Goal: Transaction & Acquisition: Book appointment/travel/reservation

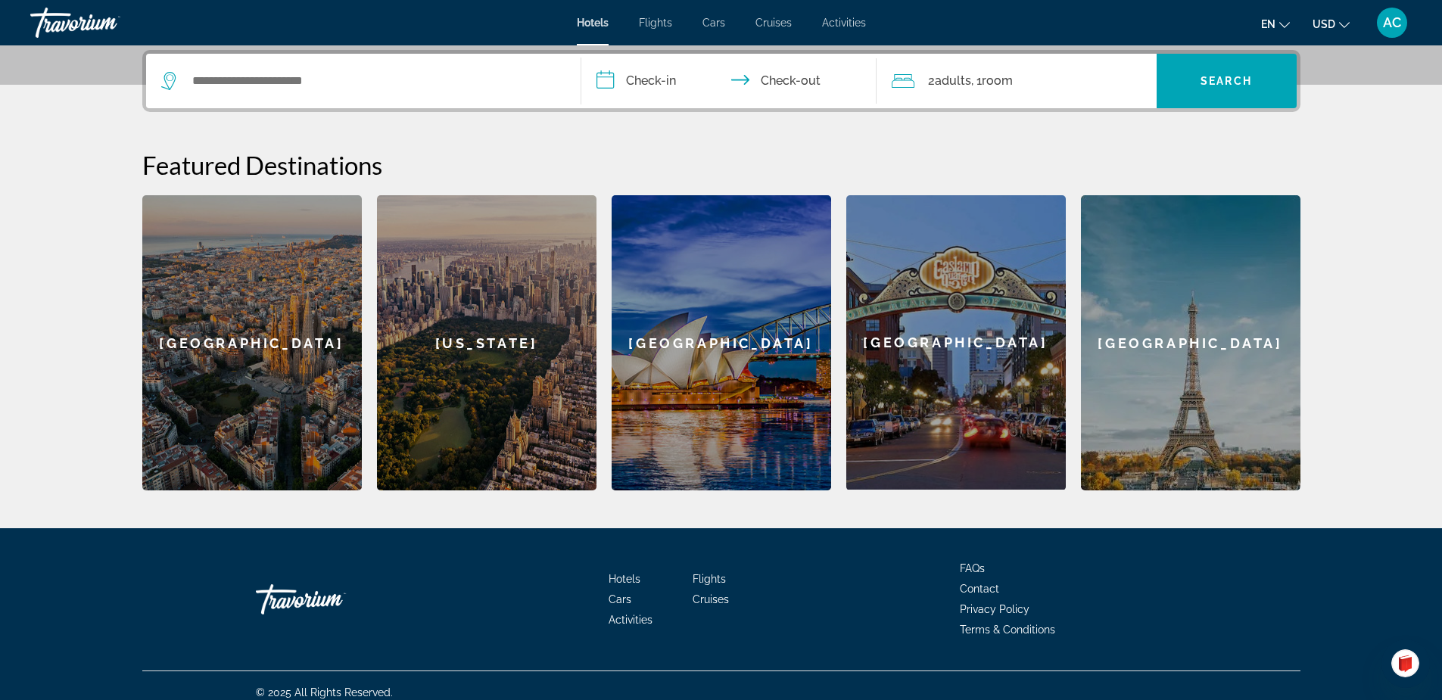
scroll to position [383, 0]
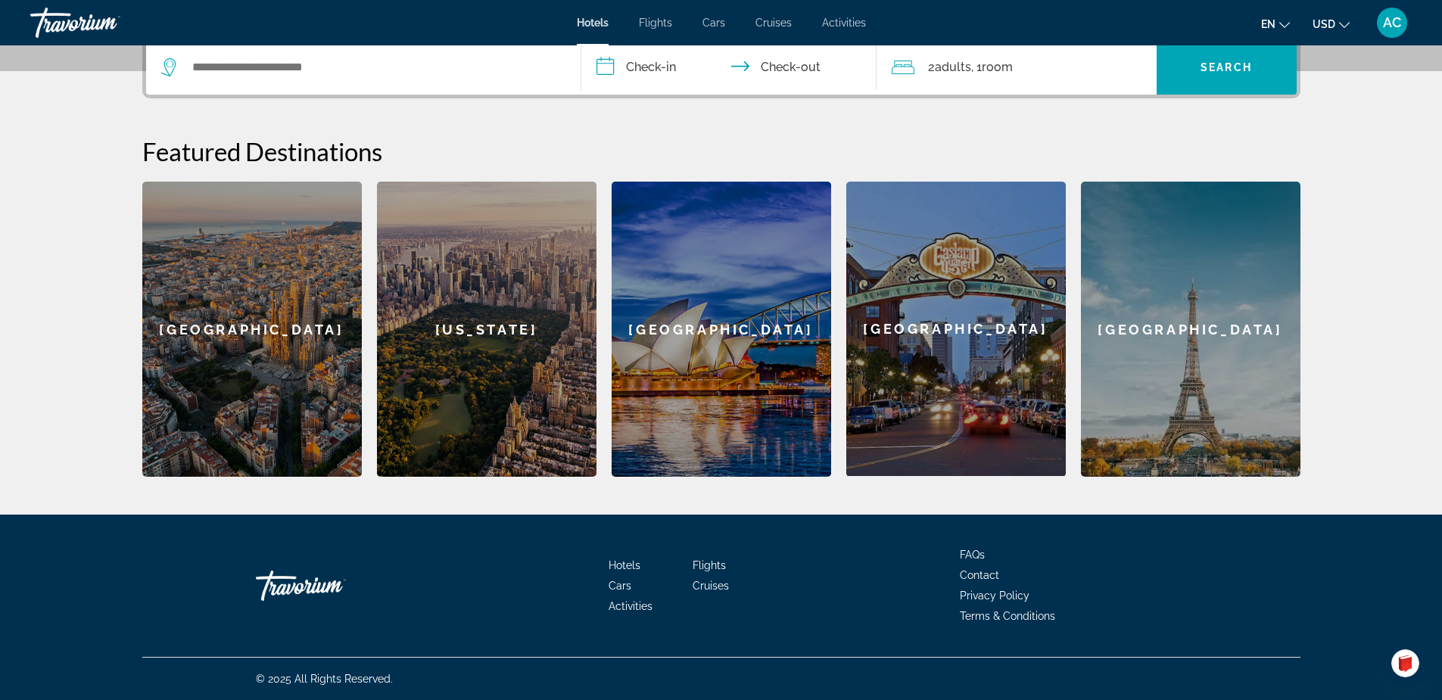
click at [620, 585] on span "Cars" at bounding box center [619, 586] width 23 height 12
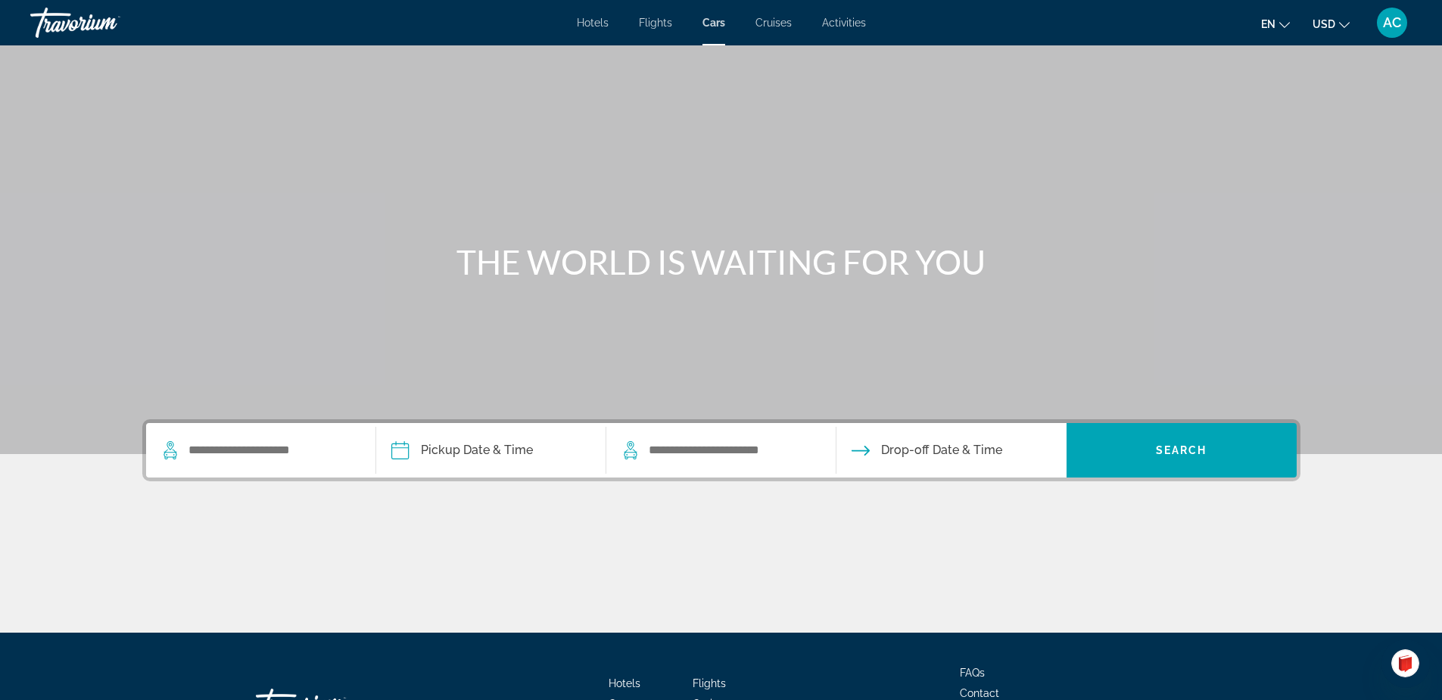
click at [598, 23] on span "Hotels" at bounding box center [593, 23] width 32 height 12
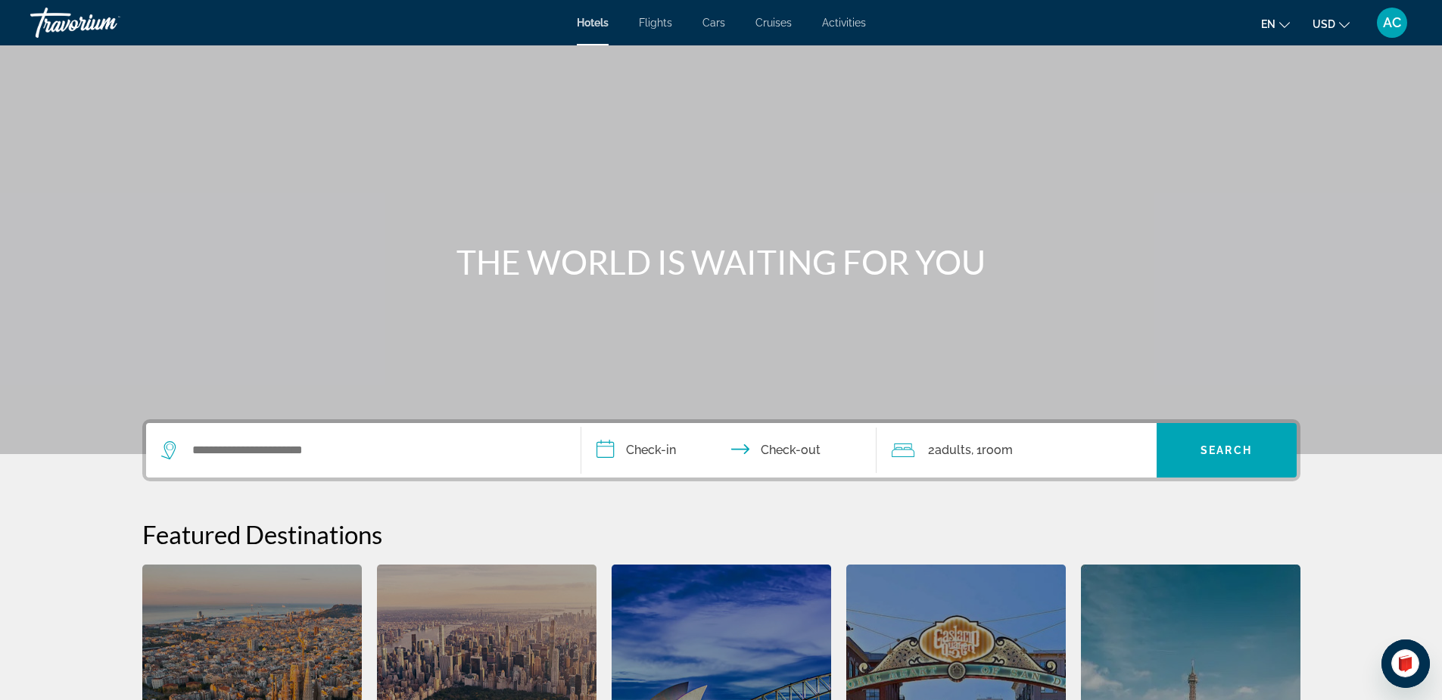
click at [652, 21] on span "Flights" at bounding box center [655, 23] width 33 height 12
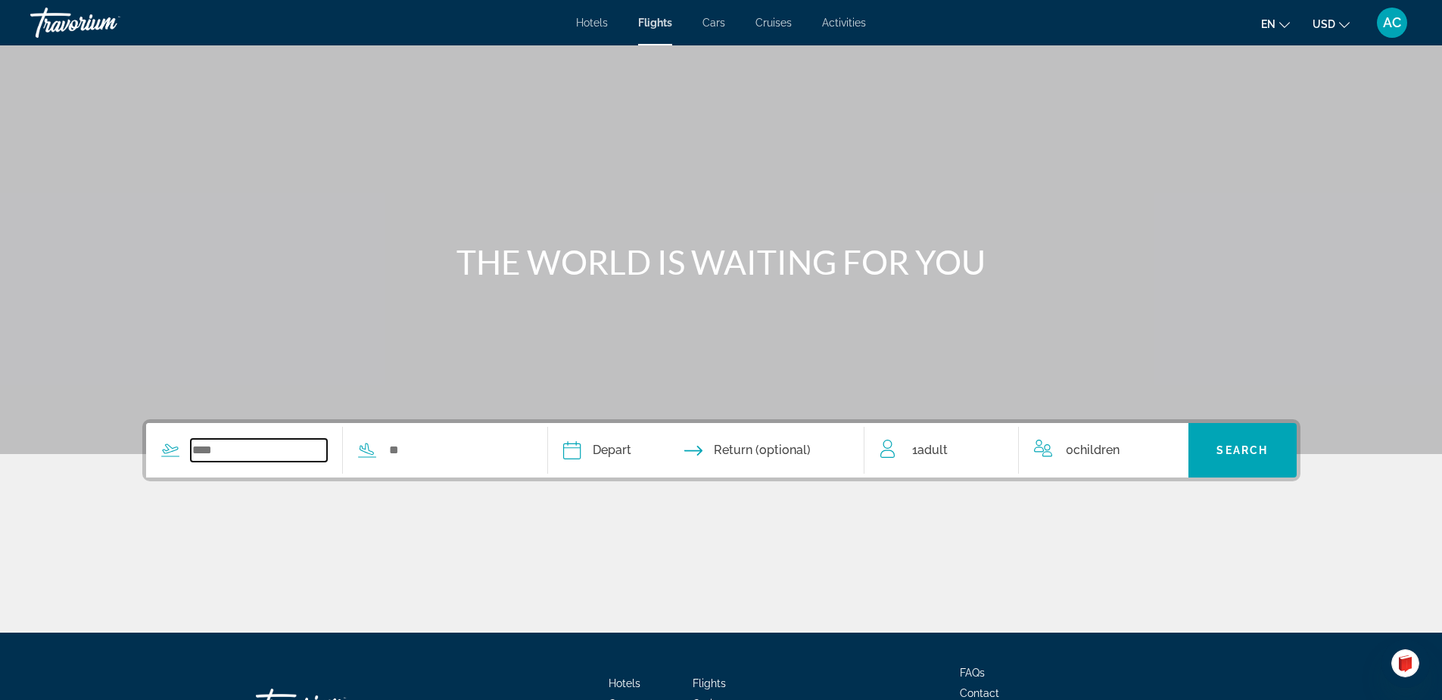
click at [260, 458] on input "Search widget" at bounding box center [259, 450] width 137 height 23
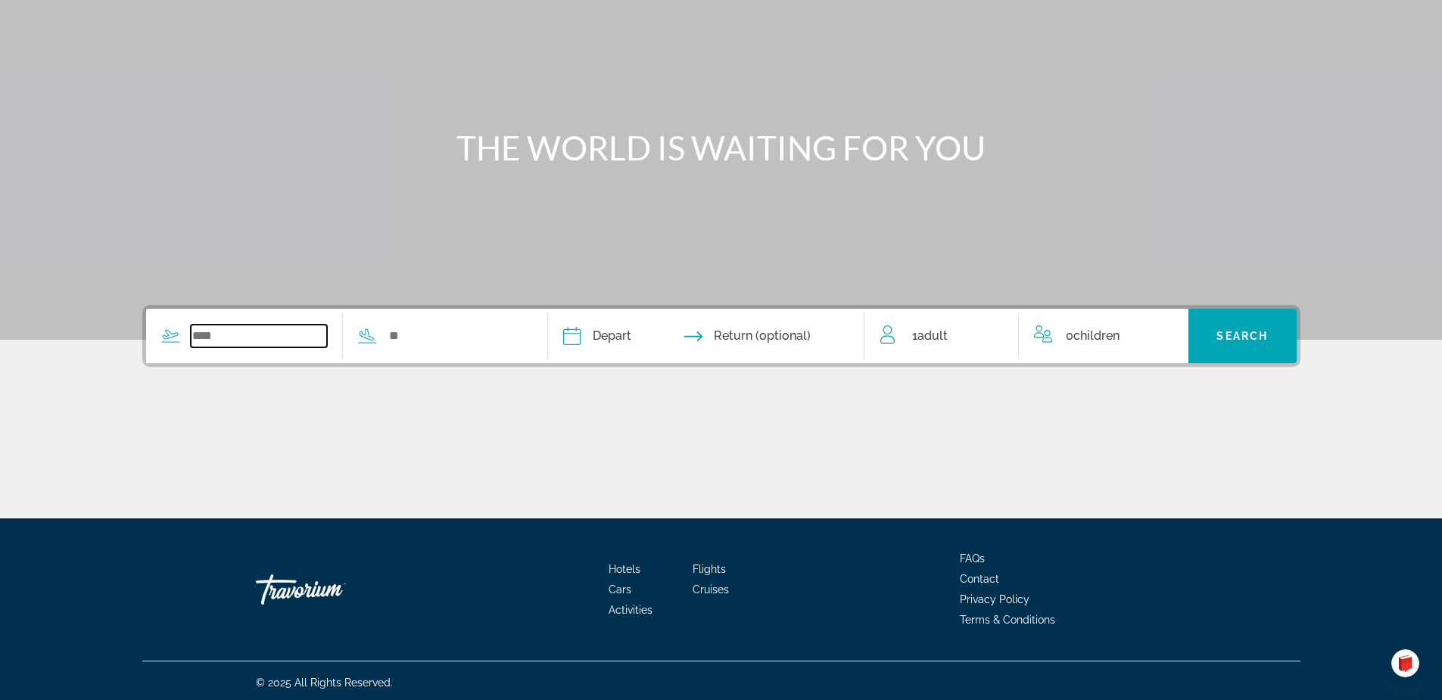
scroll to position [118, 0]
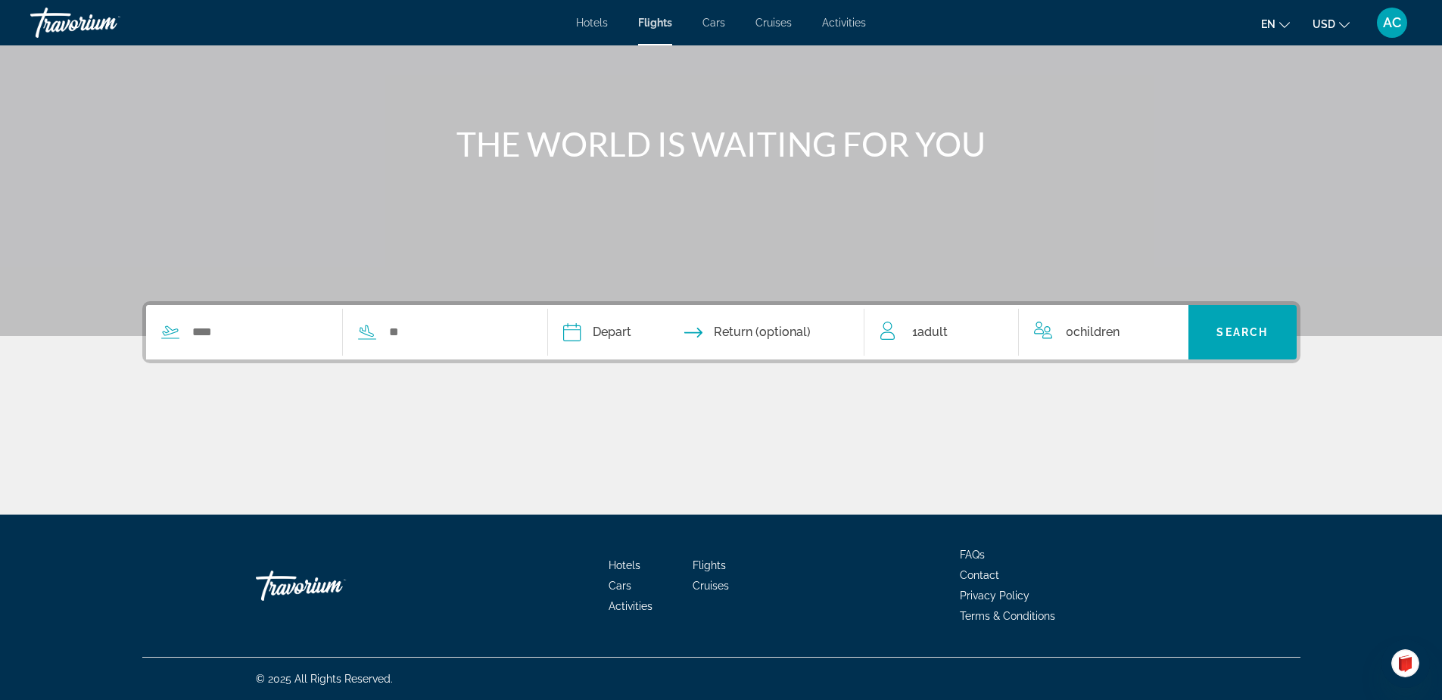
click at [934, 333] on span "Adult" at bounding box center [932, 332] width 30 height 14
click at [992, 329] on icon "Increment adults" at bounding box center [996, 329] width 14 height 14
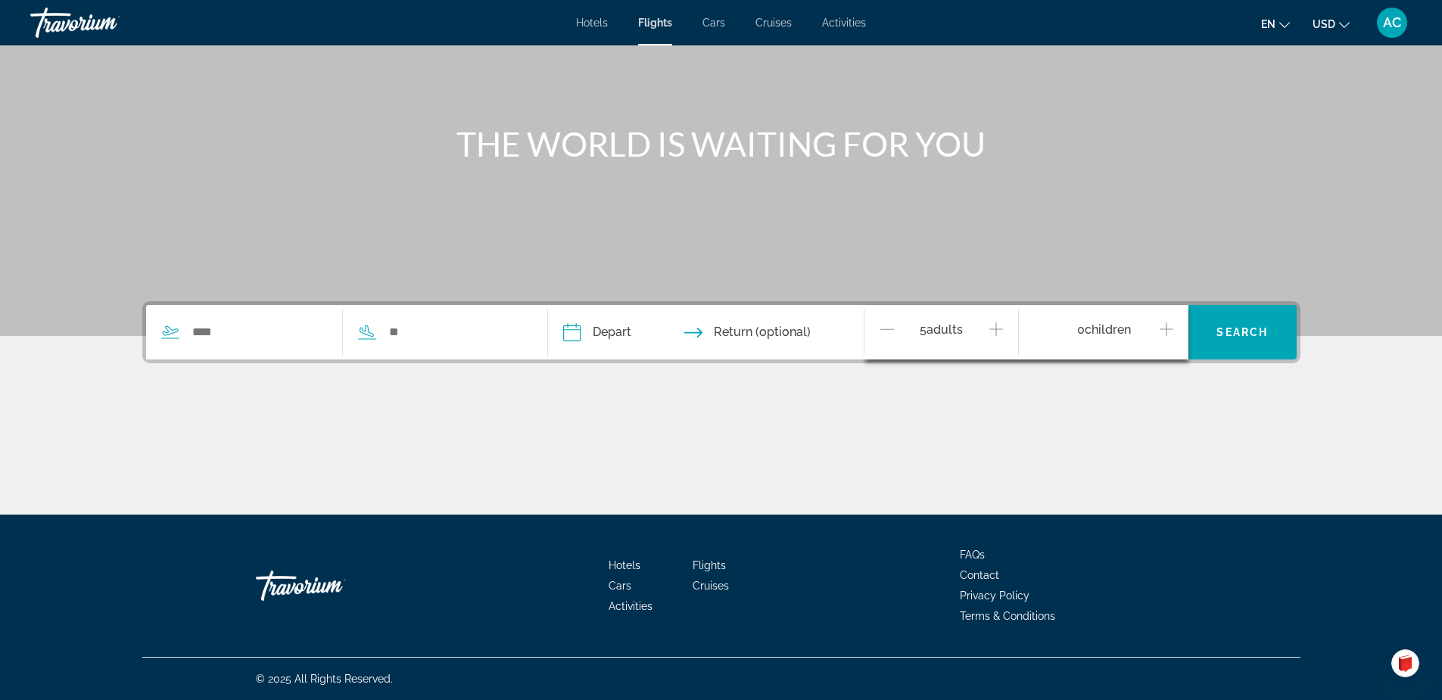
click at [992, 329] on icon "Increment adults" at bounding box center [996, 329] width 14 height 14
click at [881, 331] on icon "Decrement adults" at bounding box center [887, 329] width 14 height 18
click at [885, 330] on icon "Decrement adults" at bounding box center [887, 329] width 14 height 18
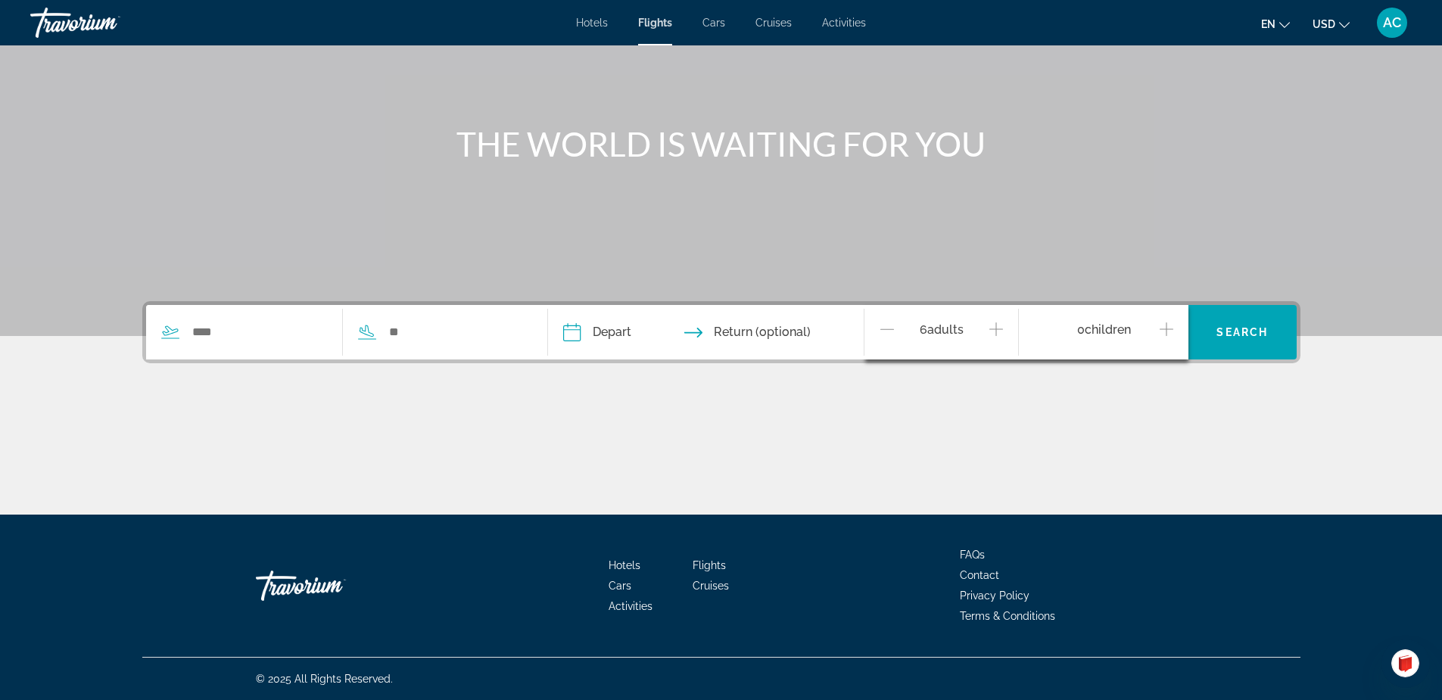
click at [885, 330] on icon "Decrement adults" at bounding box center [887, 329] width 14 height 18
click at [885, 329] on icon "Decrement adults" at bounding box center [887, 328] width 14 height 1
click at [713, 22] on span "Cars" at bounding box center [713, 23] width 23 height 12
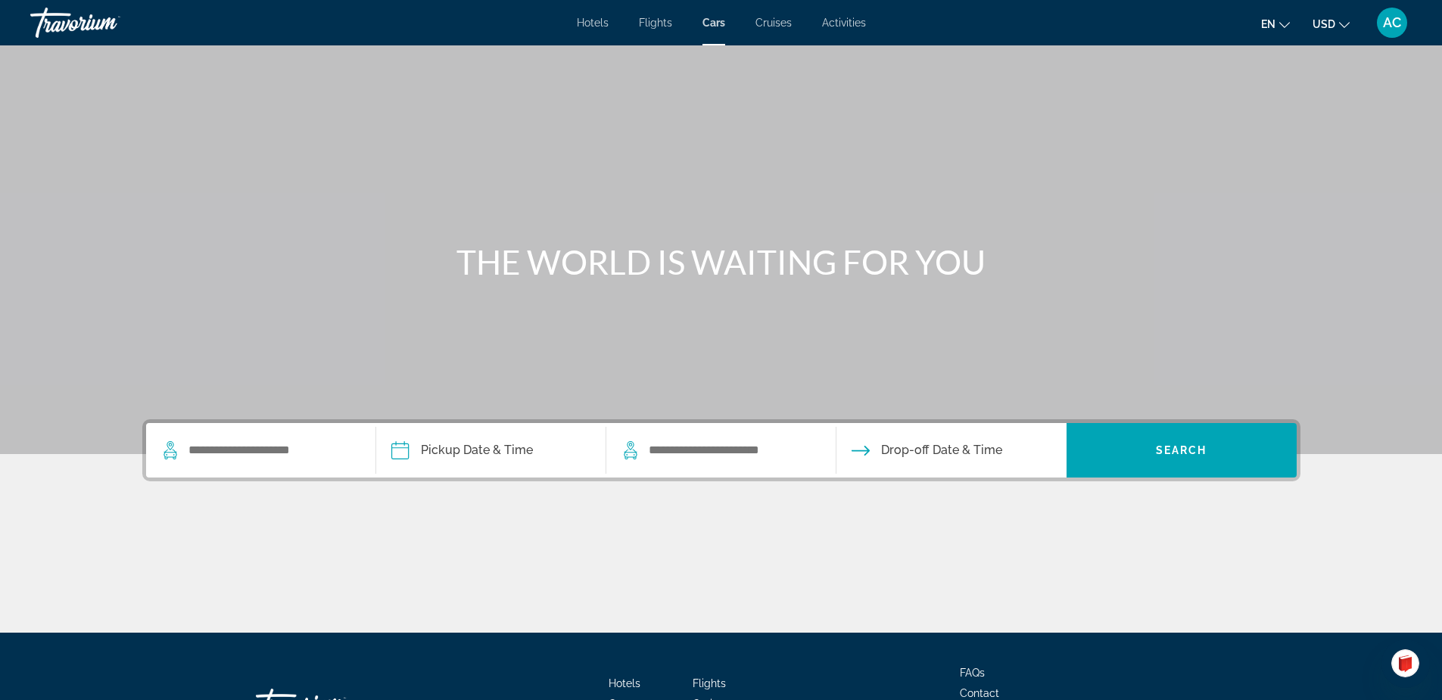
click at [765, 24] on span "Cruises" at bounding box center [773, 23] width 36 height 12
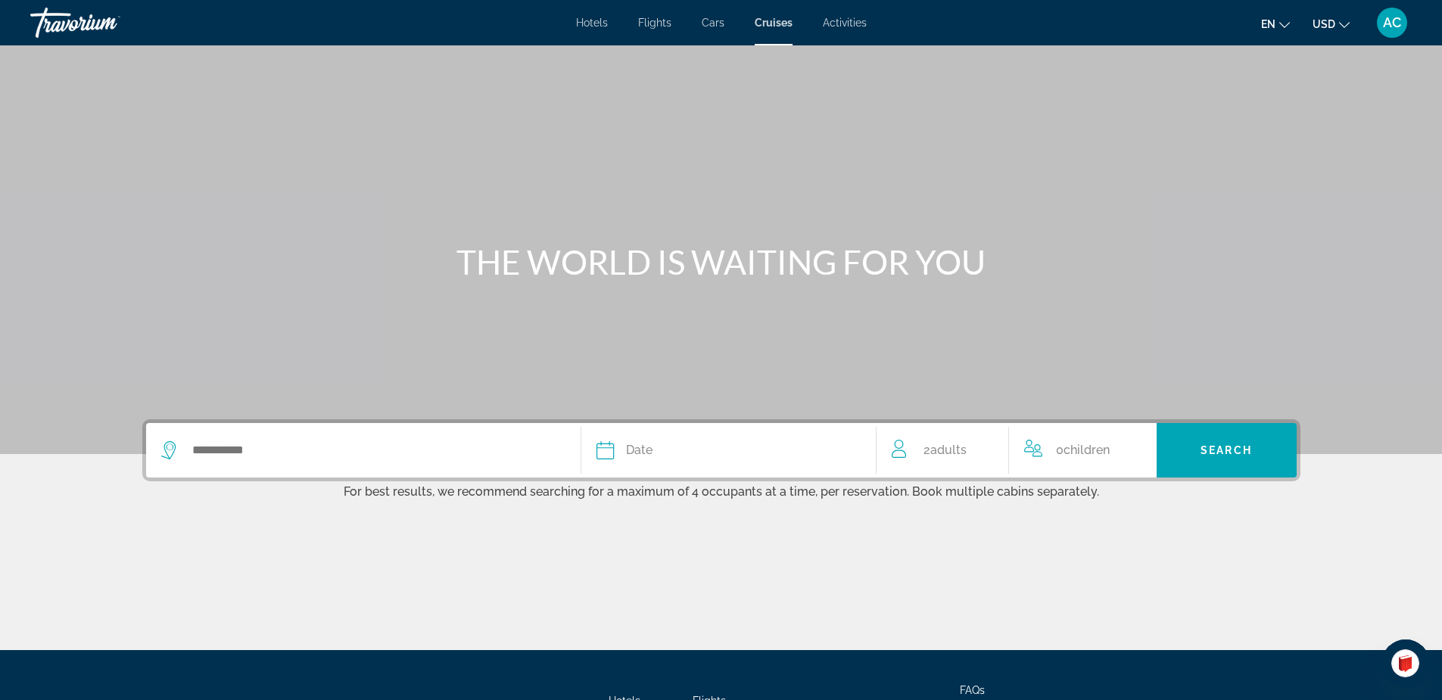
click at [841, 20] on span "Activities" at bounding box center [845, 23] width 44 height 12
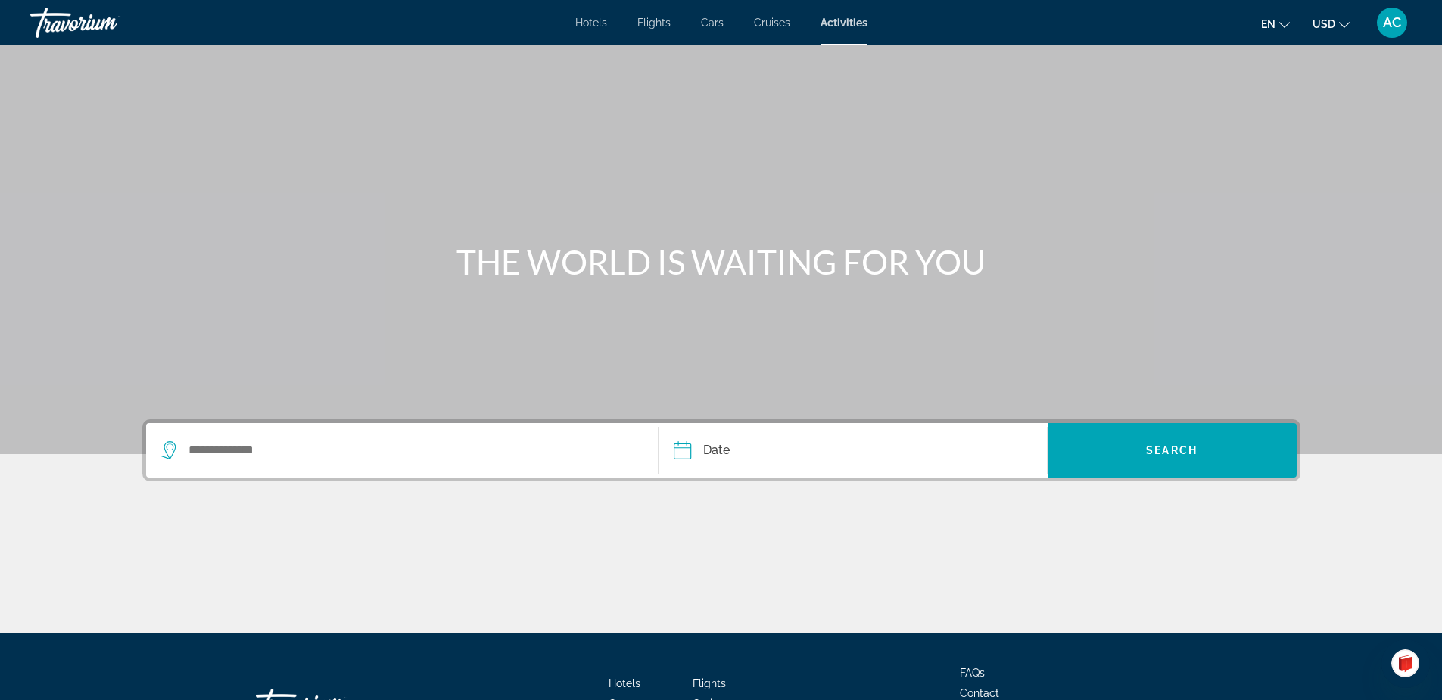
click at [591, 20] on span "Hotels" at bounding box center [591, 23] width 32 height 12
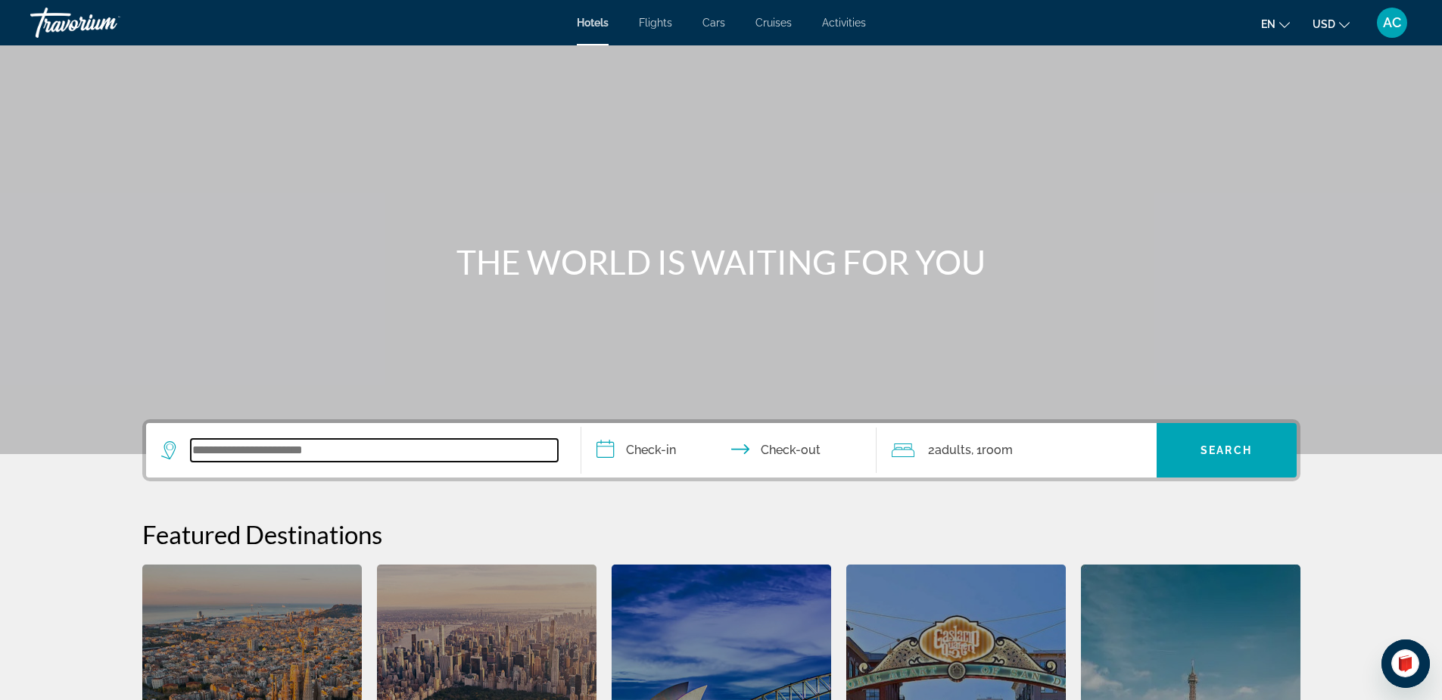
click at [342, 451] on input "Search widget" at bounding box center [374, 450] width 367 height 23
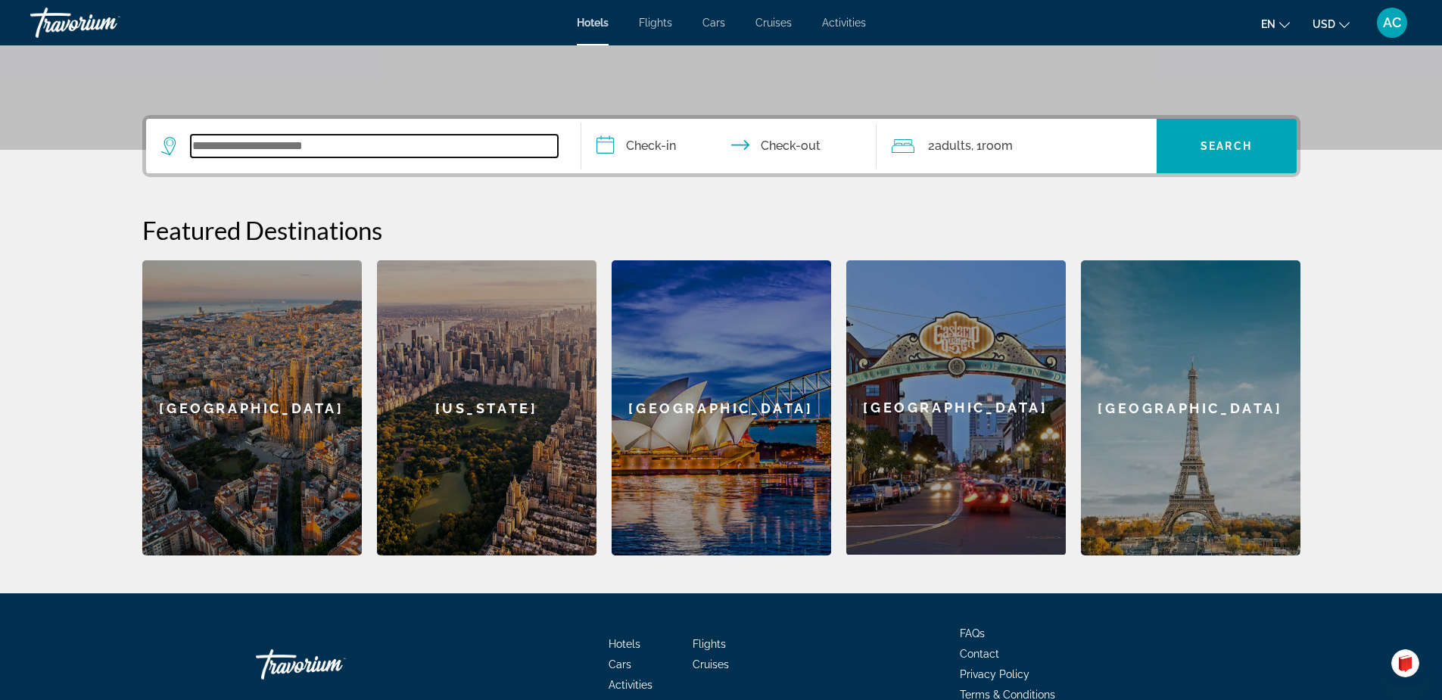
scroll to position [370, 0]
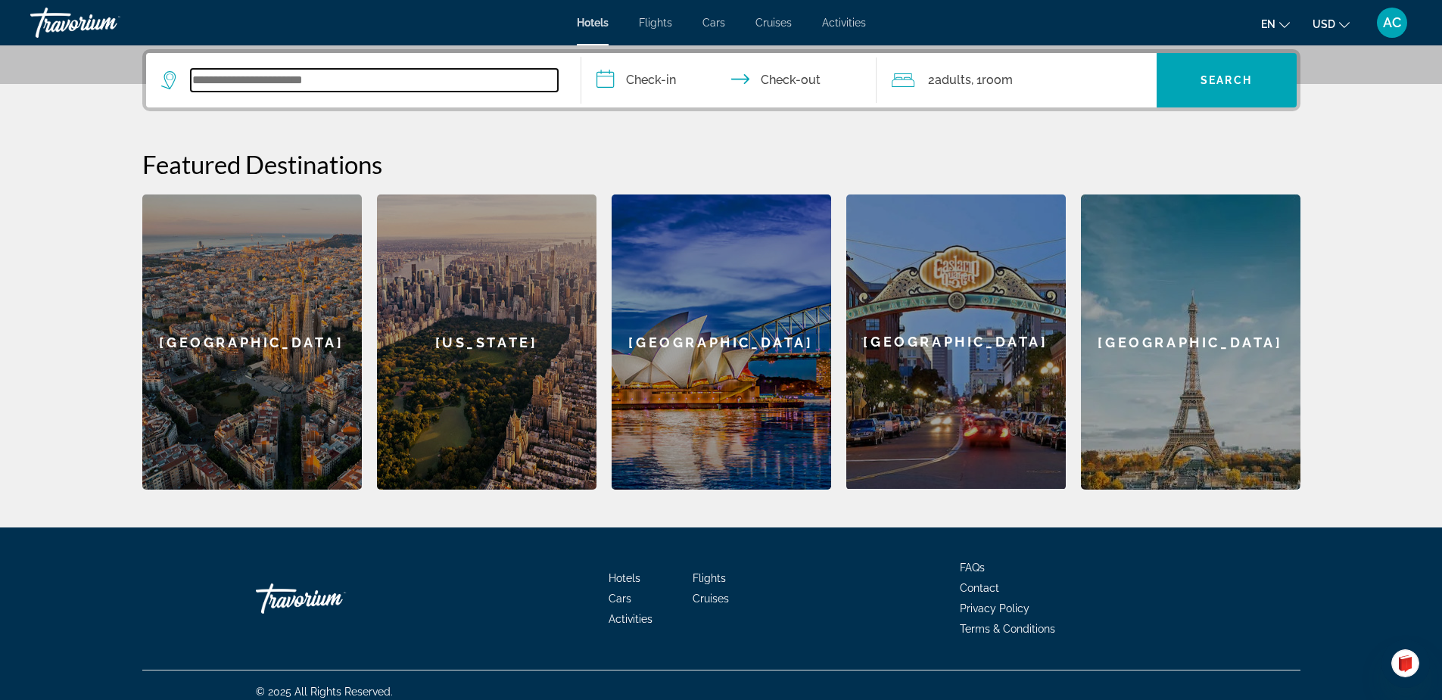
click at [370, 79] on input "Search widget" at bounding box center [374, 80] width 367 height 23
type input "*"
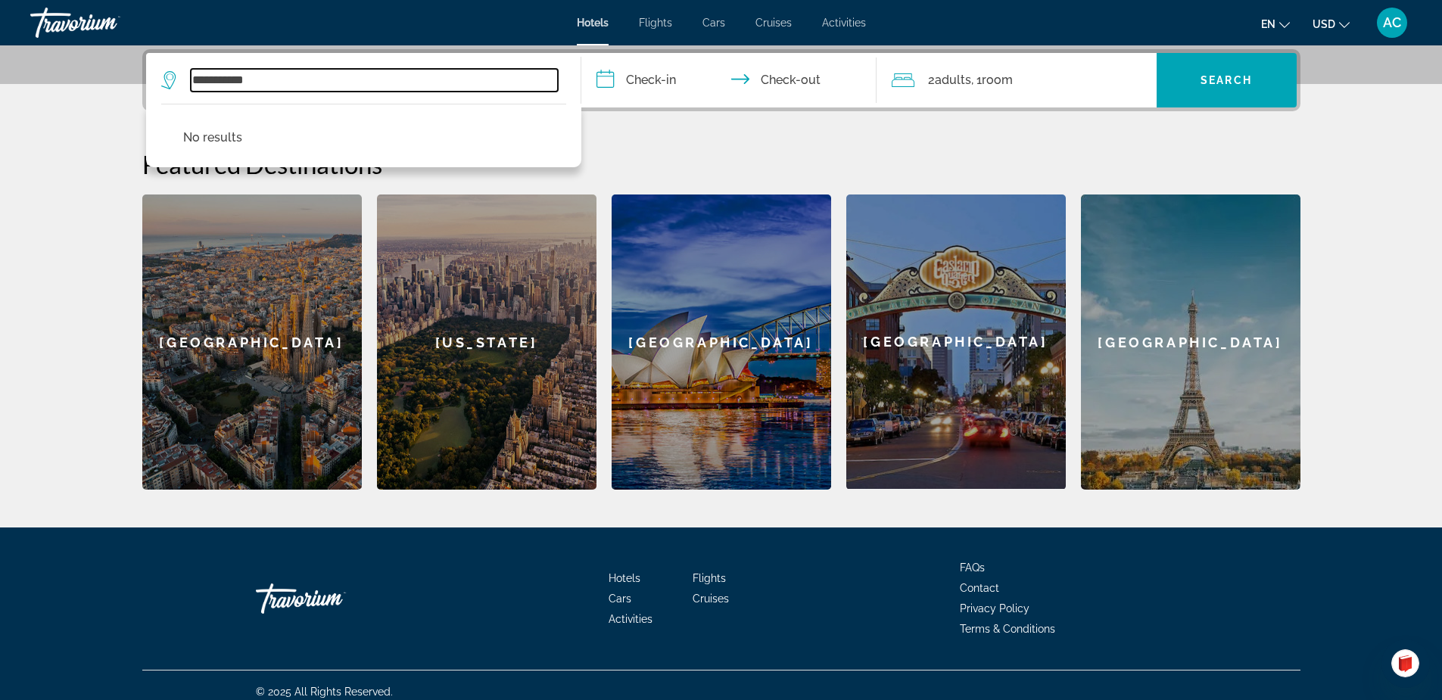
type input "**********"
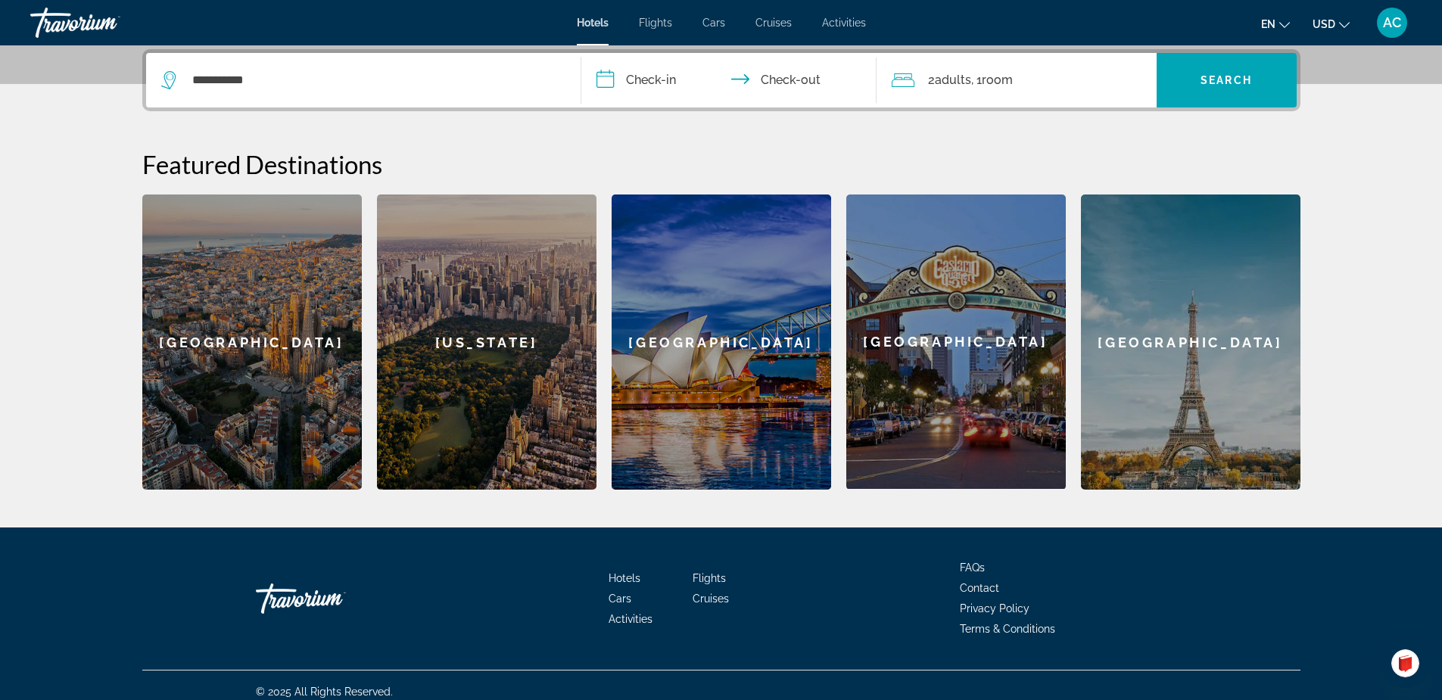
click at [737, 359] on div "[GEOGRAPHIC_DATA]" at bounding box center [720, 341] width 219 height 295
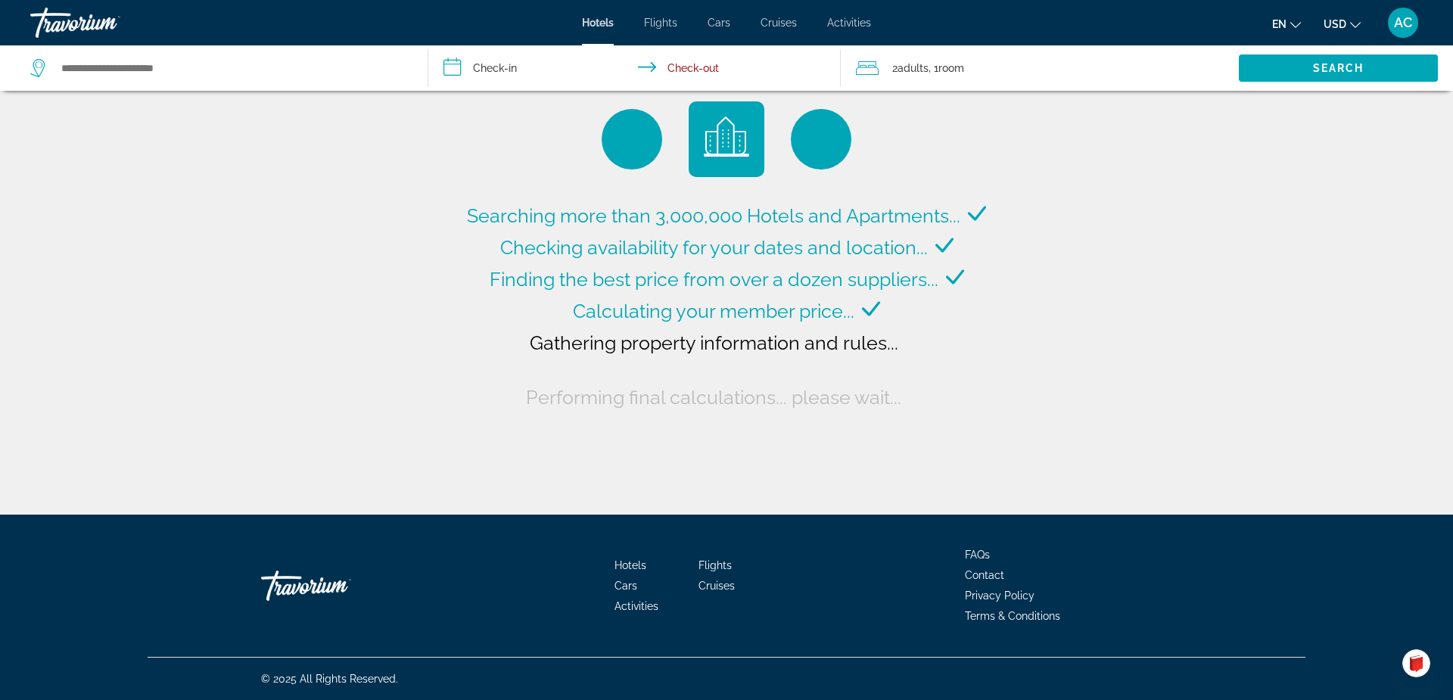
type input "**********"
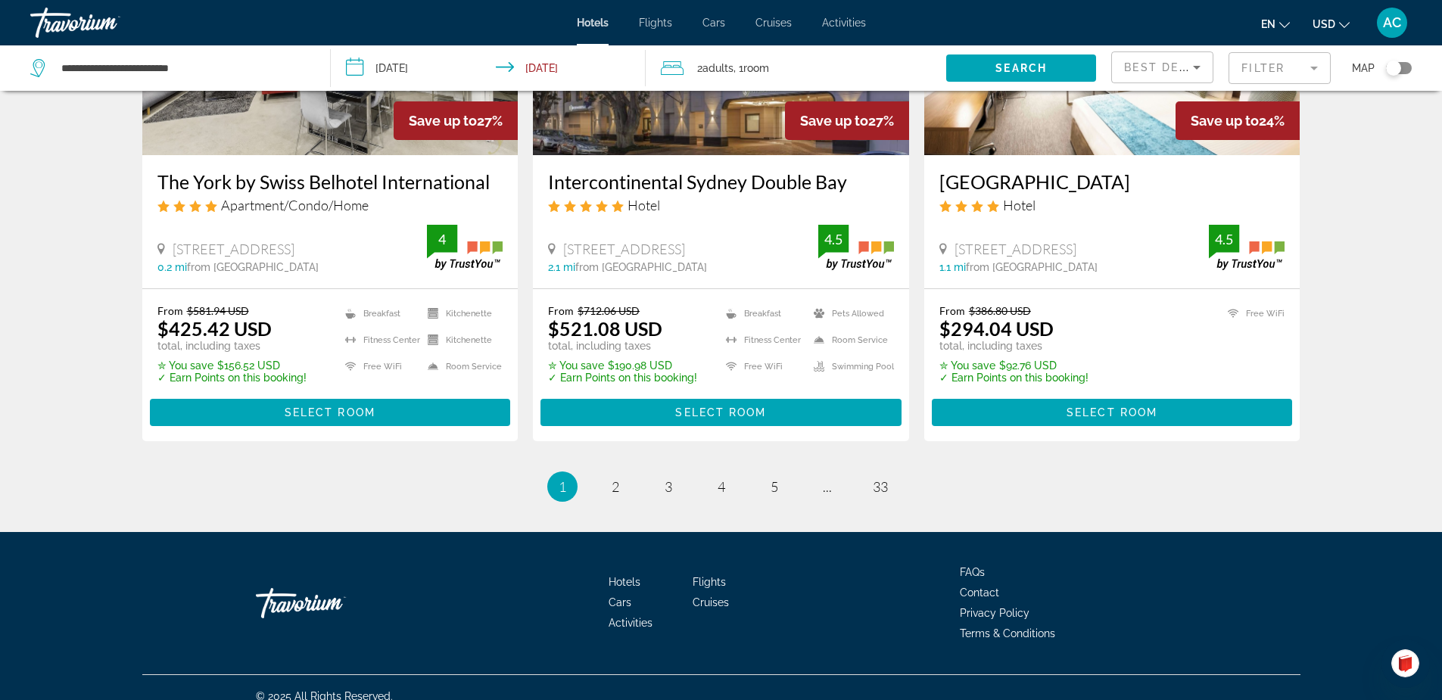
scroll to position [1945, 0]
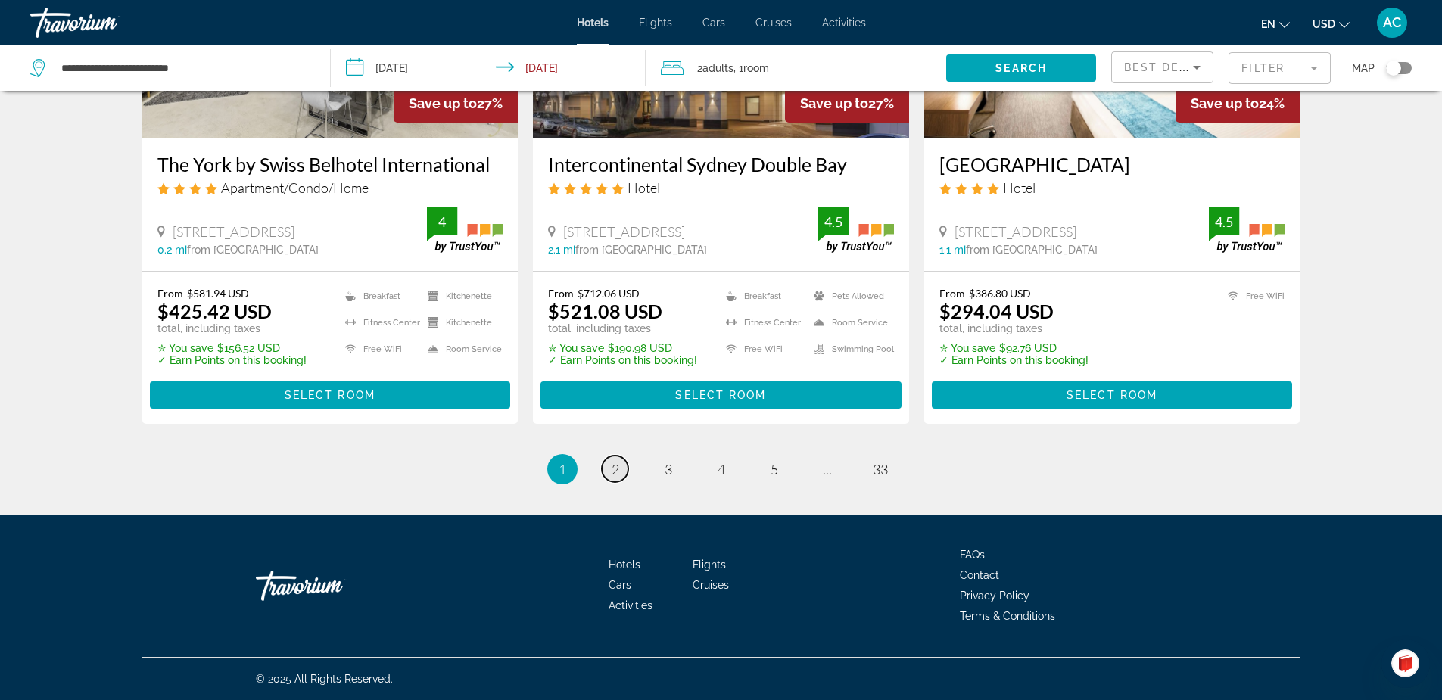
click at [616, 474] on span "2" at bounding box center [615, 469] width 8 height 17
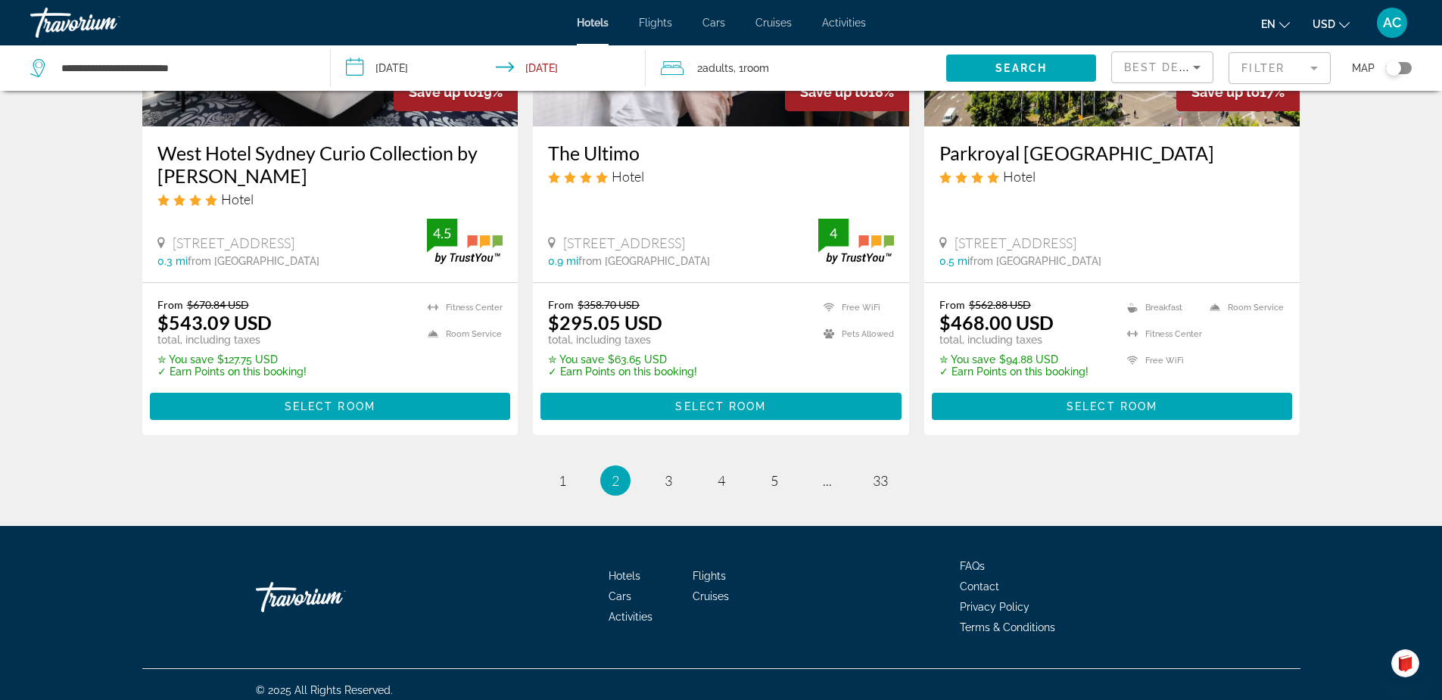
scroll to position [1945, 0]
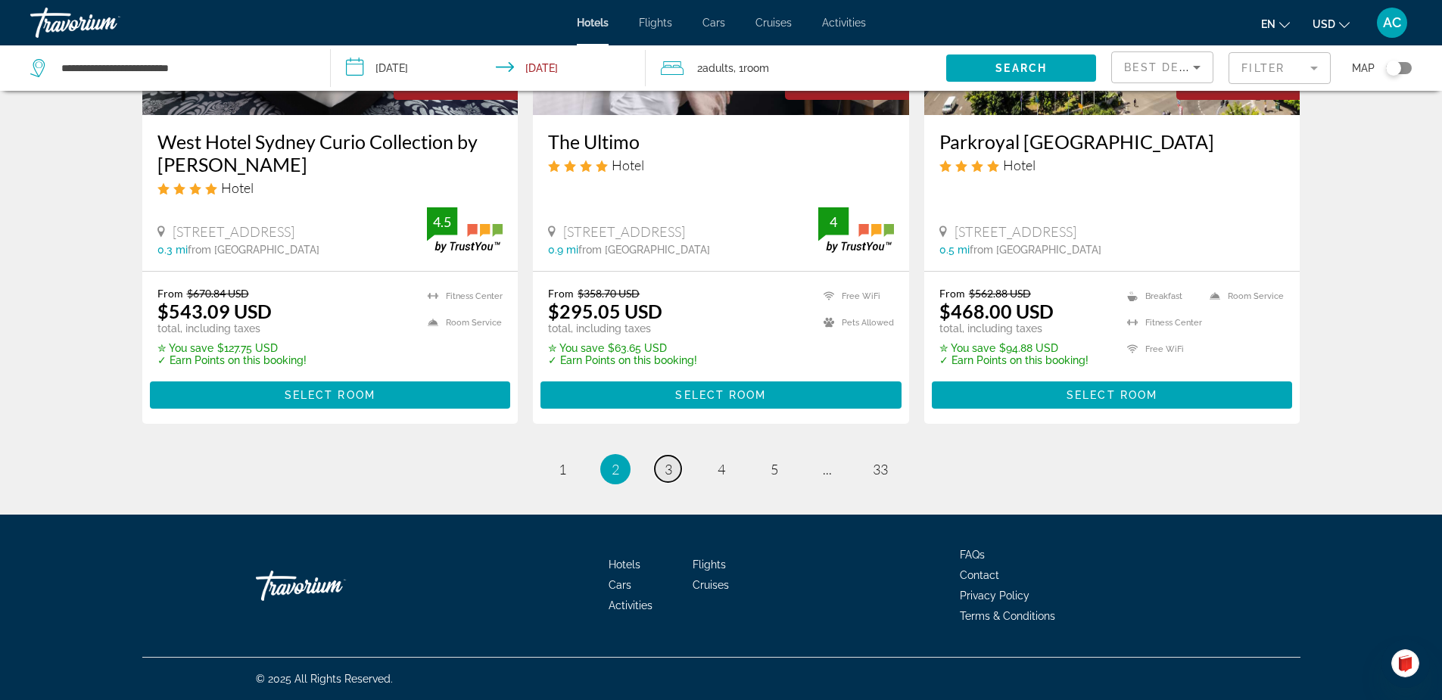
click at [659, 469] on link "page 3" at bounding box center [668, 469] width 26 height 26
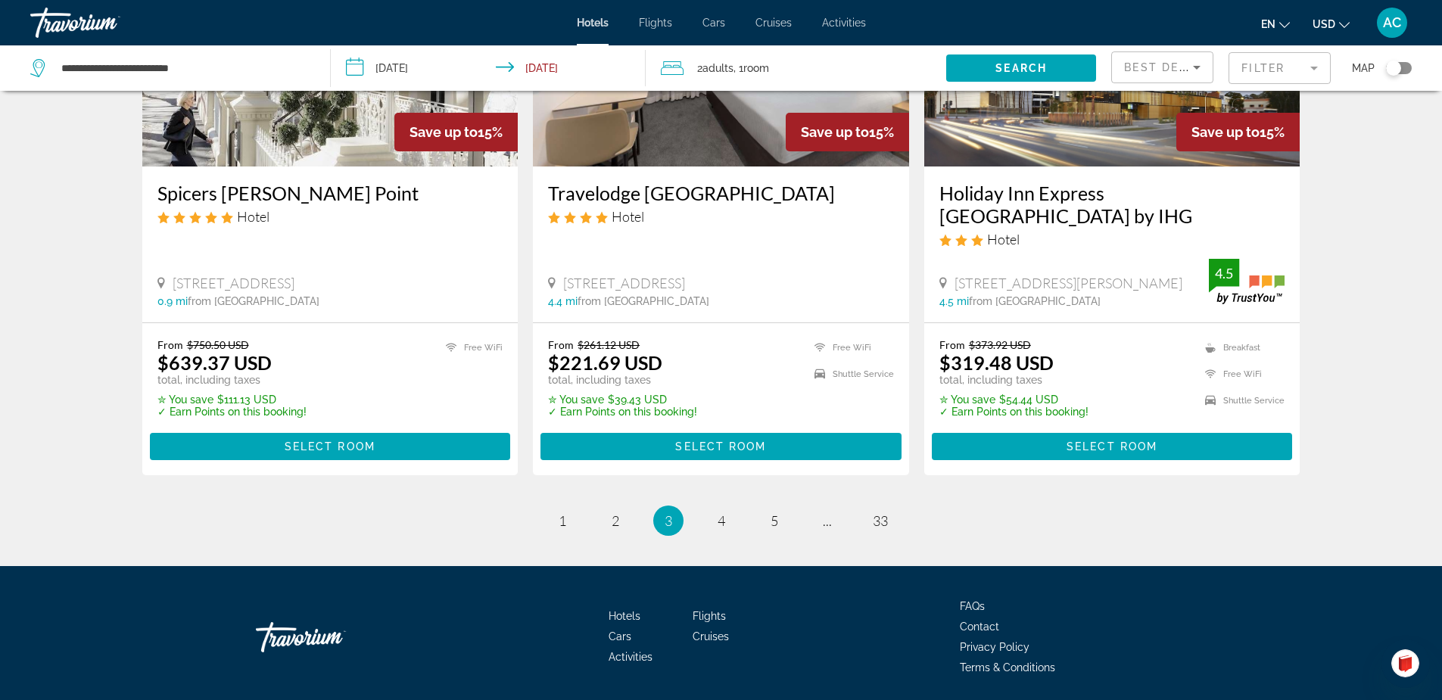
scroll to position [1990, 0]
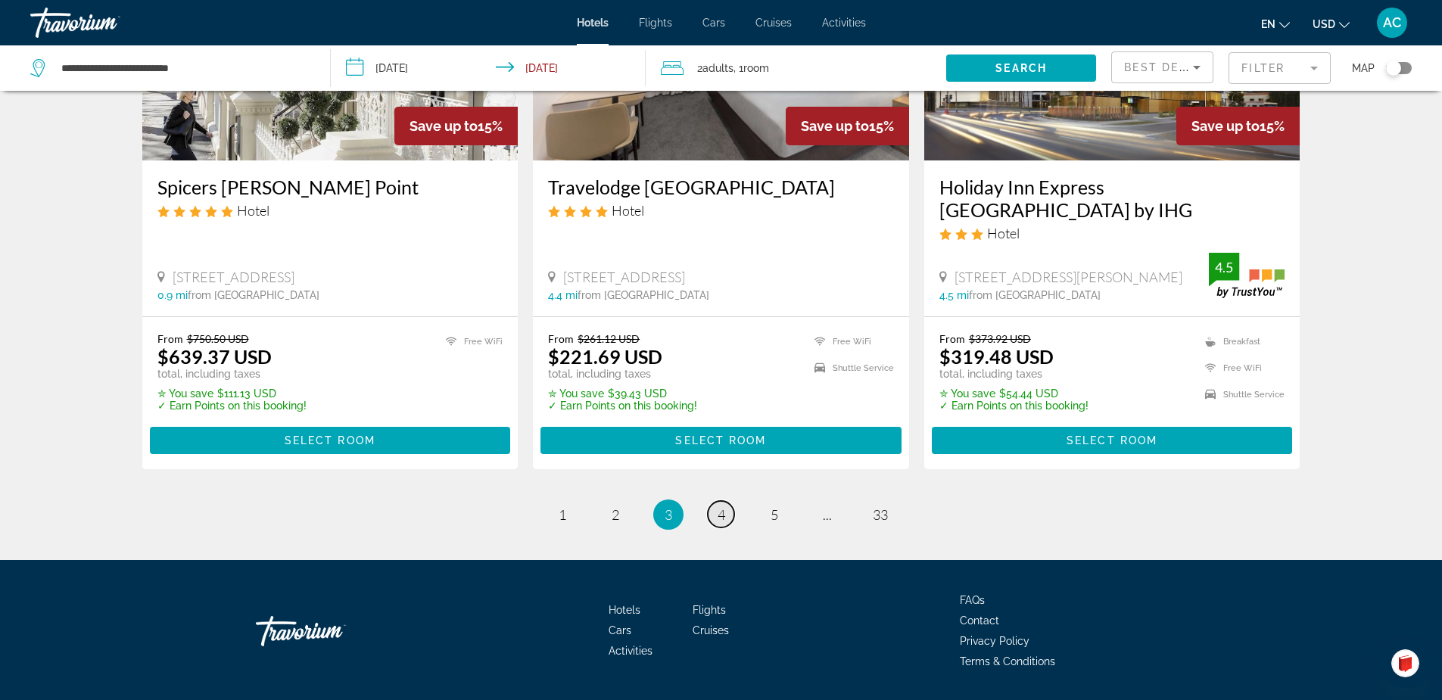
click at [726, 501] on link "page 4" at bounding box center [721, 514] width 26 height 26
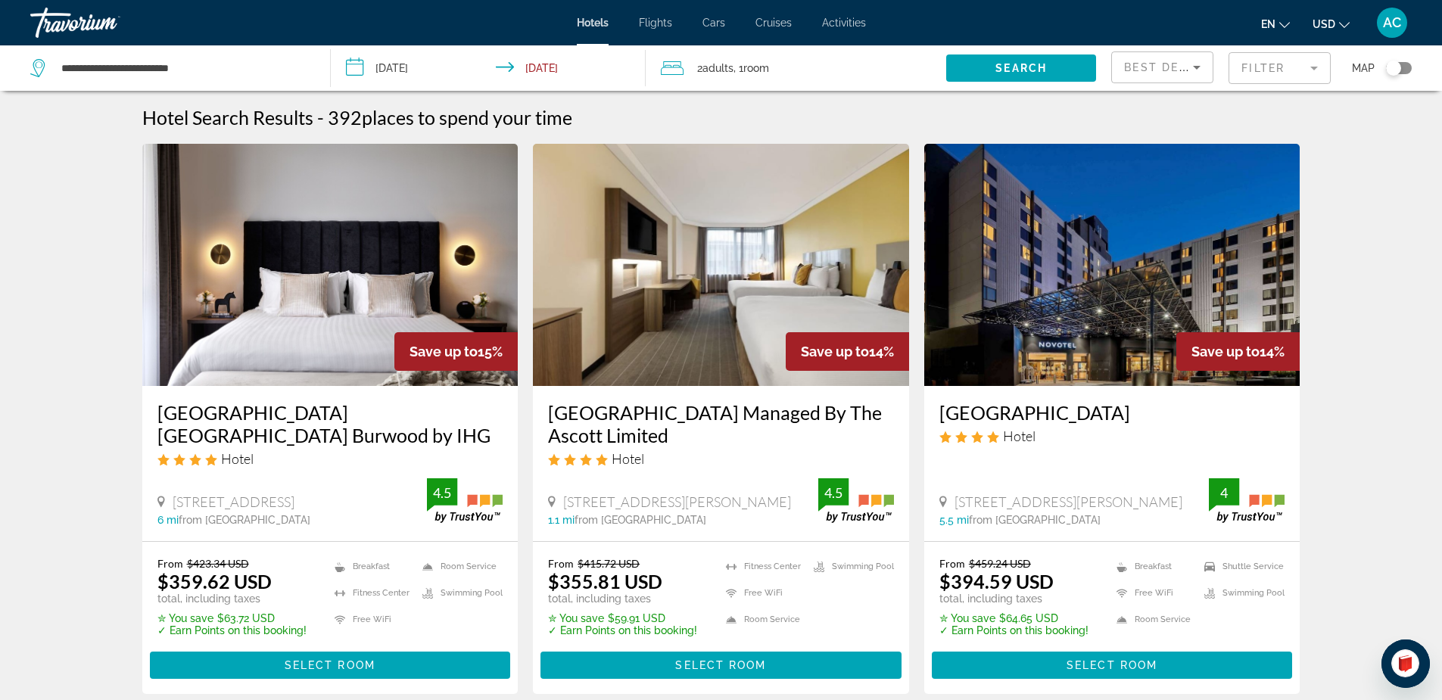
click at [374, 297] on img "Main content" at bounding box center [330, 265] width 376 height 242
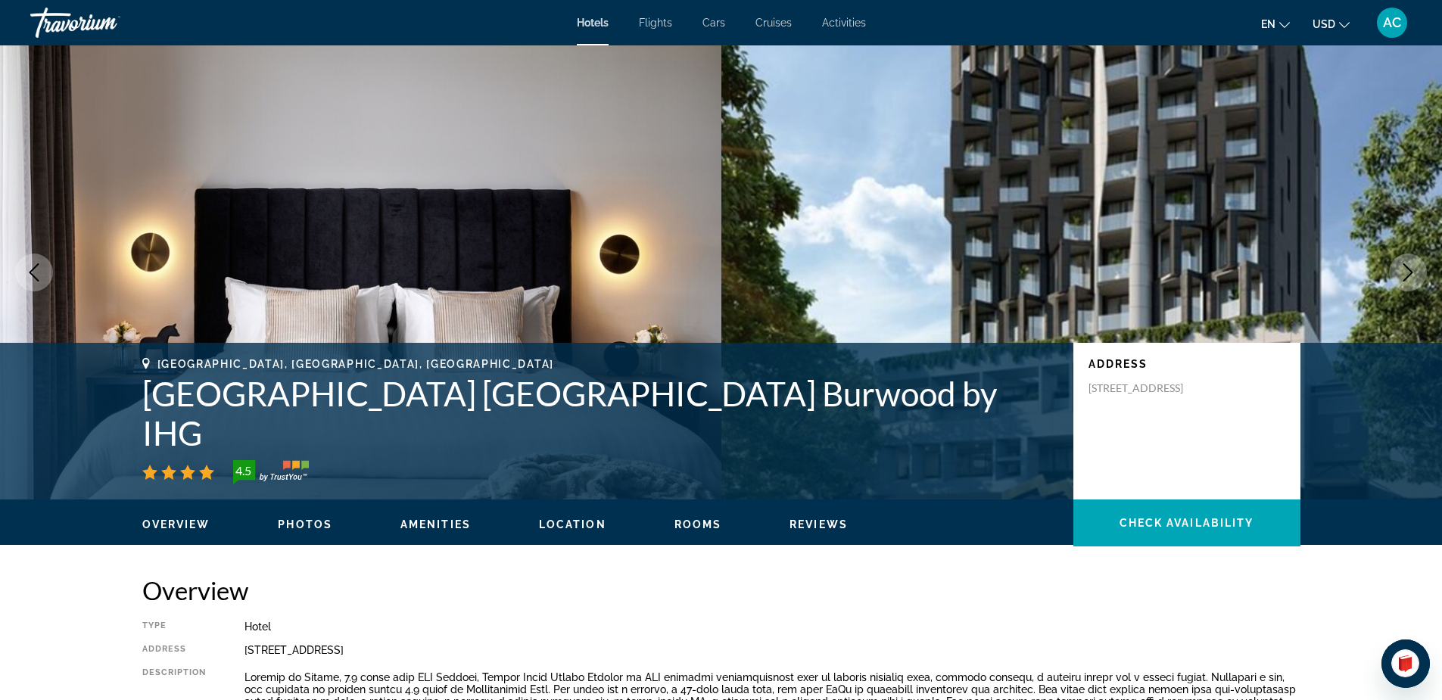
click at [1410, 269] on icon "Next image" at bounding box center [1407, 272] width 18 height 18
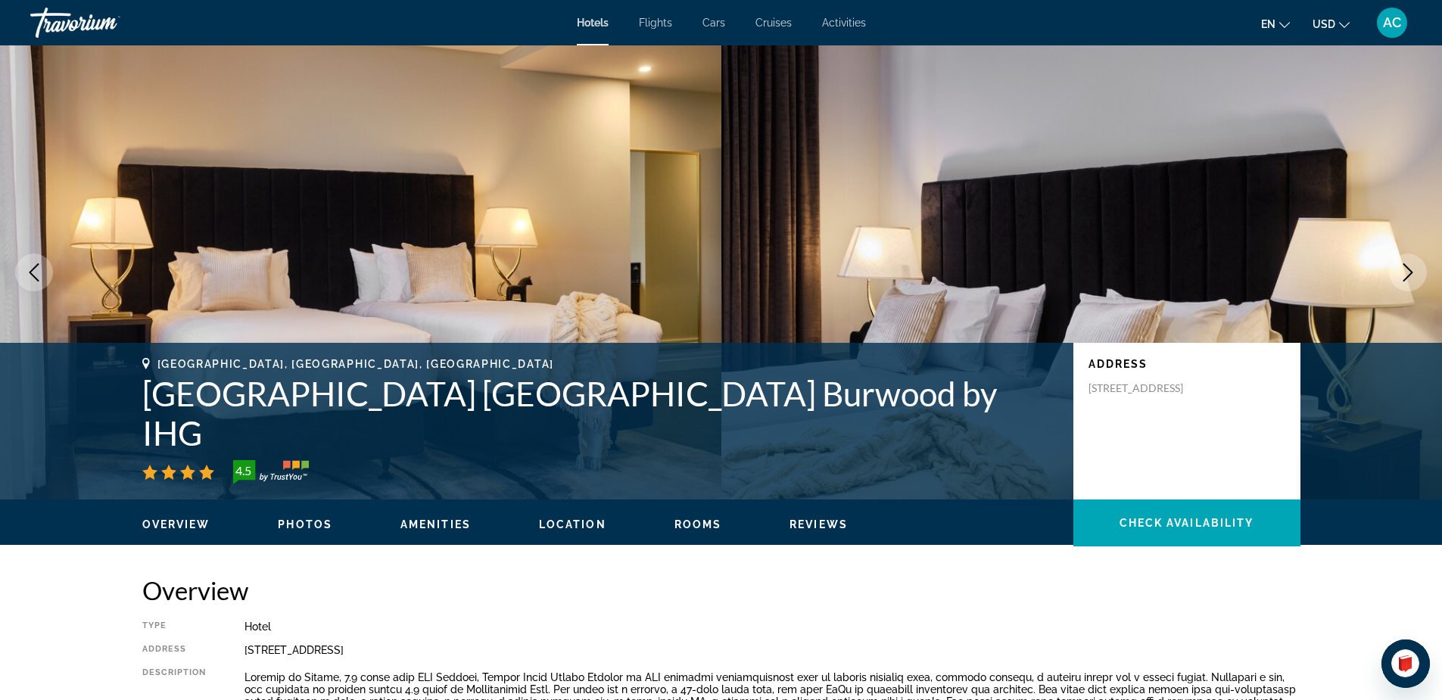
click at [1409, 264] on icon "Next image" at bounding box center [1407, 272] width 18 height 18
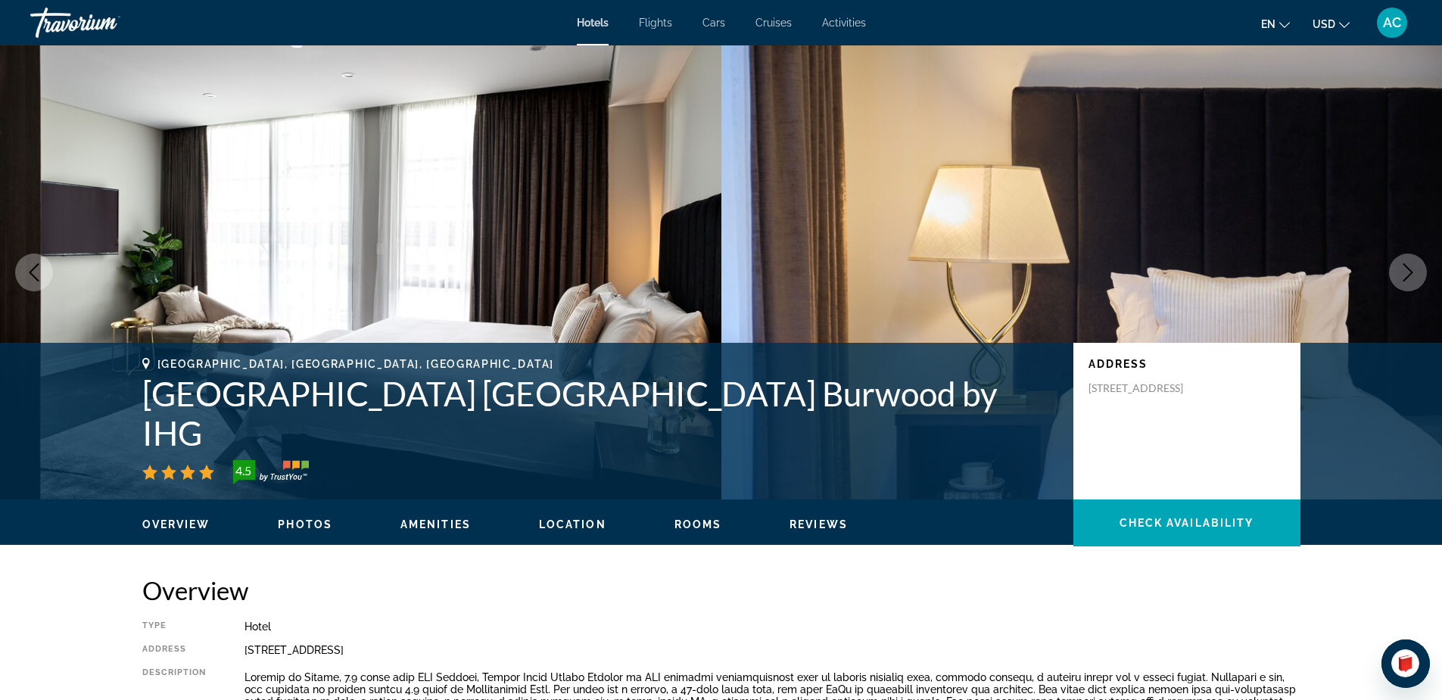
click at [1409, 263] on button "Next image" at bounding box center [1408, 273] width 38 height 38
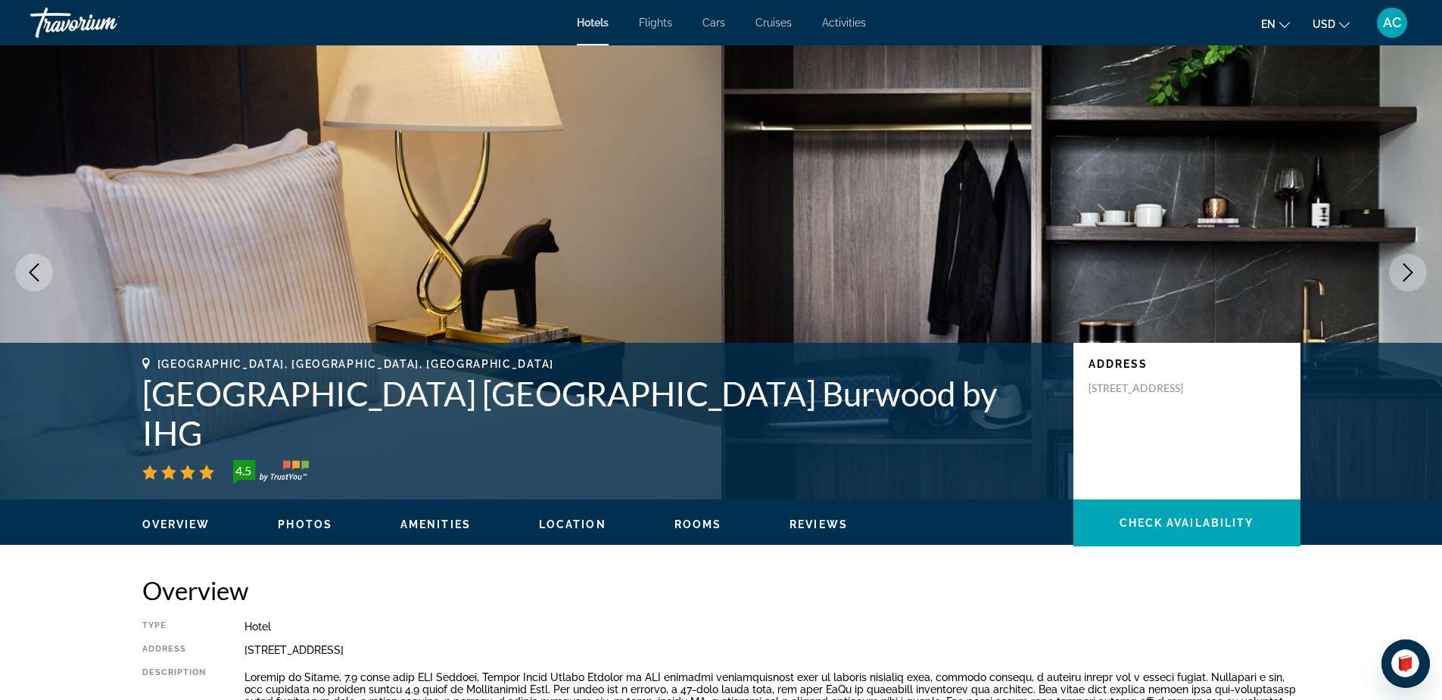
click at [1409, 263] on button "Next image" at bounding box center [1408, 273] width 38 height 38
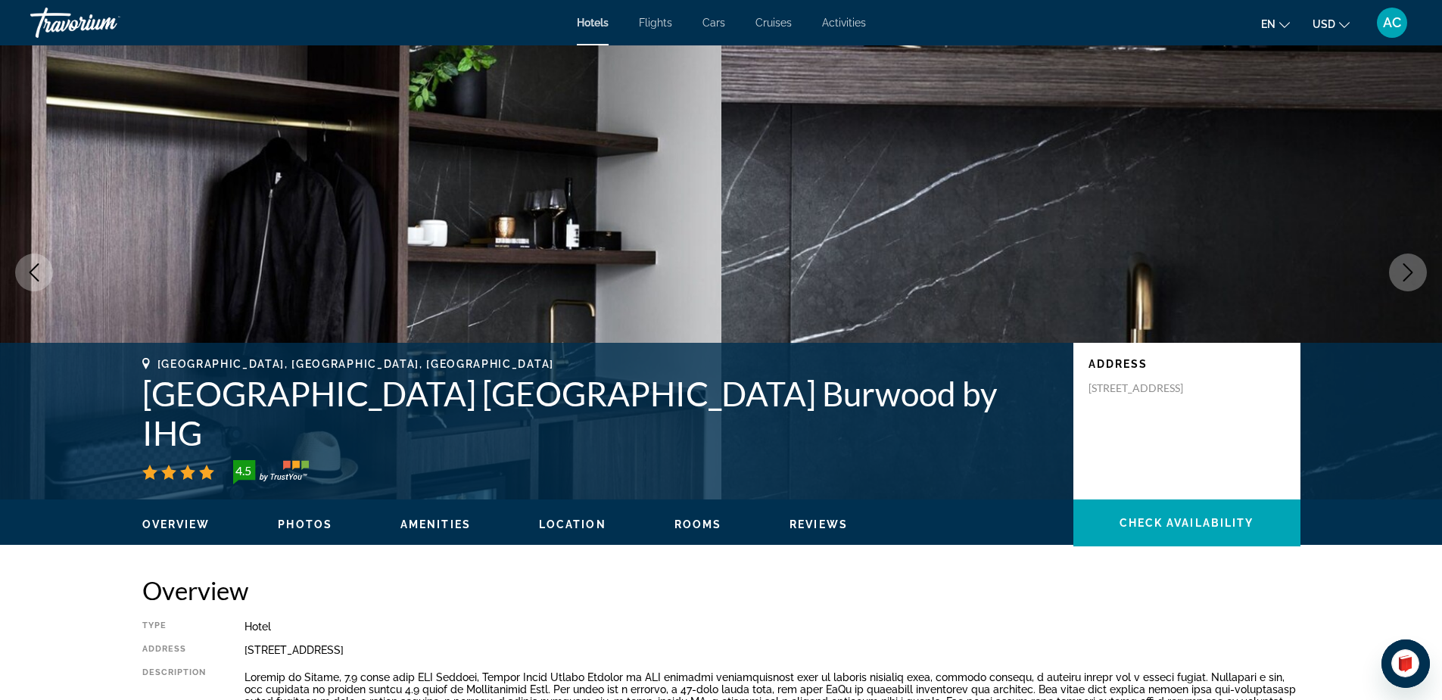
click at [1409, 263] on button "Next image" at bounding box center [1408, 273] width 38 height 38
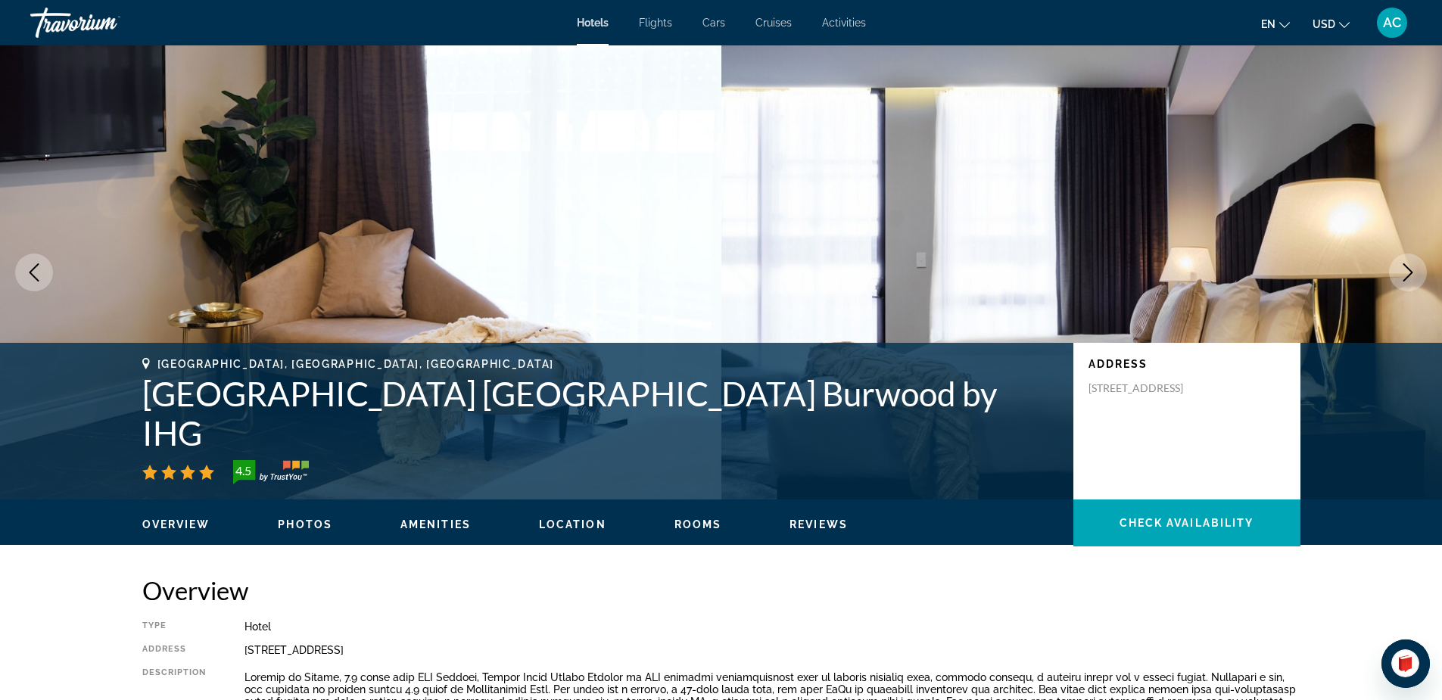
click at [1409, 263] on button "Next image" at bounding box center [1408, 273] width 38 height 38
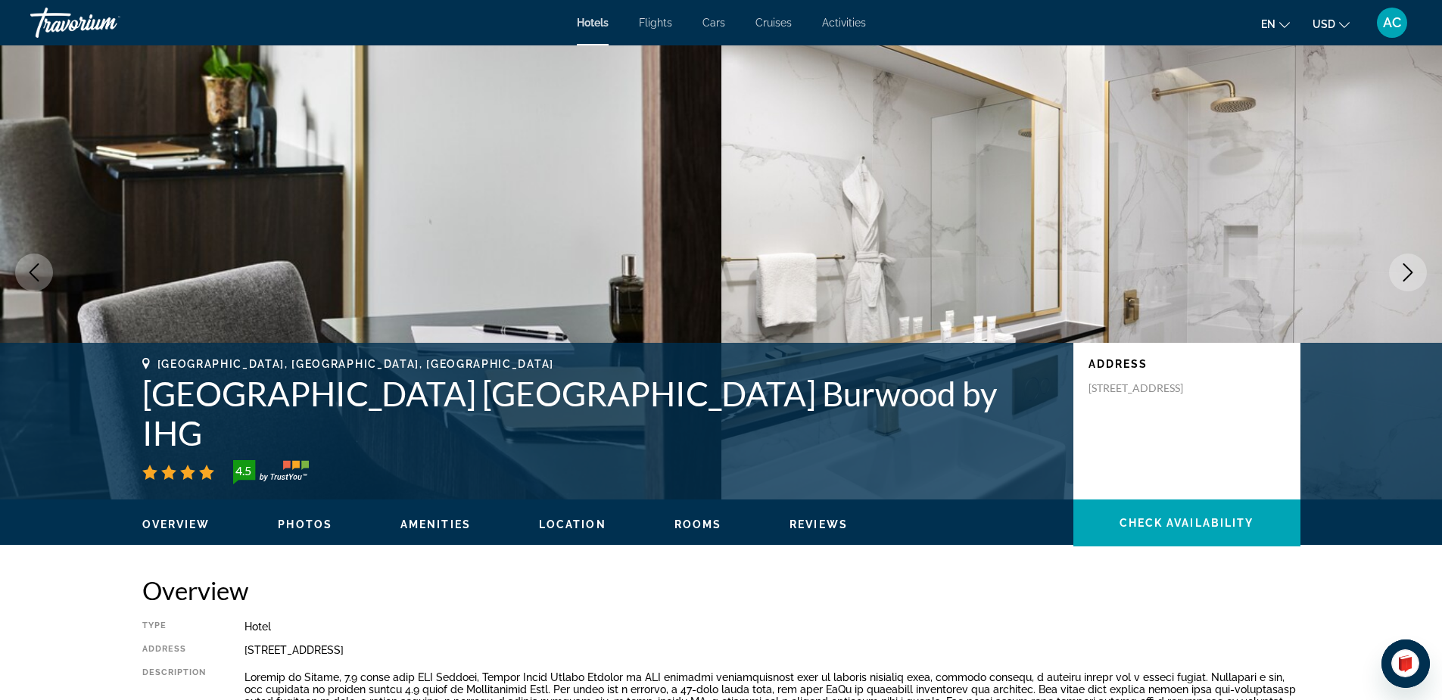
click at [1409, 263] on button "Next image" at bounding box center [1408, 273] width 38 height 38
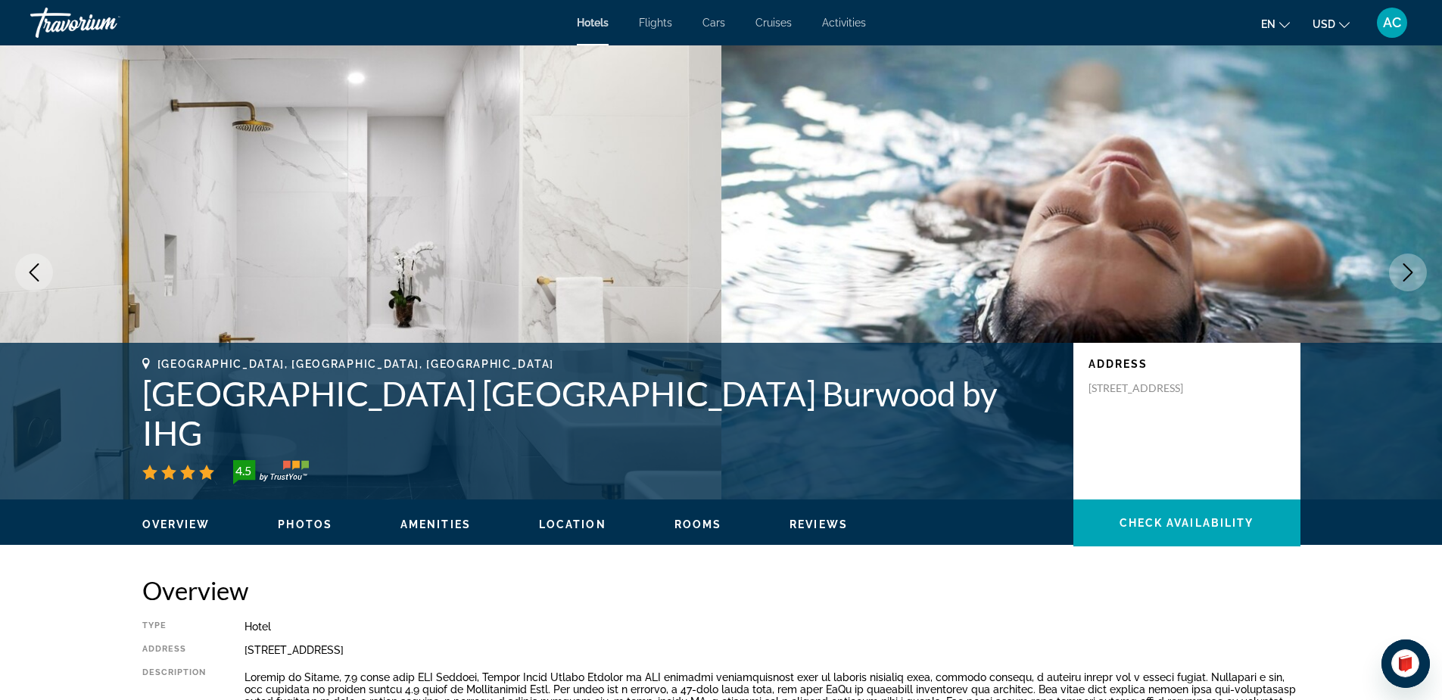
click at [1409, 263] on button "Next image" at bounding box center [1408, 273] width 38 height 38
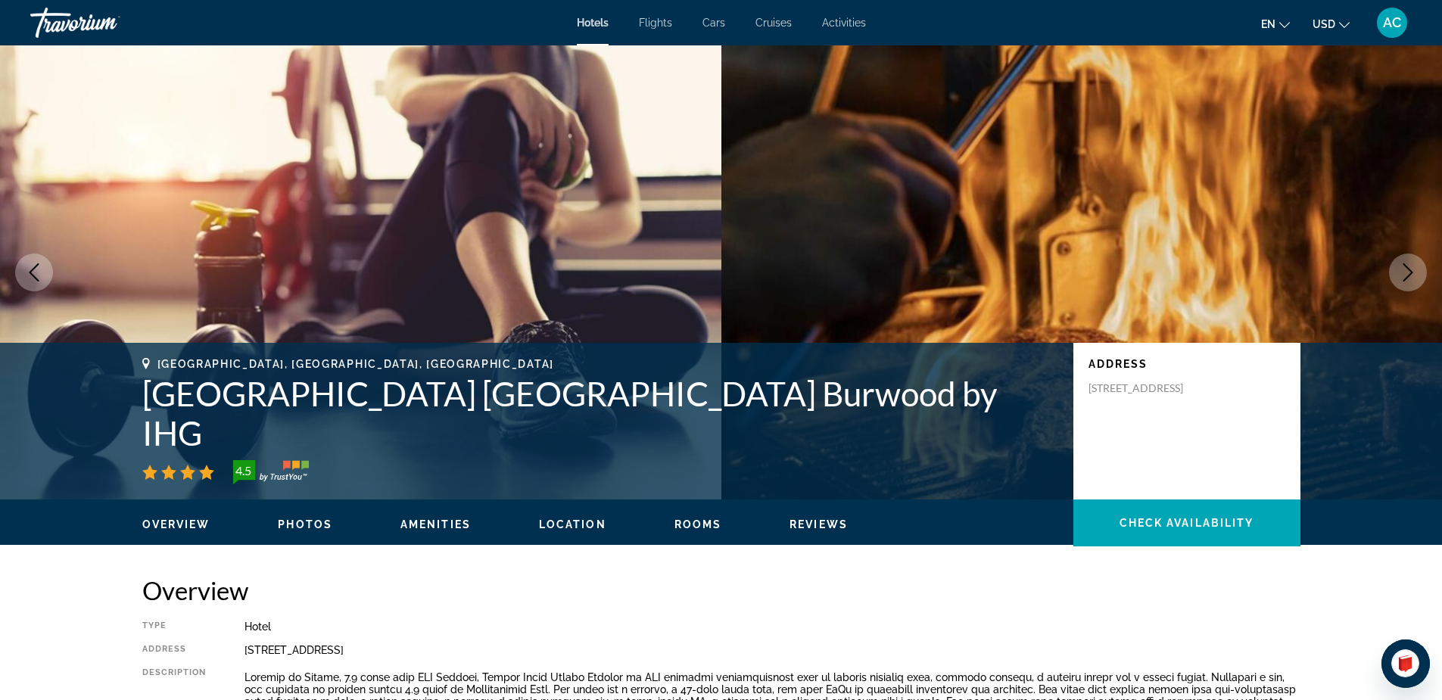
click at [1409, 263] on button "Next image" at bounding box center [1408, 273] width 38 height 38
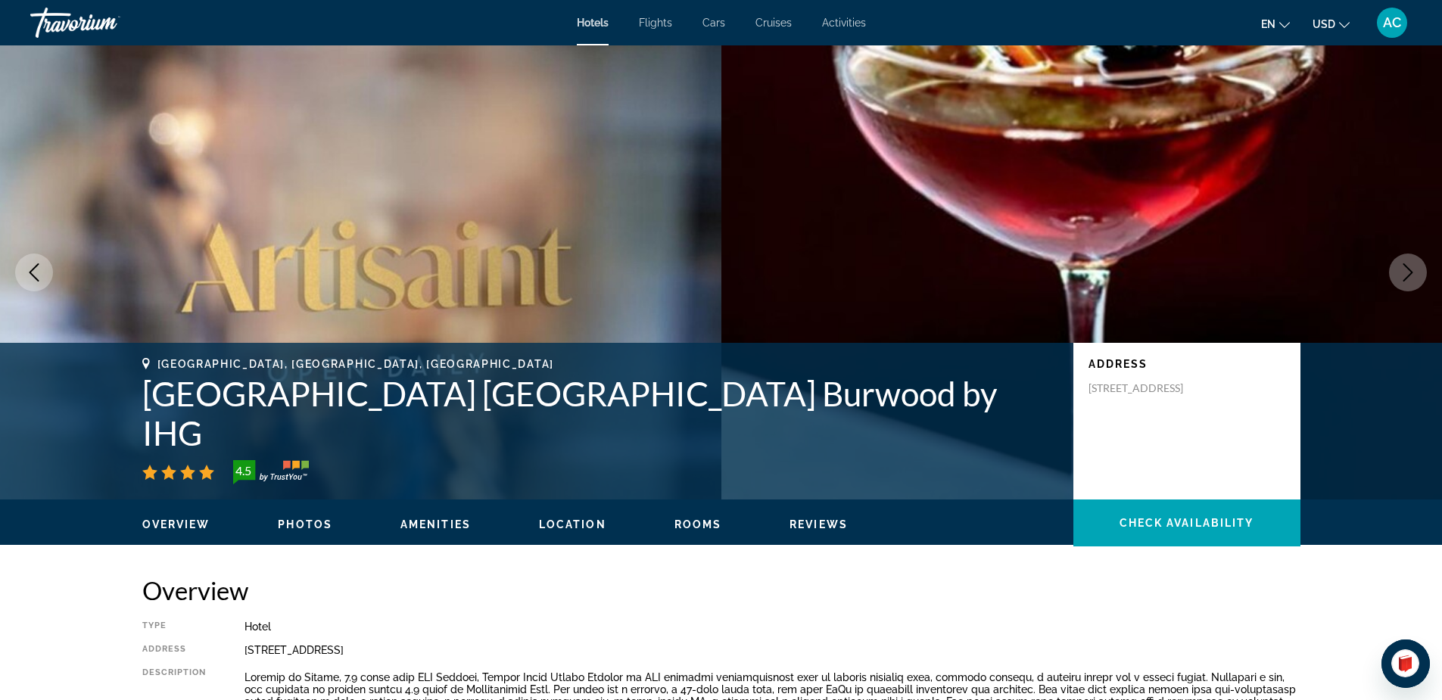
click at [1409, 263] on button "Next image" at bounding box center [1408, 273] width 38 height 38
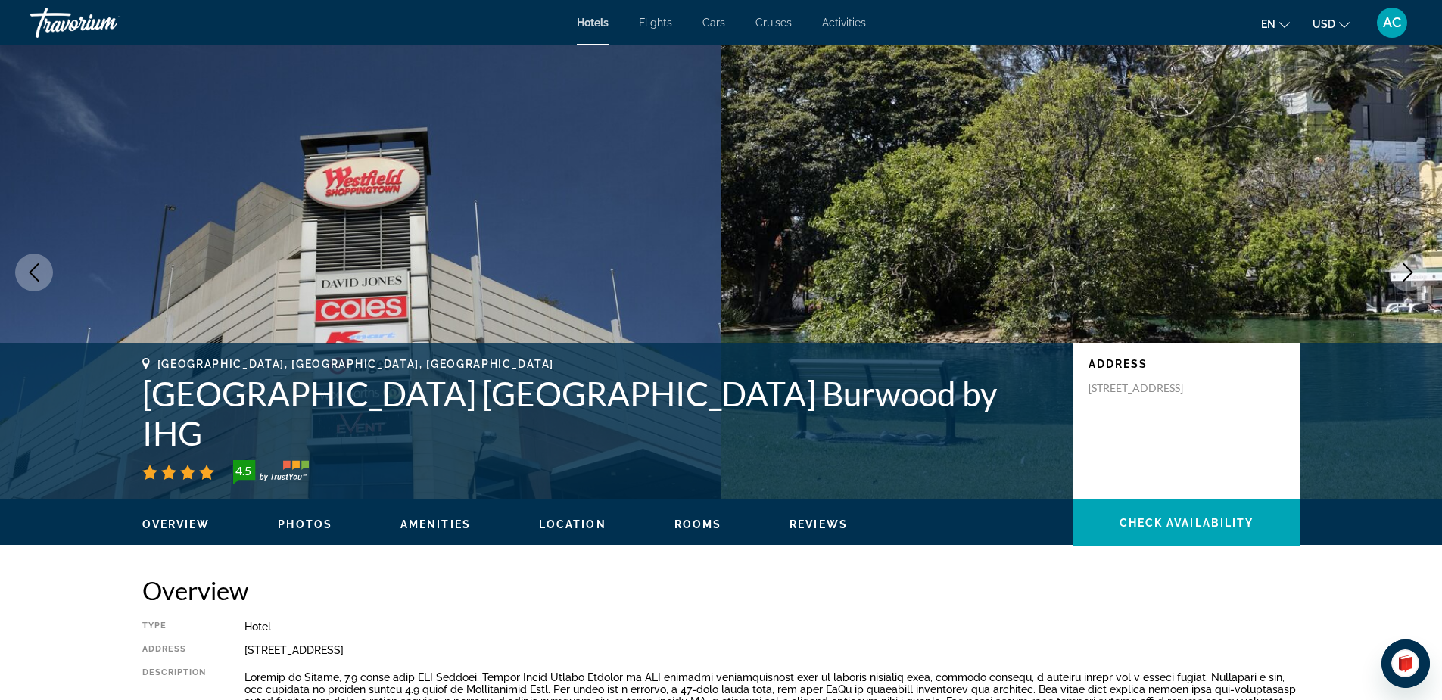
click at [1409, 263] on button "Next image" at bounding box center [1408, 273] width 38 height 38
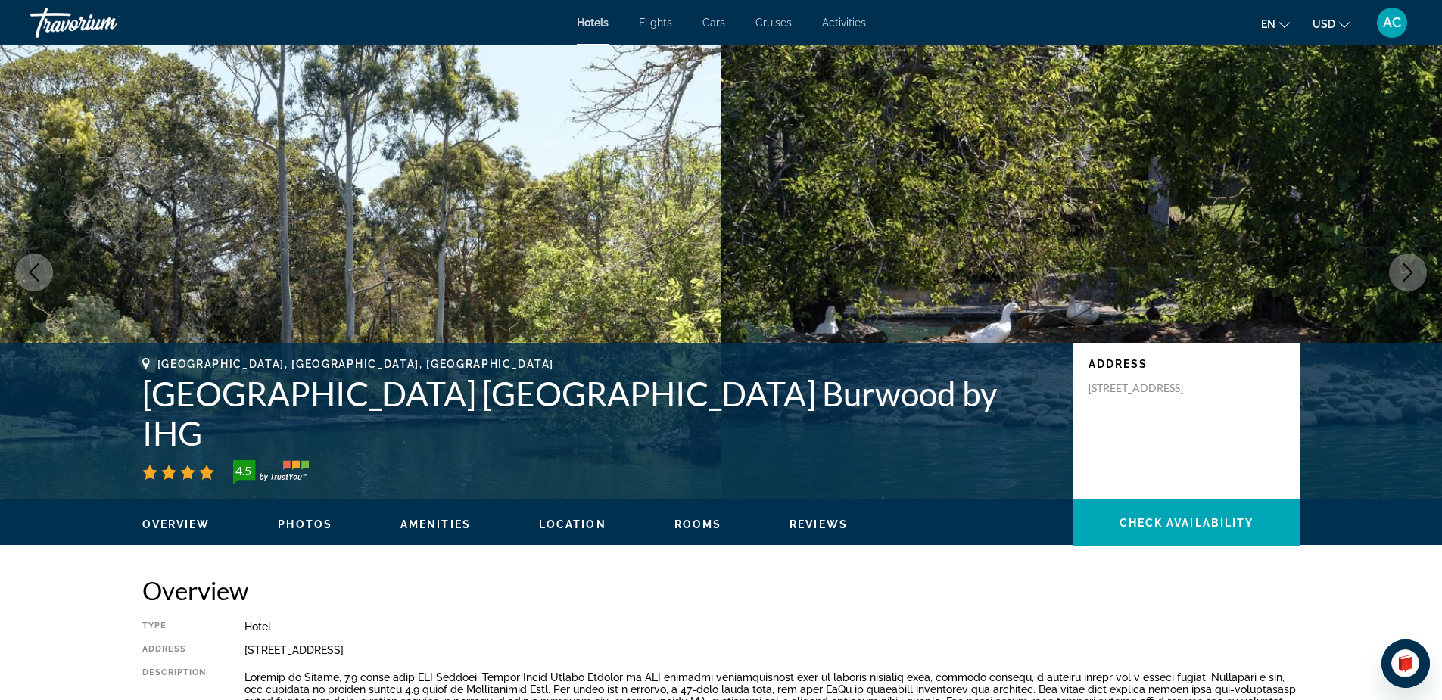
click at [1409, 263] on button "Next image" at bounding box center [1408, 273] width 38 height 38
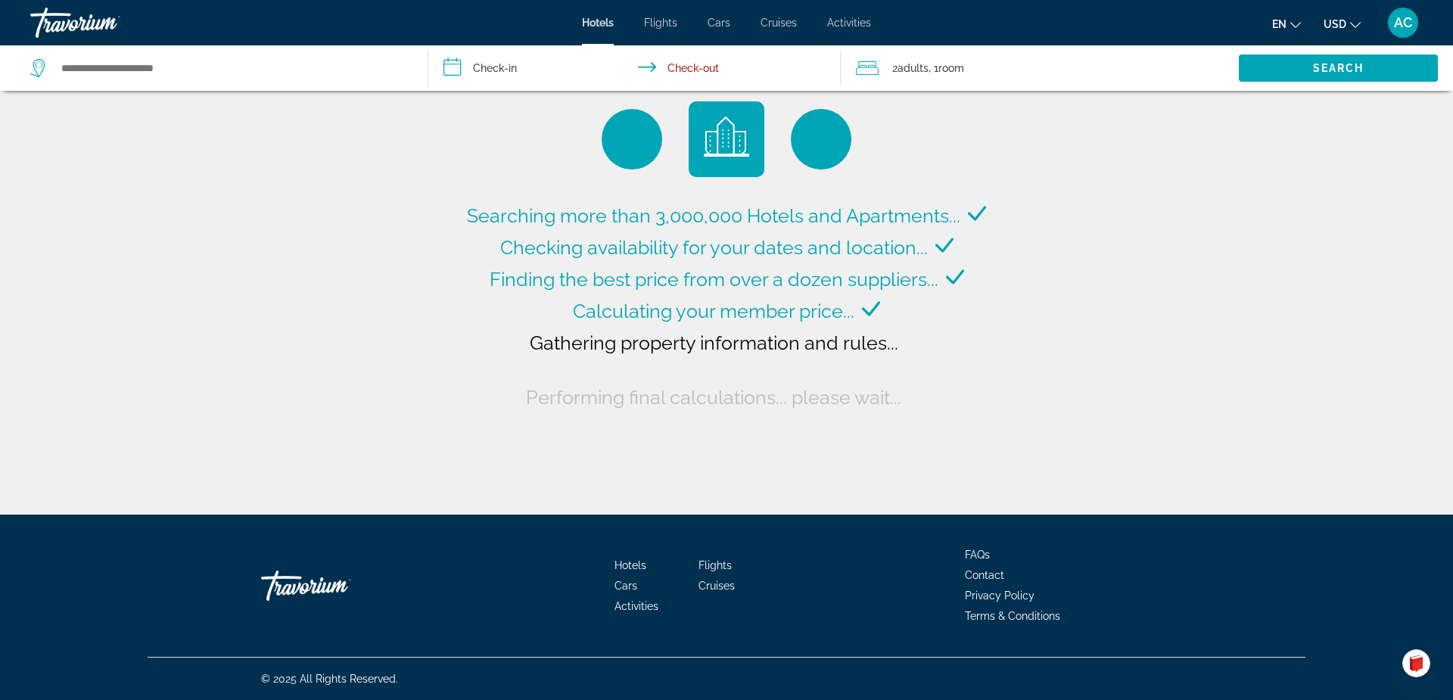
type input "**********"
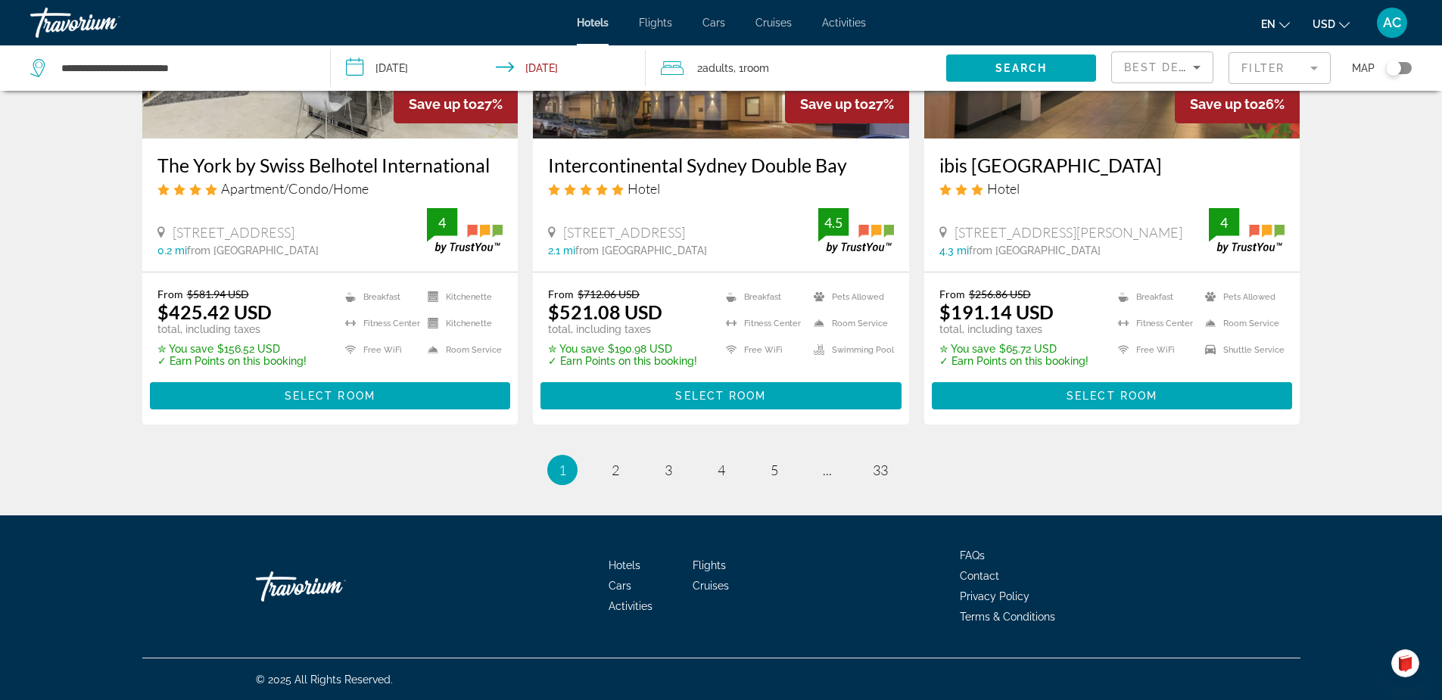
scroll to position [1945, 0]
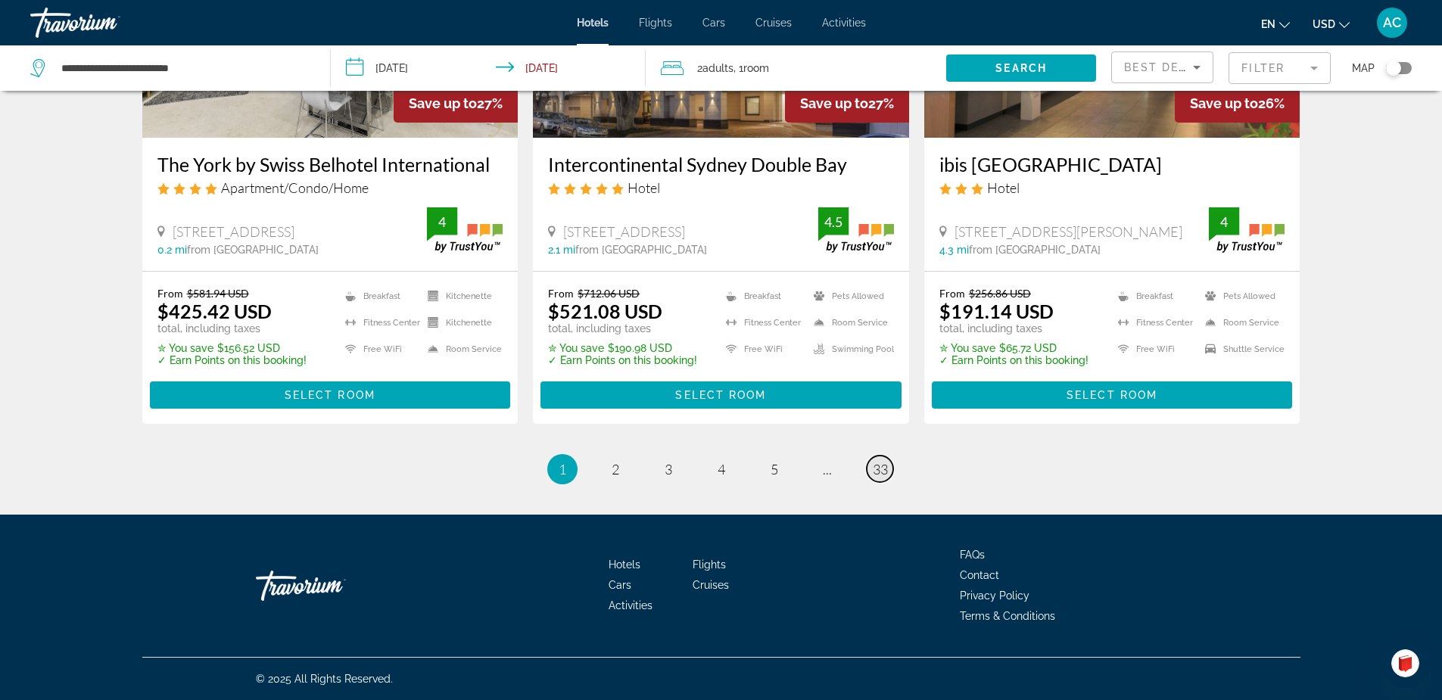
click at [879, 472] on span "33" at bounding box center [880, 469] width 15 height 17
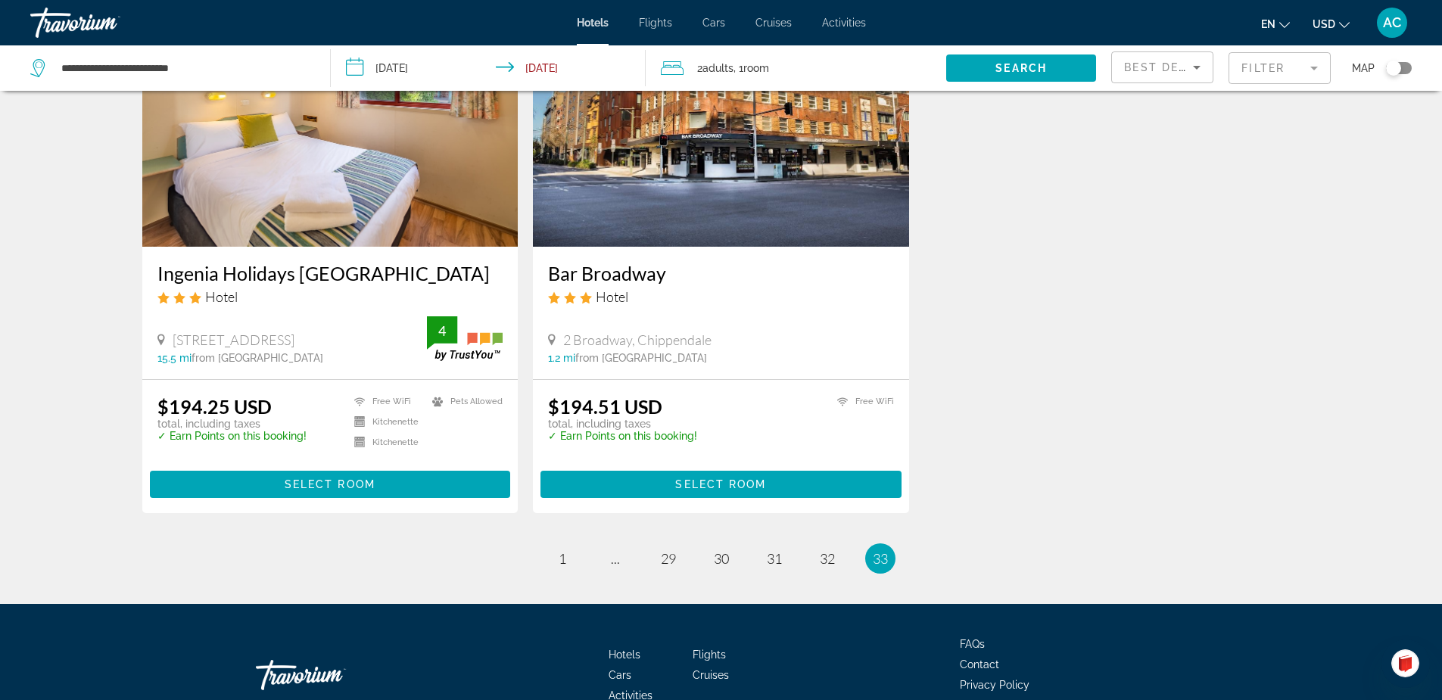
scroll to position [1311, 0]
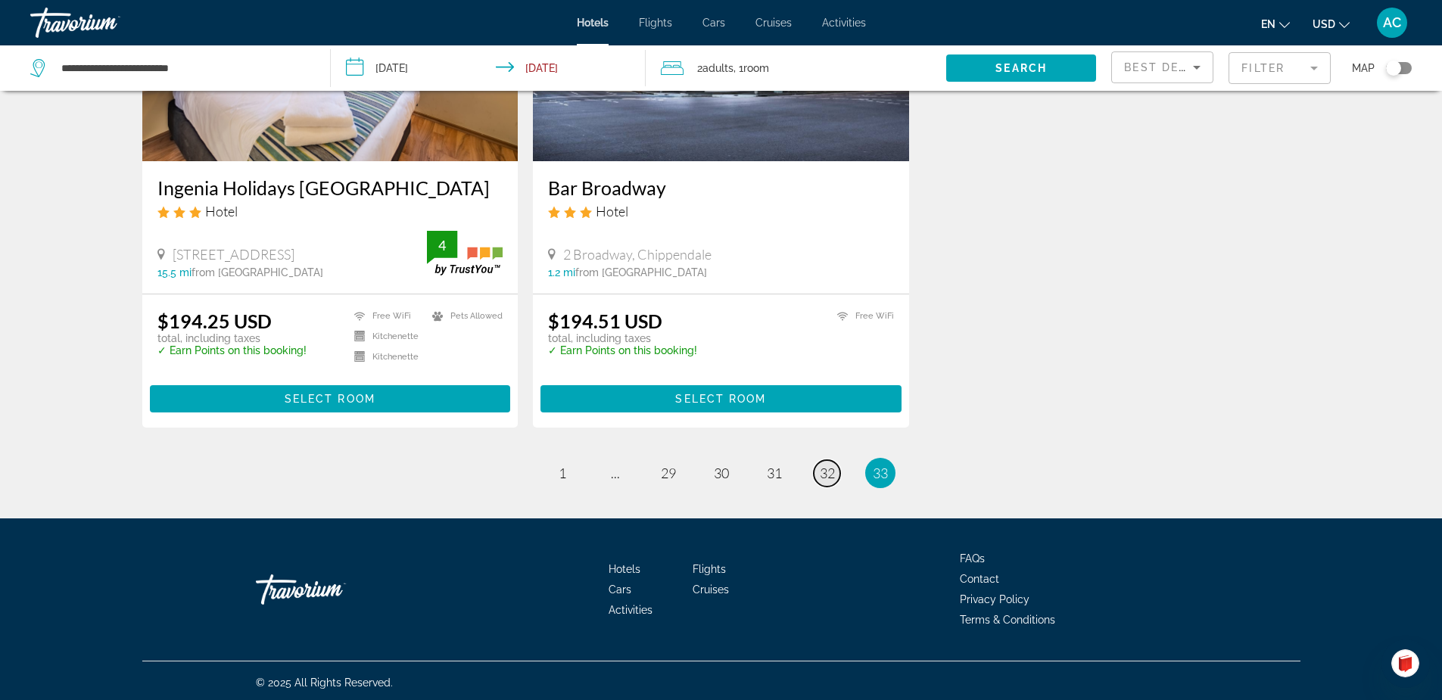
click at [826, 473] on span "32" at bounding box center [827, 473] width 15 height 17
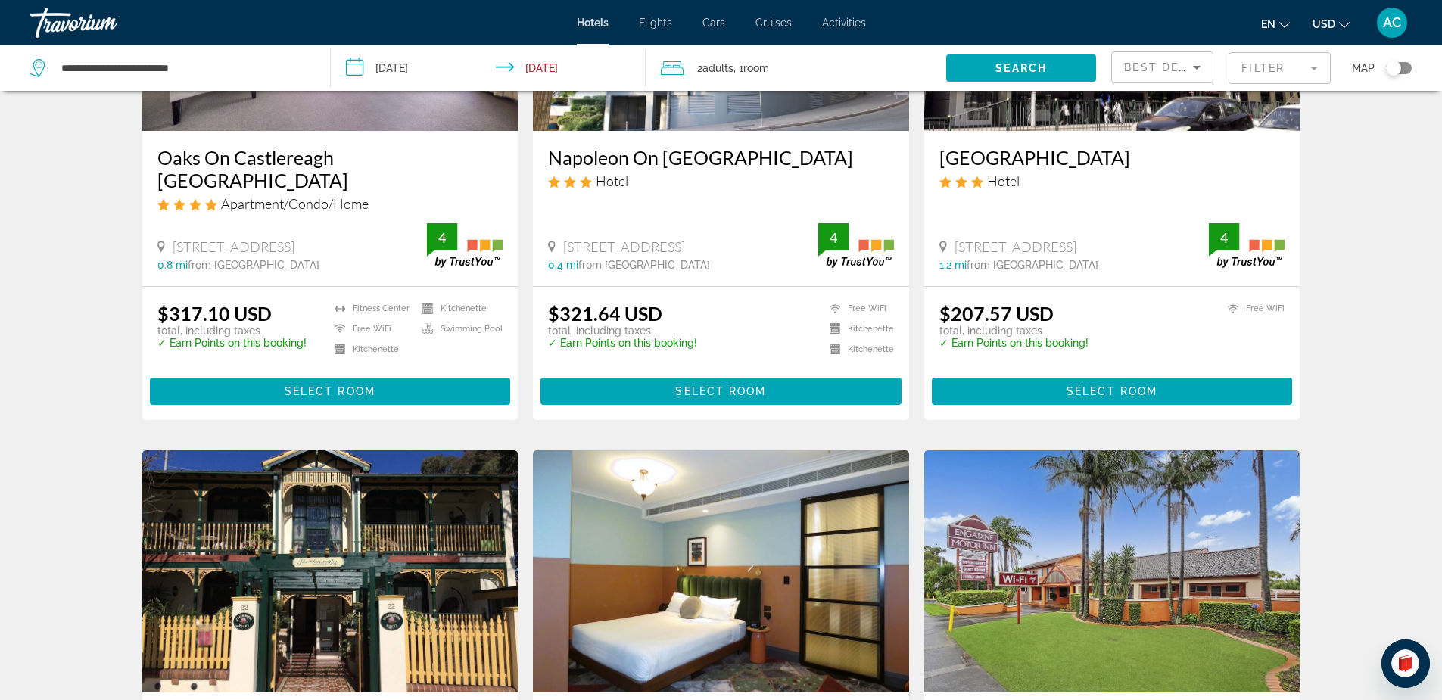
scroll to position [1861, 0]
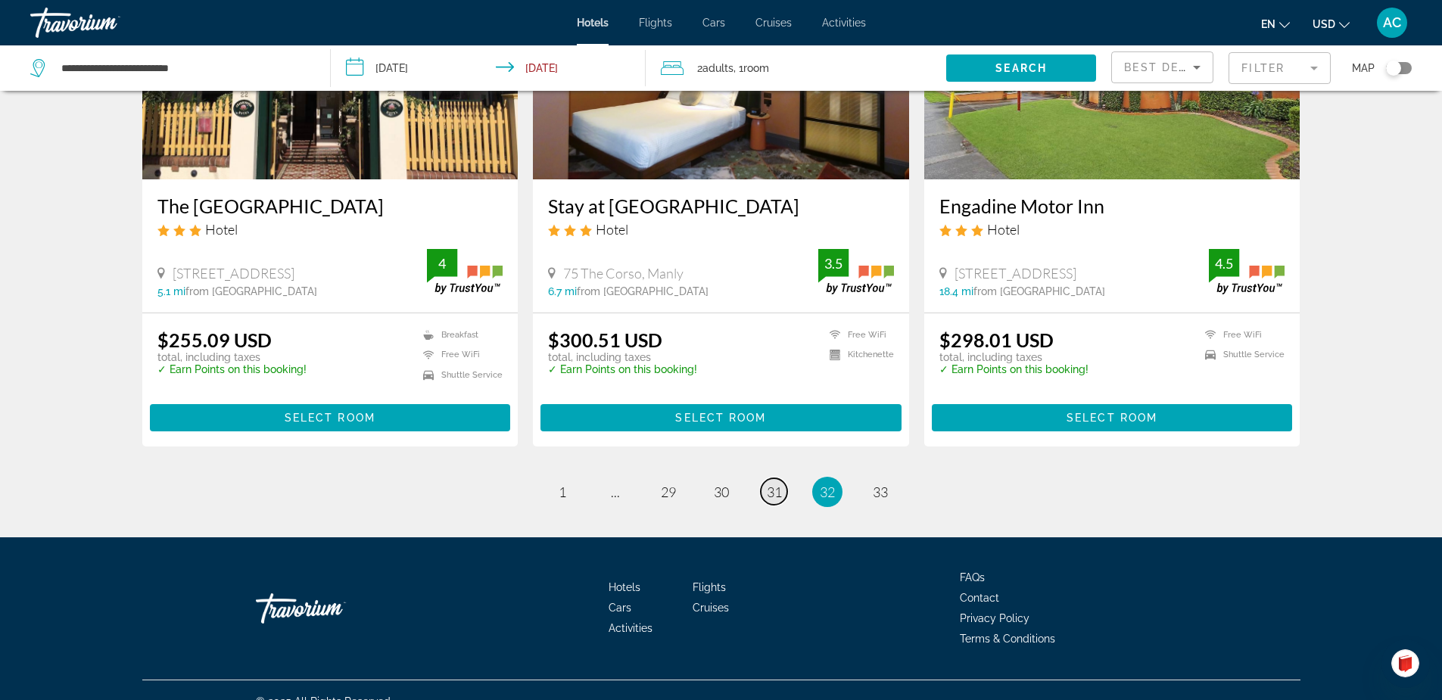
click at [773, 484] on span "31" at bounding box center [774, 492] width 15 height 17
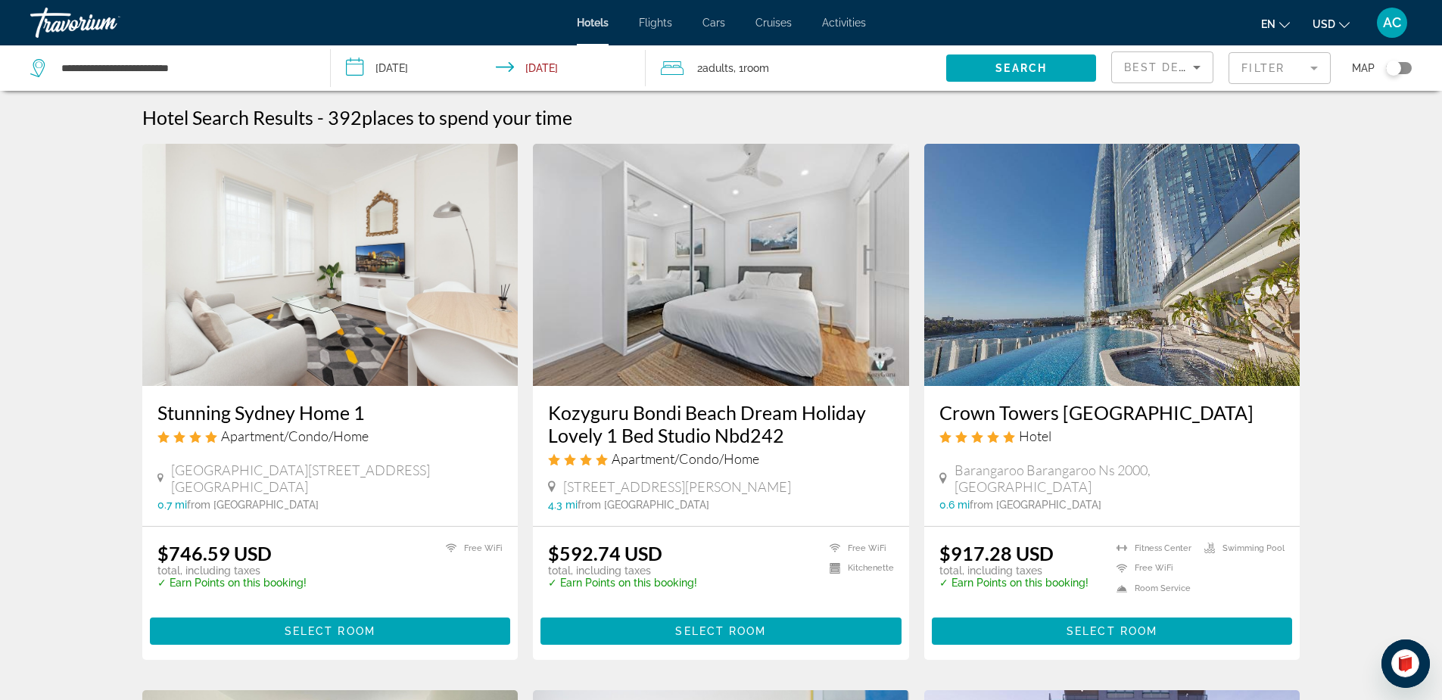
click at [1070, 337] on img "Main content" at bounding box center [1112, 265] width 376 height 242
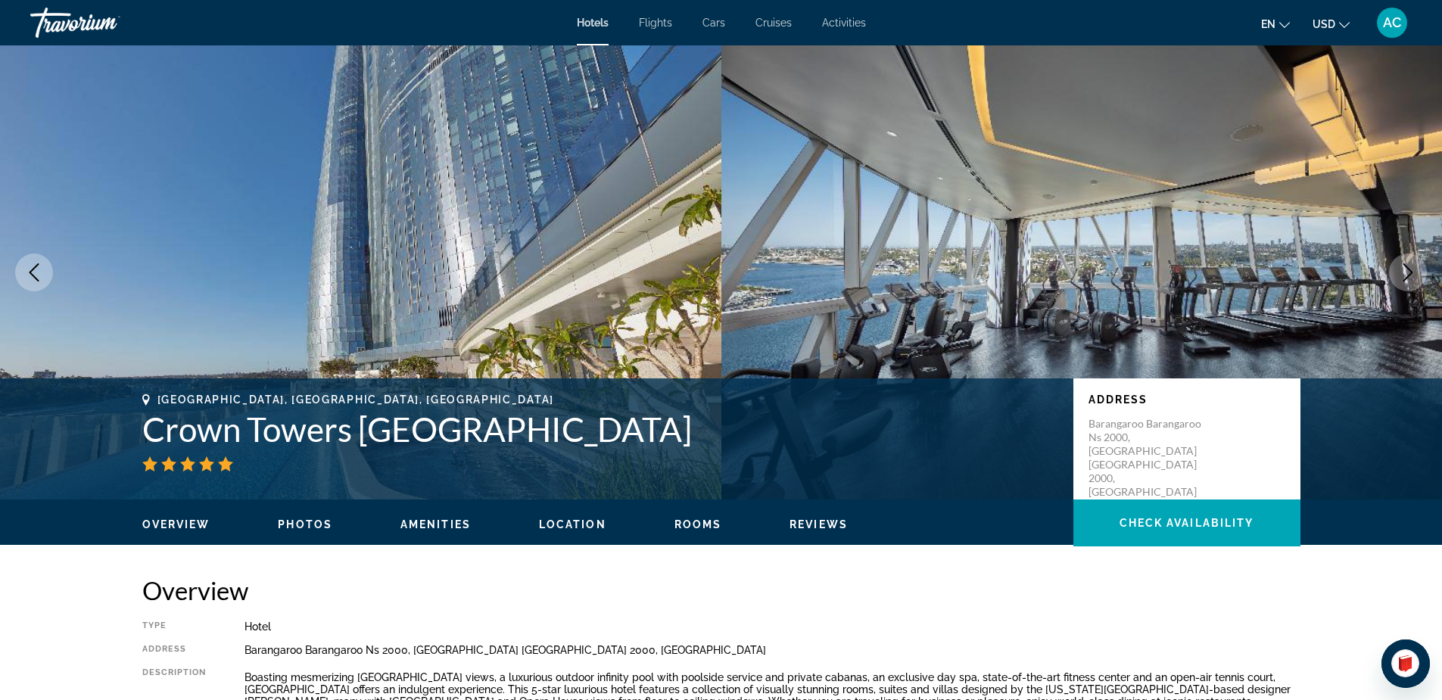
click at [1416, 266] on icon "Next image" at bounding box center [1407, 272] width 18 height 18
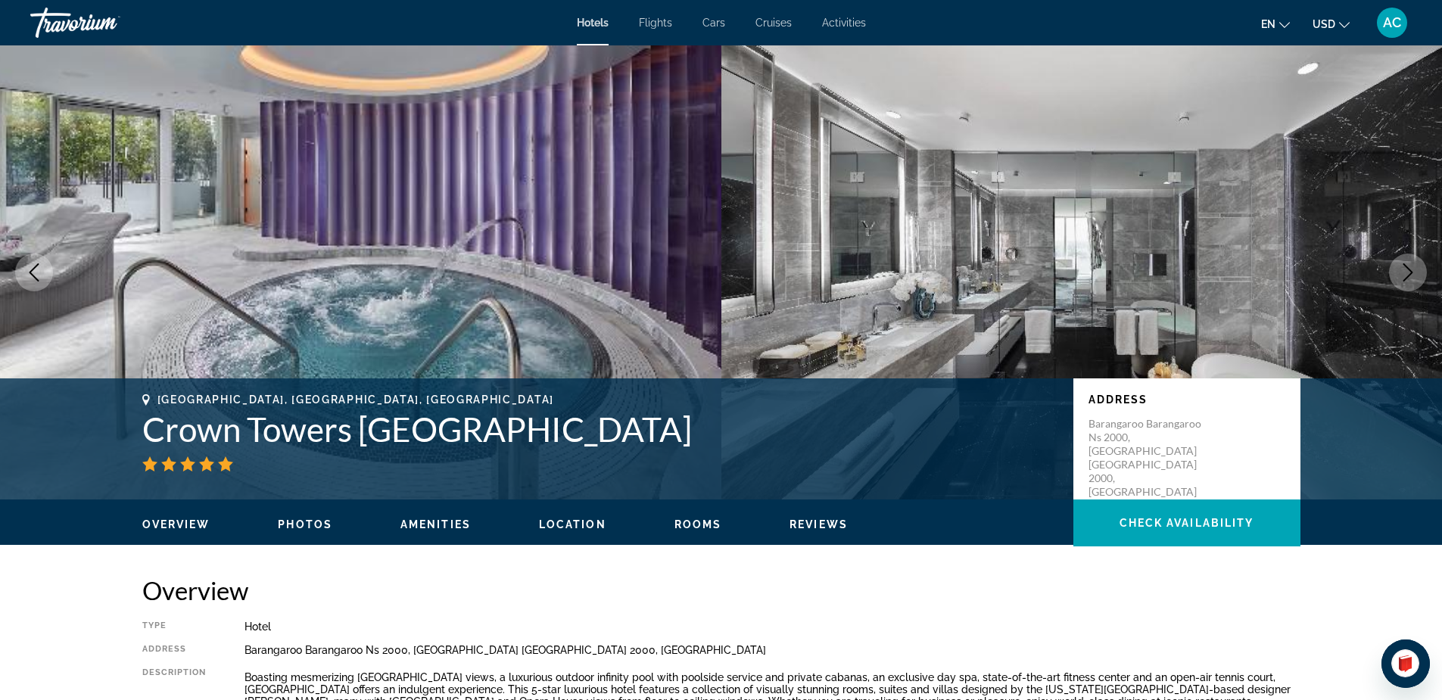
click at [1217, 325] on img "Main content" at bounding box center [1081, 272] width 721 height 454
click at [1213, 312] on img "Main content" at bounding box center [1081, 272] width 721 height 454
click at [301, 520] on span "Photos" at bounding box center [305, 524] width 54 height 12
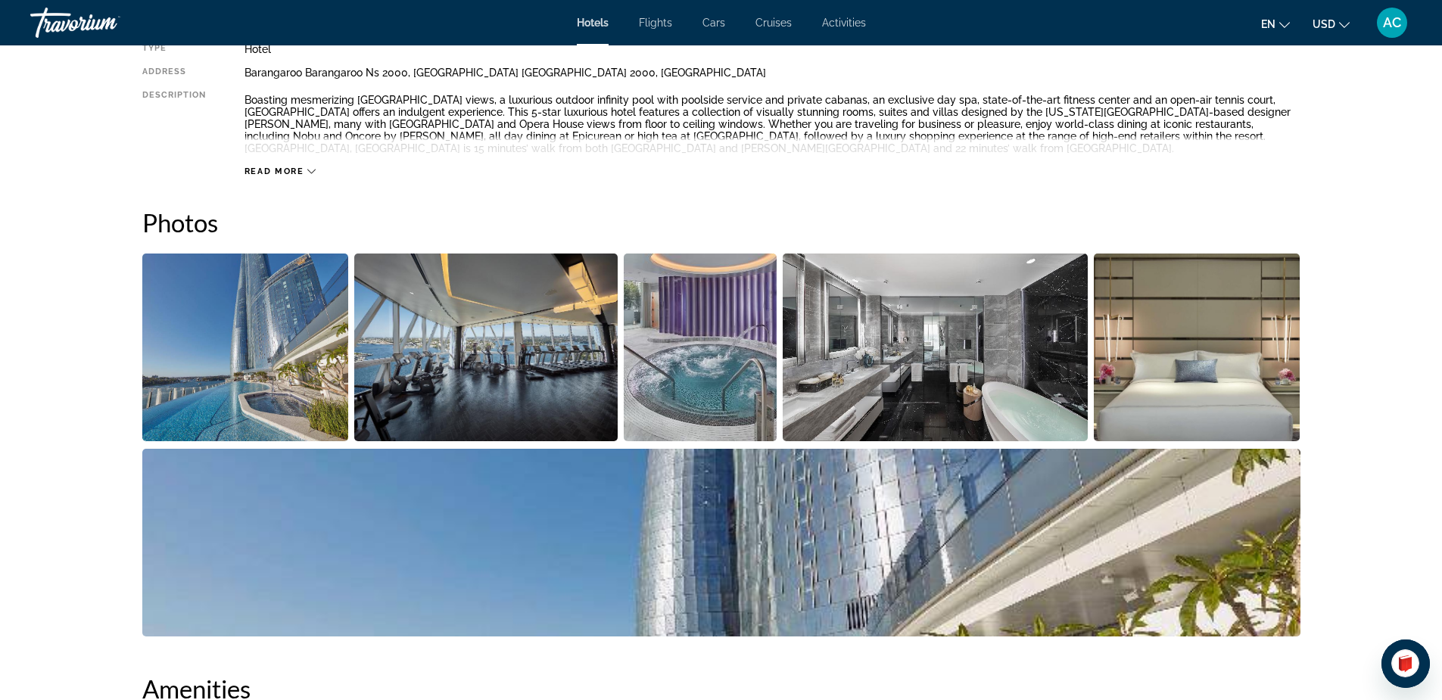
scroll to position [694, 0]
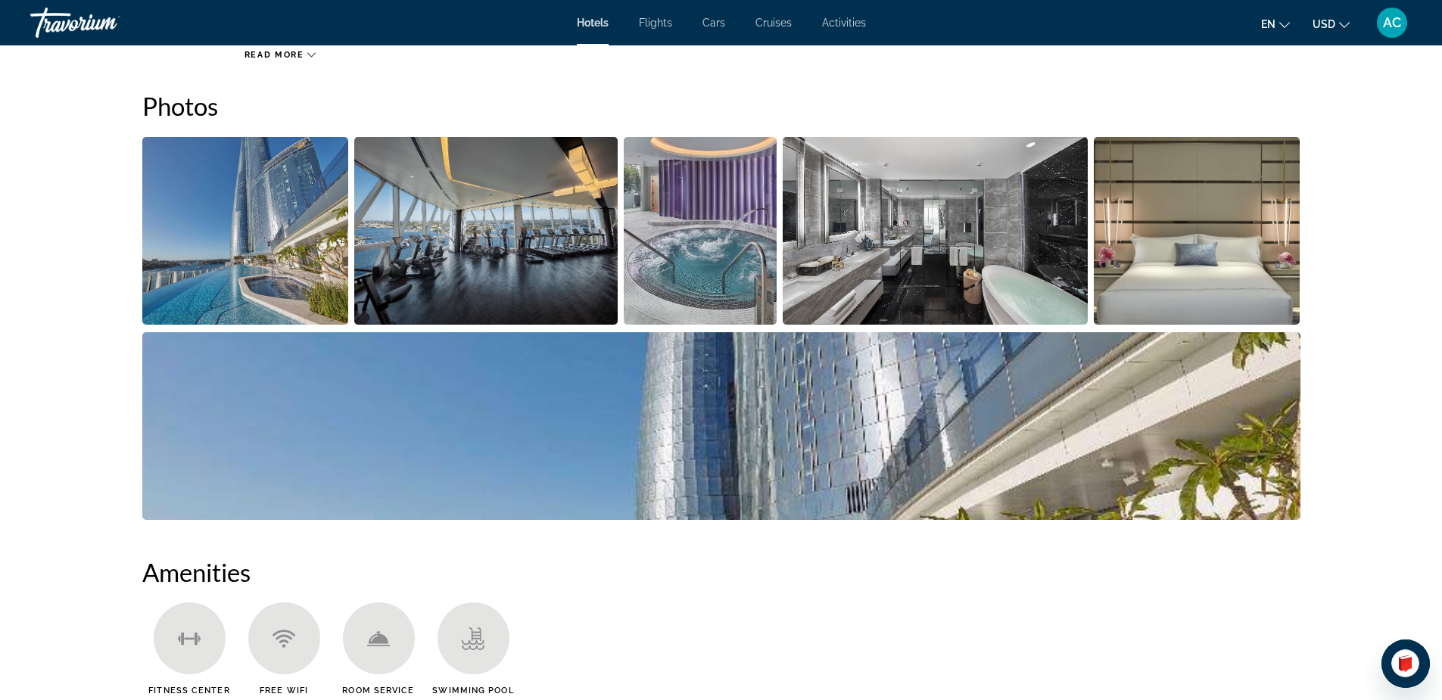
click at [969, 266] on img "Open full-screen image slider" at bounding box center [934, 231] width 305 height 188
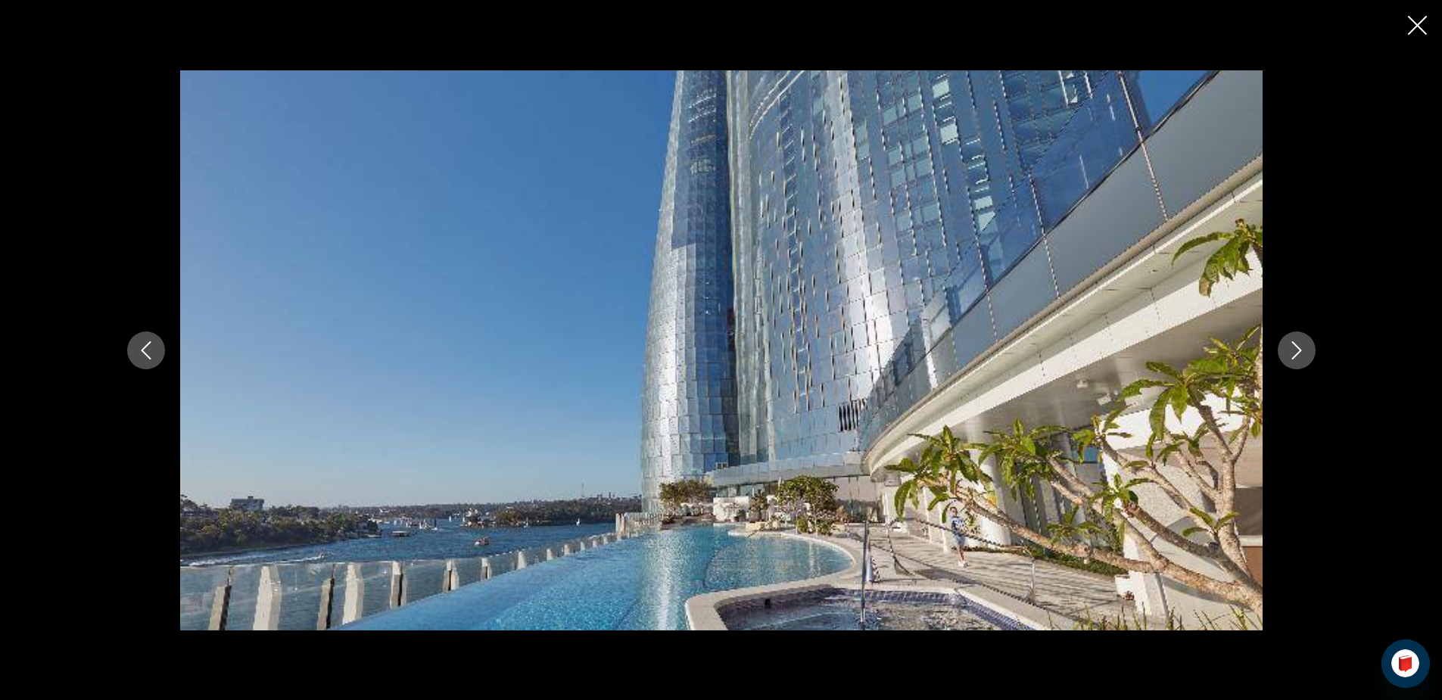
click at [1287, 349] on icon "Next image" at bounding box center [1296, 350] width 18 height 18
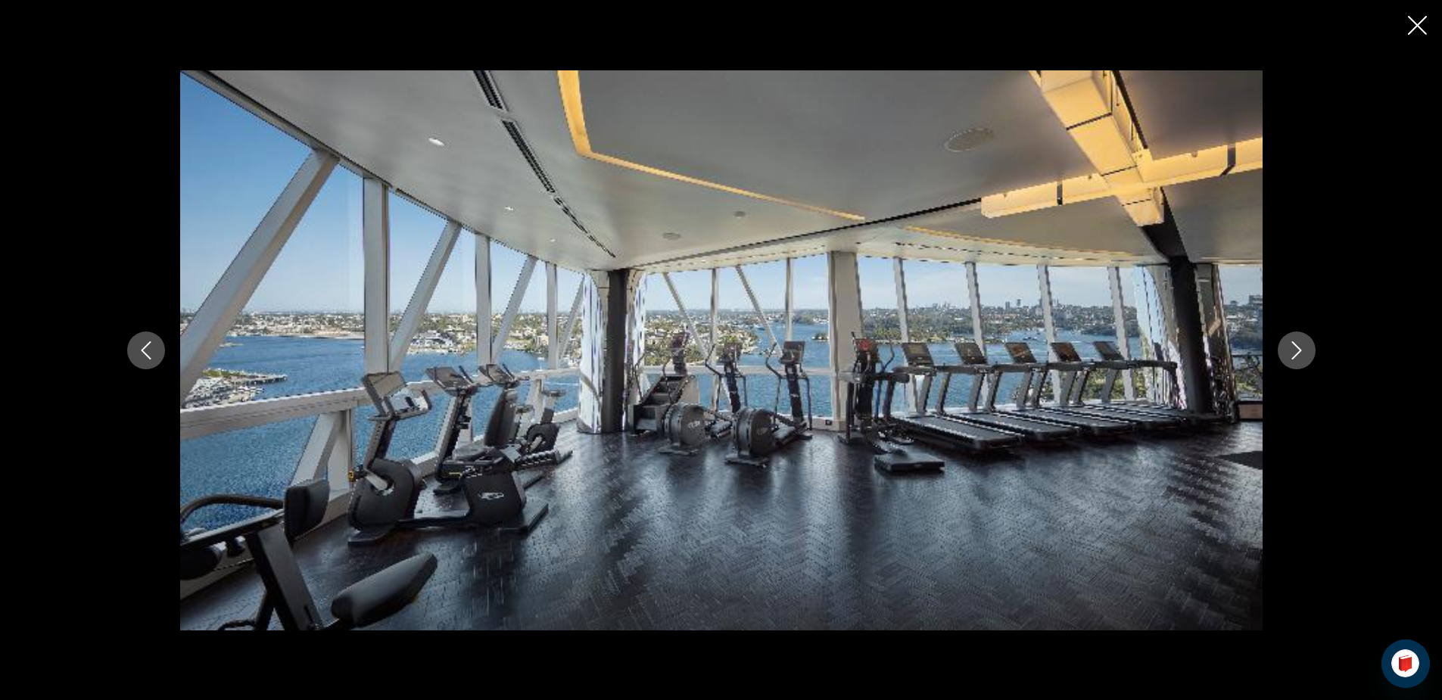
click at [1296, 347] on icon "Next image" at bounding box center [1296, 350] width 10 height 18
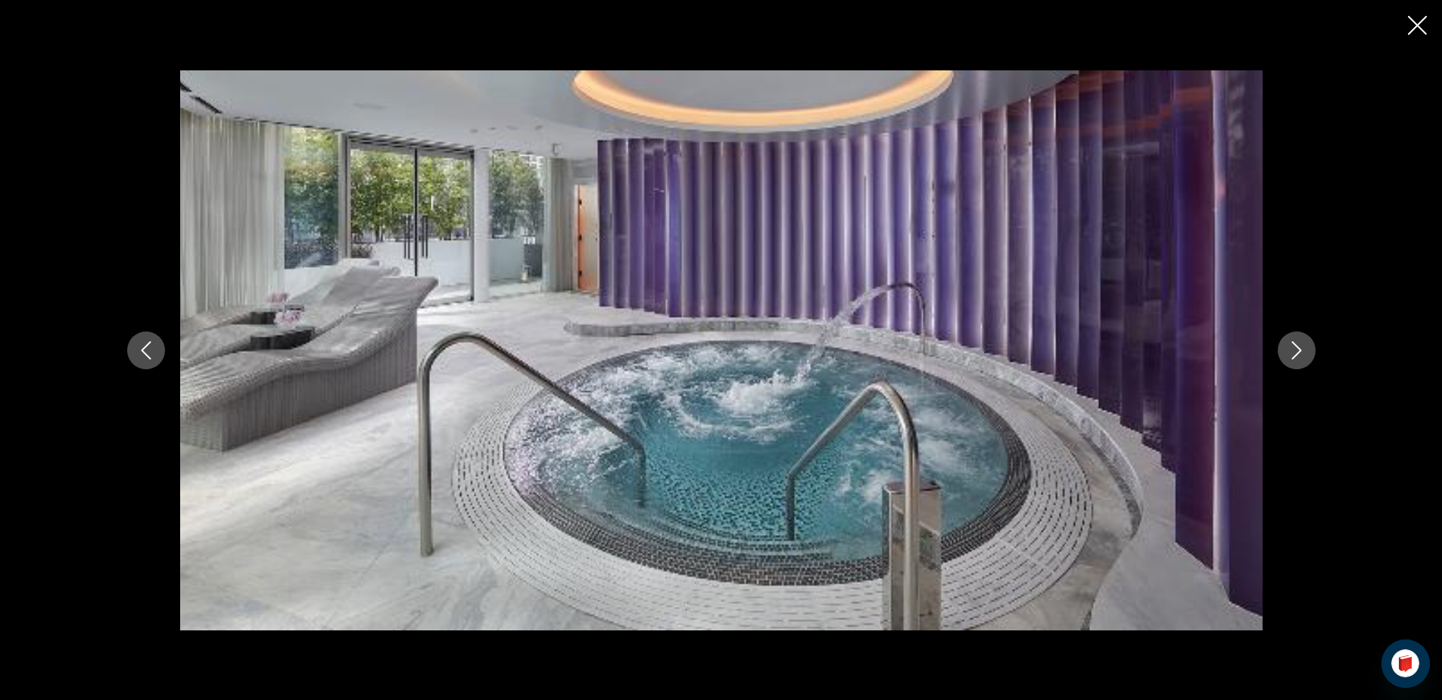
click at [1302, 346] on icon "Next image" at bounding box center [1296, 350] width 18 height 18
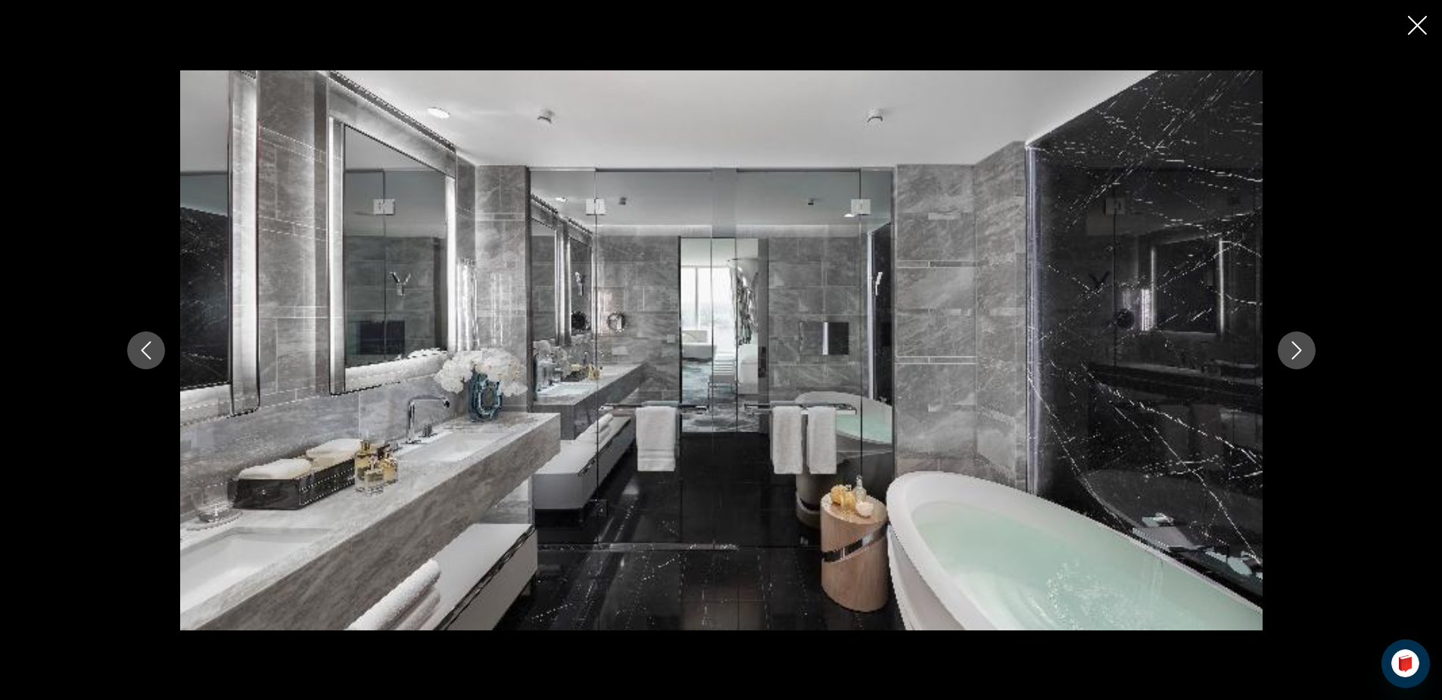
click at [1302, 346] on icon "Next image" at bounding box center [1296, 350] width 18 height 18
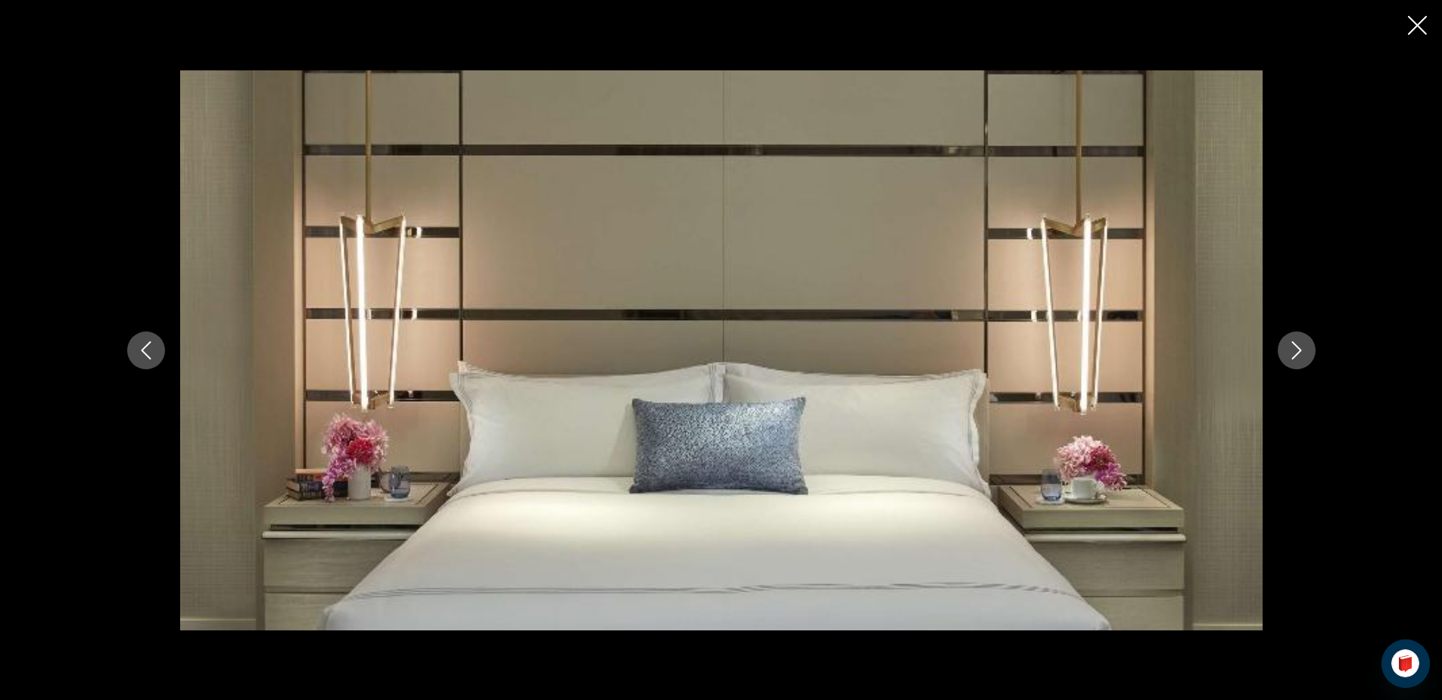
click at [1302, 347] on icon "Next image" at bounding box center [1296, 350] width 18 height 18
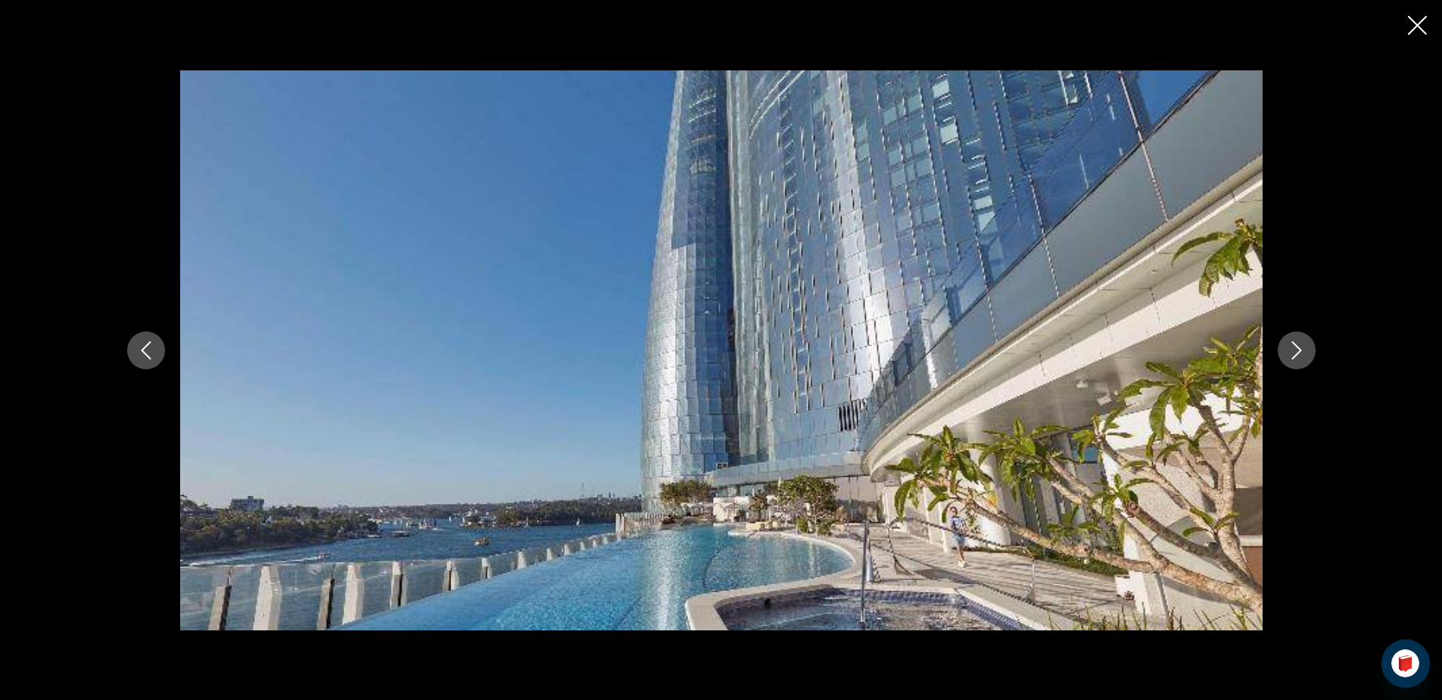
click at [1302, 347] on icon "Next image" at bounding box center [1296, 350] width 18 height 18
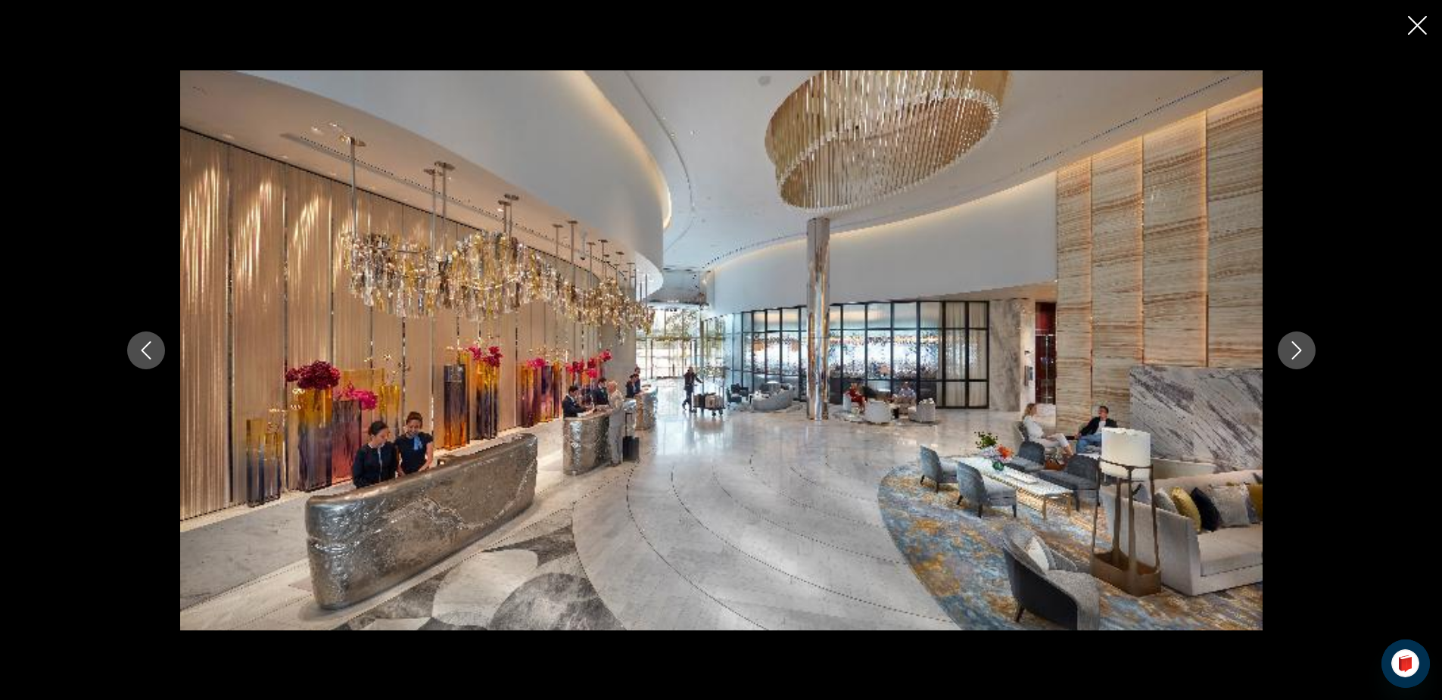
click at [1301, 347] on icon "Next image" at bounding box center [1296, 350] width 18 height 18
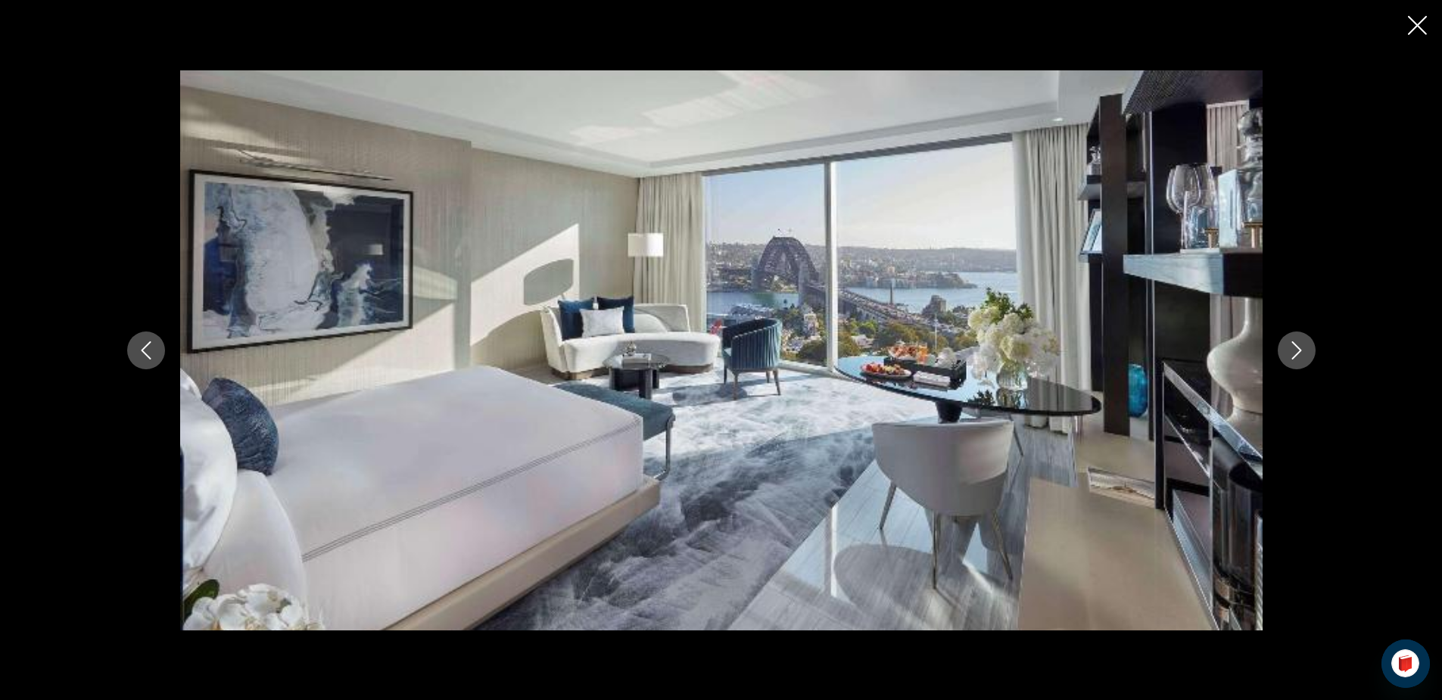
click at [1300, 347] on icon "Next image" at bounding box center [1296, 350] width 18 height 18
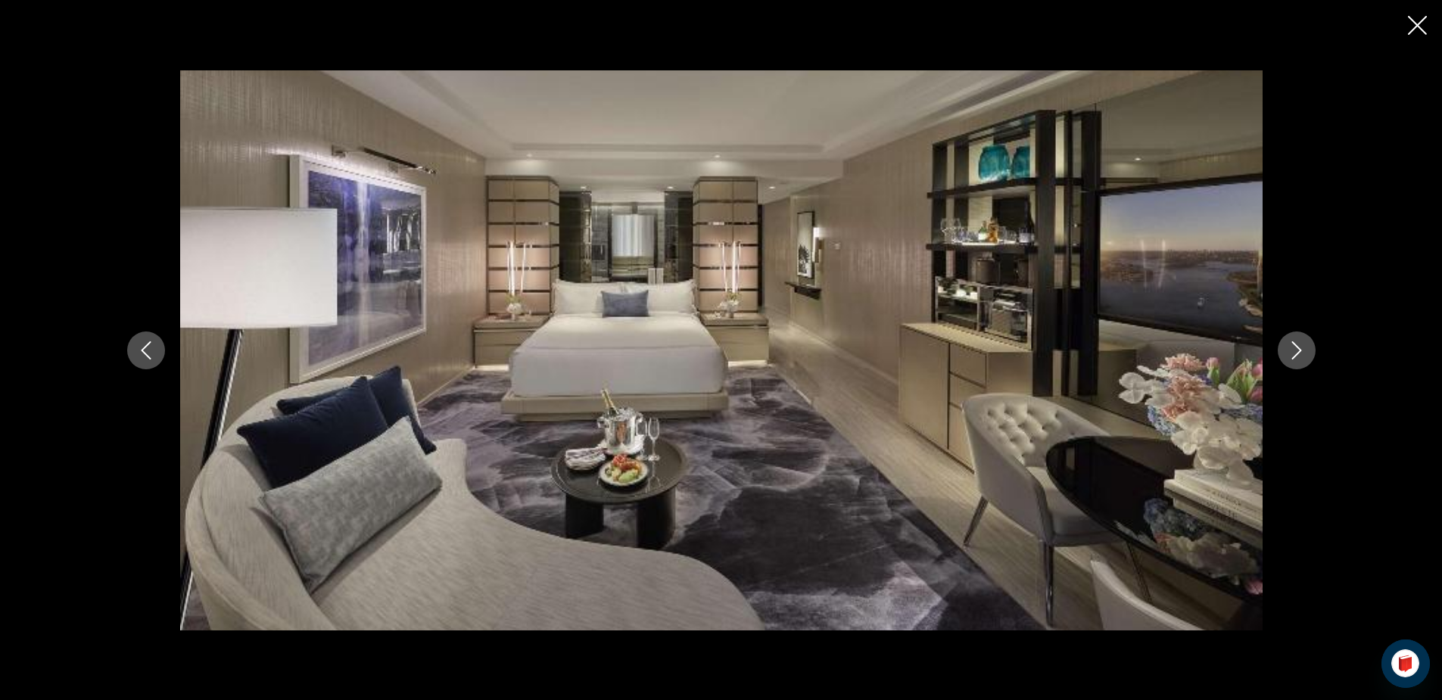
click at [1294, 350] on icon "Next image" at bounding box center [1296, 350] width 18 height 18
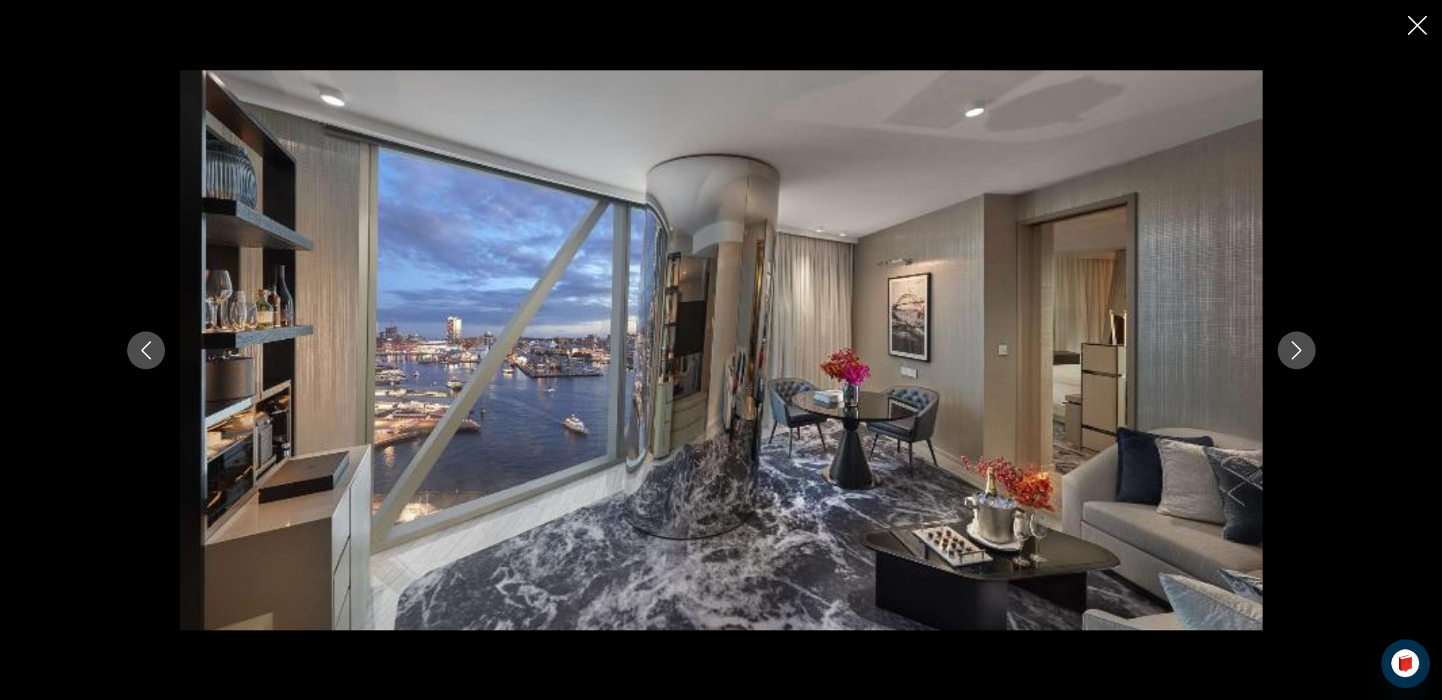
click at [1296, 352] on icon "Next image" at bounding box center [1296, 350] width 18 height 18
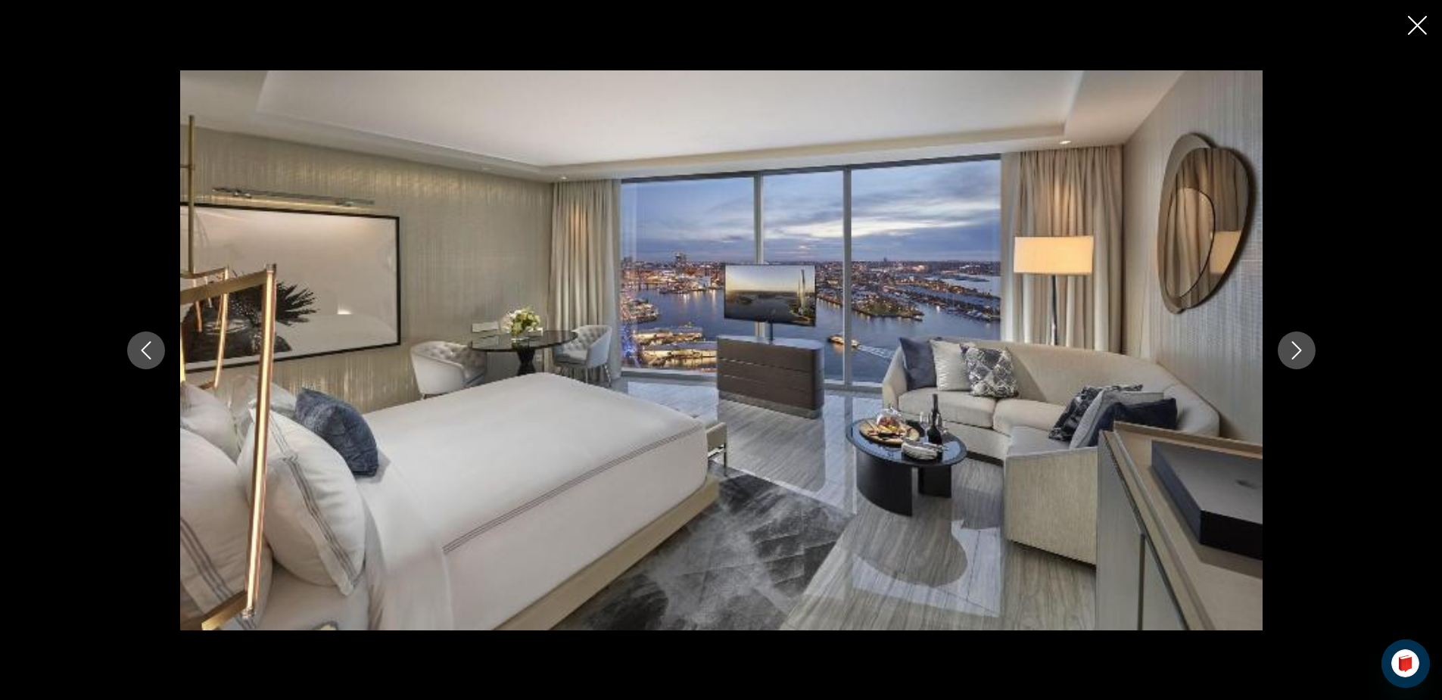
click at [1289, 344] on icon "Next image" at bounding box center [1296, 350] width 18 height 18
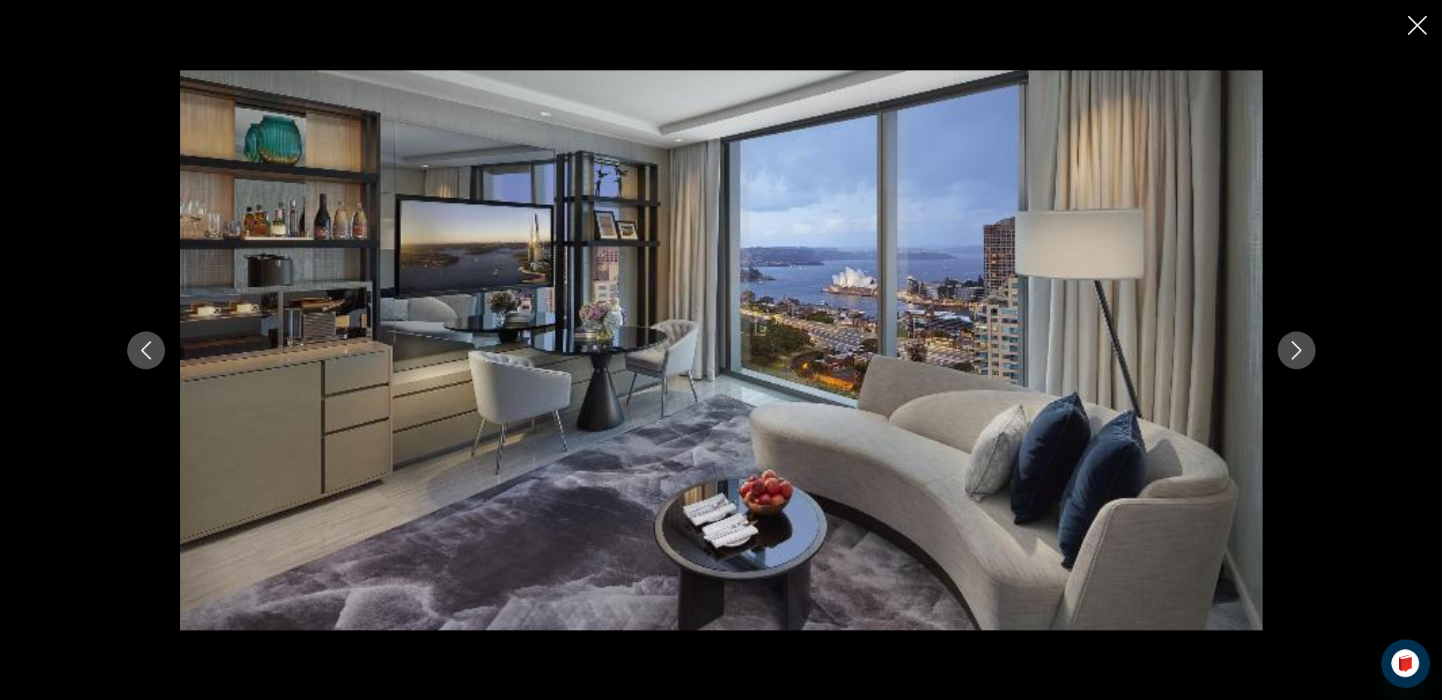
click at [1299, 355] on icon "Next image" at bounding box center [1296, 350] width 18 height 18
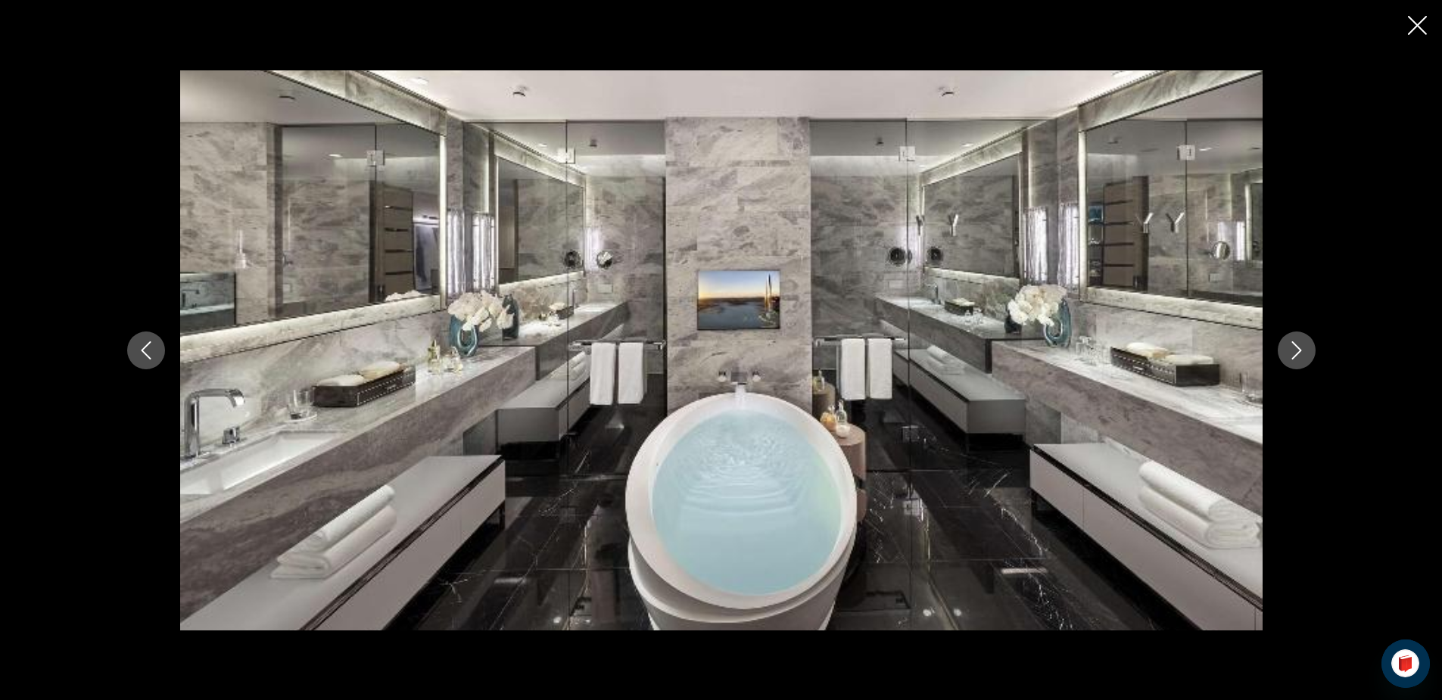
click at [1295, 352] on icon "Next image" at bounding box center [1296, 350] width 18 height 18
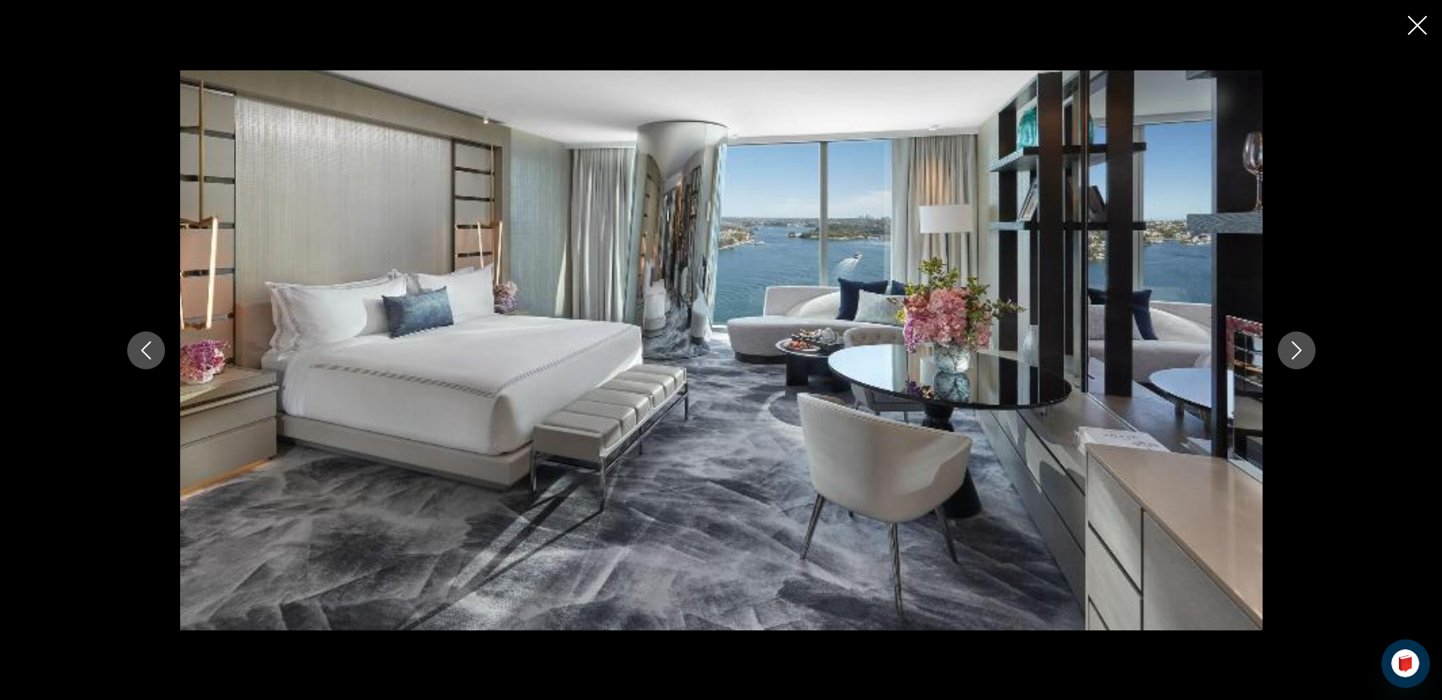
click at [1298, 352] on icon "Next image" at bounding box center [1296, 350] width 10 height 18
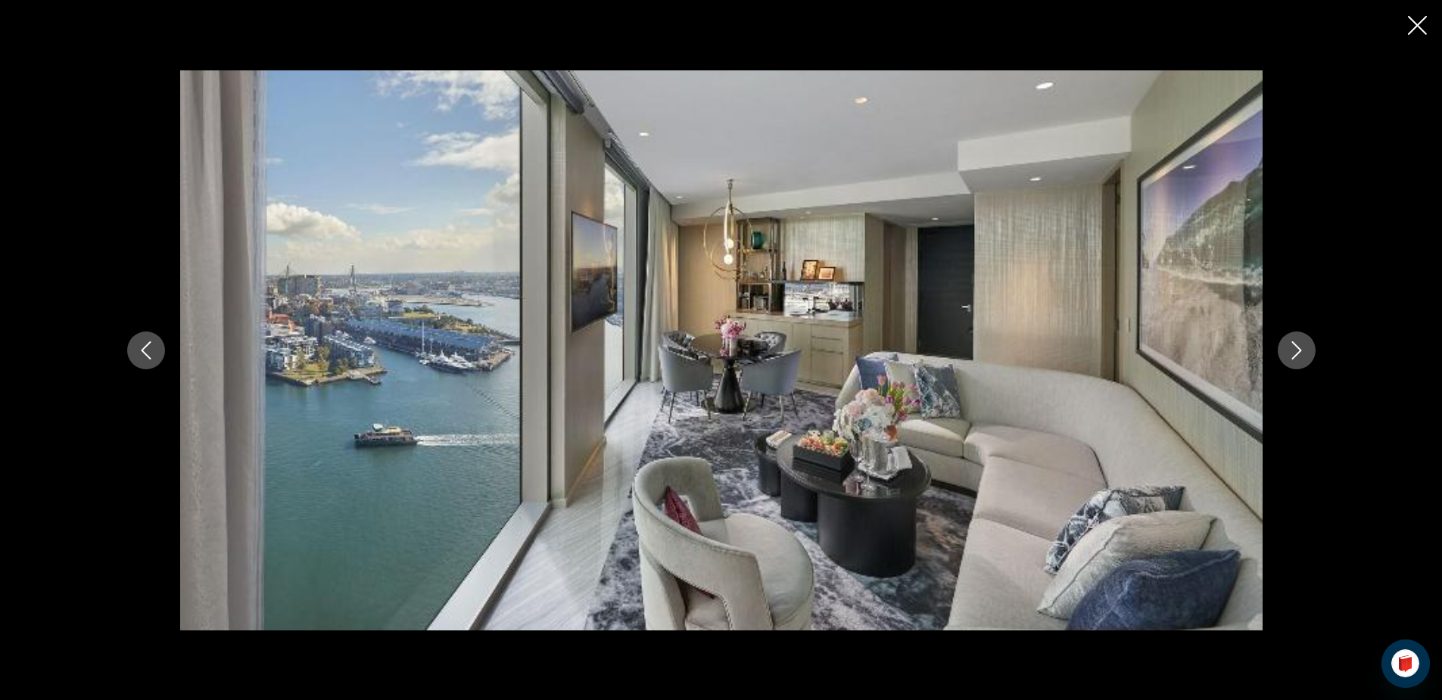
click at [1299, 350] on icon "Next image" at bounding box center [1296, 350] width 10 height 18
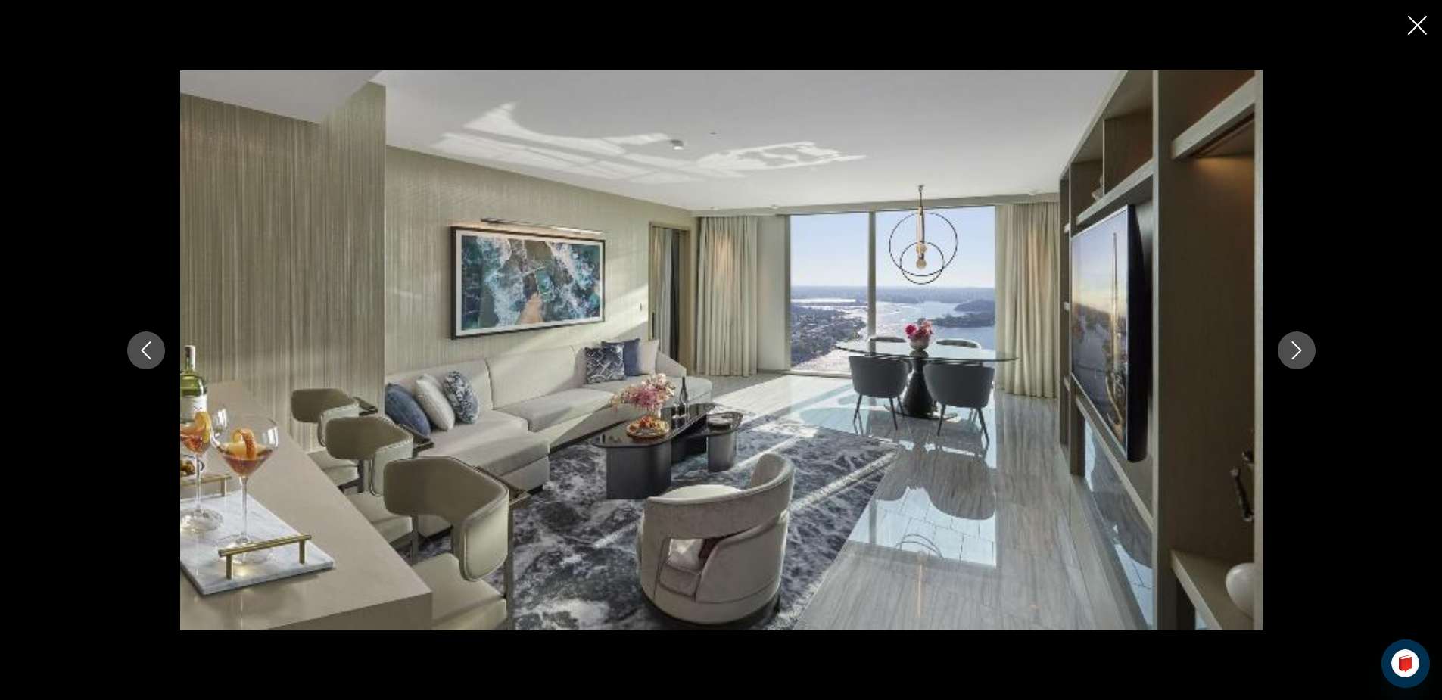
click at [1299, 350] on icon "Next image" at bounding box center [1296, 350] width 10 height 18
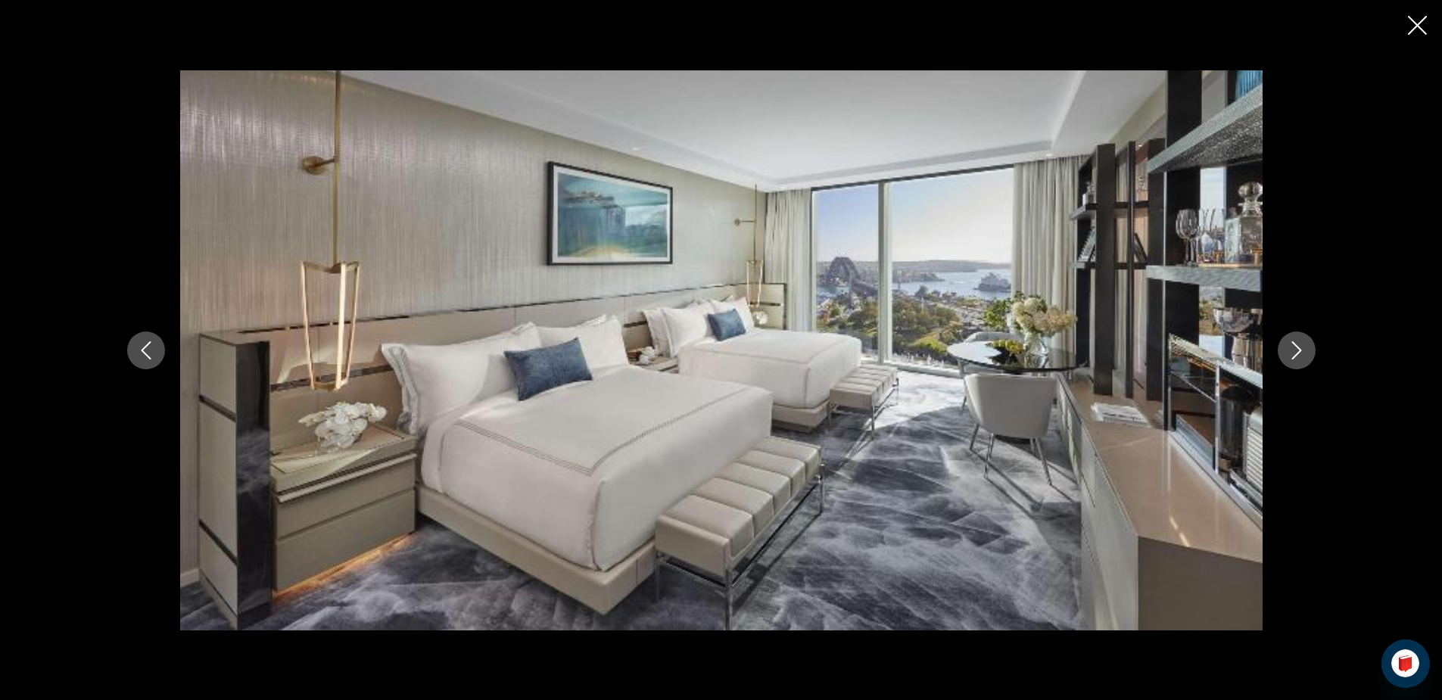
click at [1417, 20] on icon "Close slideshow" at bounding box center [1417, 25] width 19 height 19
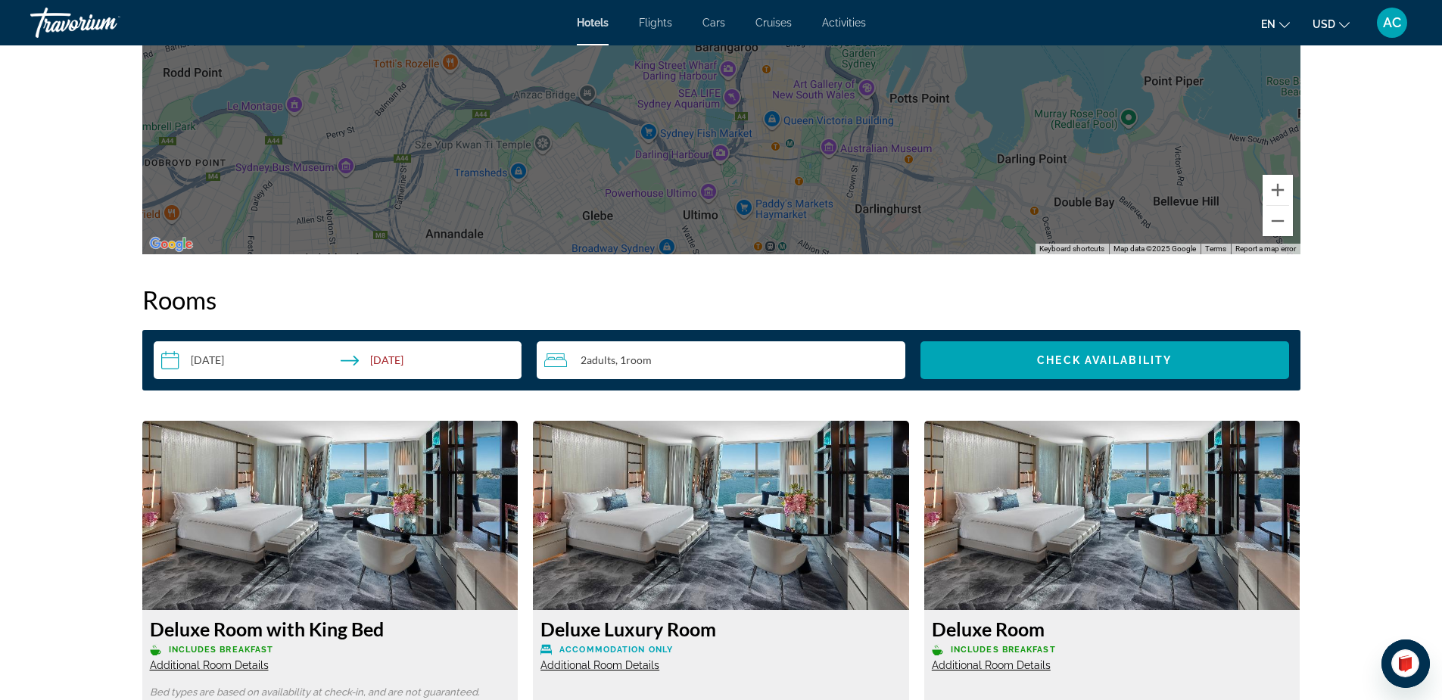
scroll to position [1703, 0]
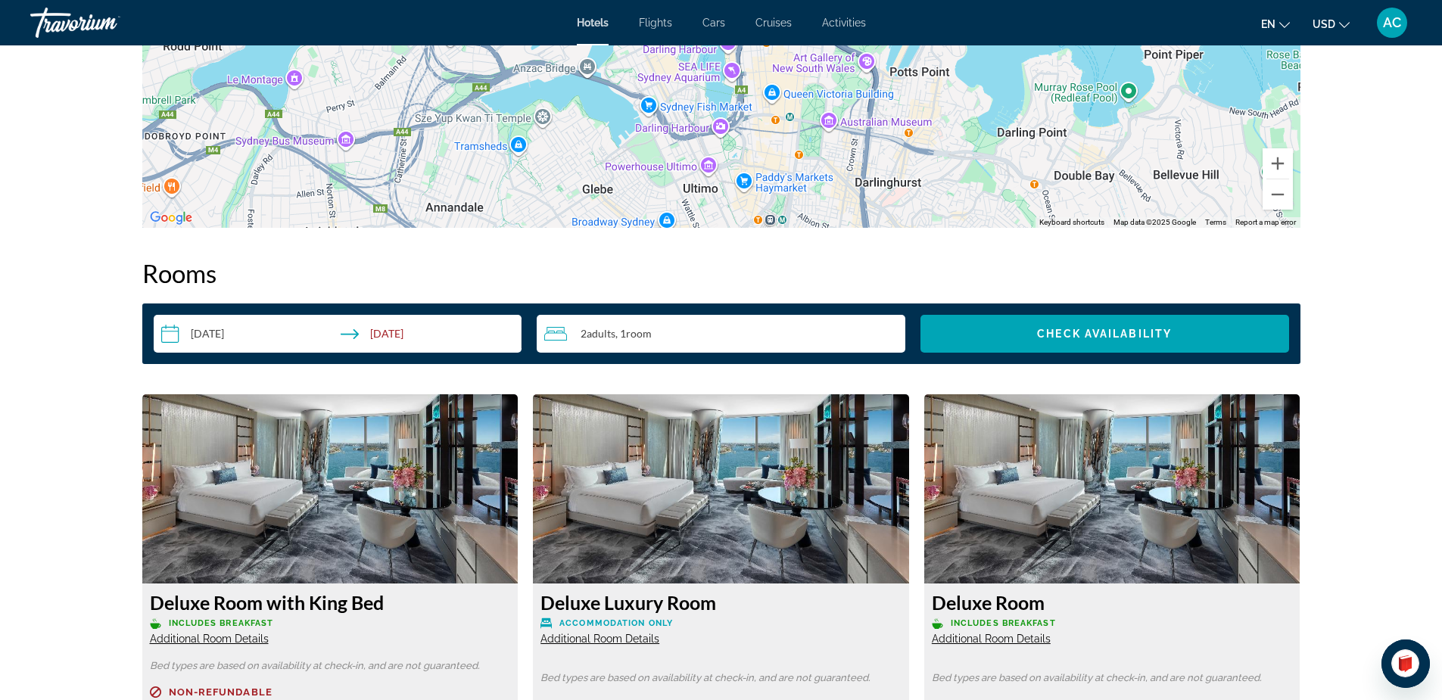
click at [780, 331] on div "2 Adult Adults , 1 Room rooms" at bounding box center [724, 334] width 361 height 18
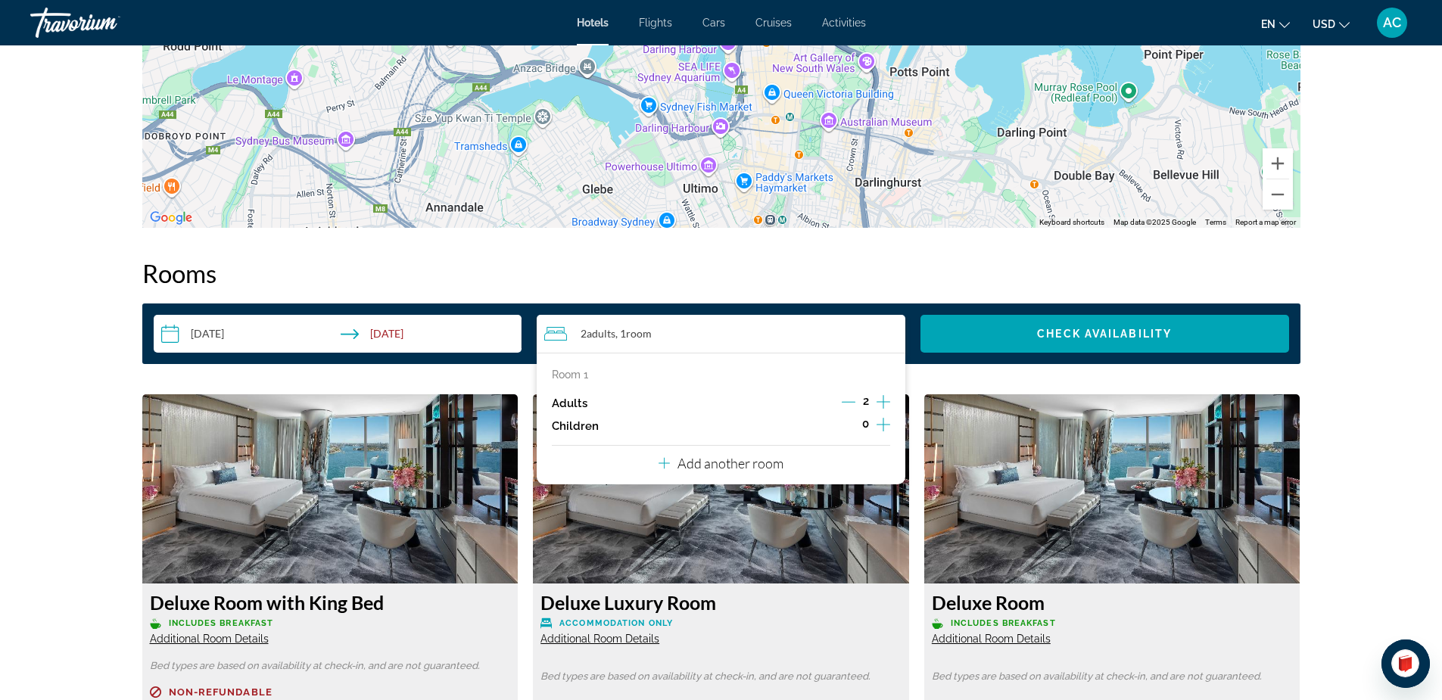
click at [885, 401] on icon "Increment adults" at bounding box center [883, 402] width 14 height 18
click at [840, 261] on h2 "Rooms" at bounding box center [721, 273] width 1158 height 30
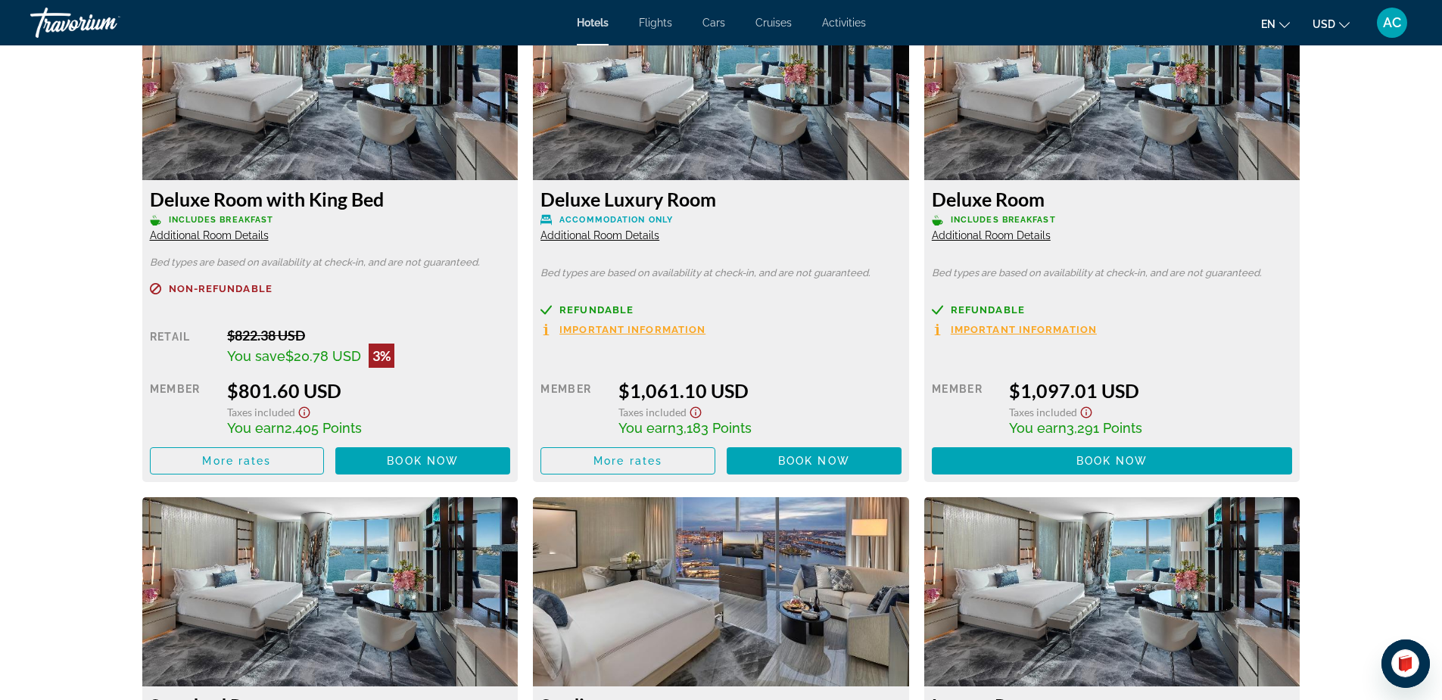
scroll to position [2107, 0]
click at [624, 232] on span "Additional Room Details" at bounding box center [599, 235] width 119 height 12
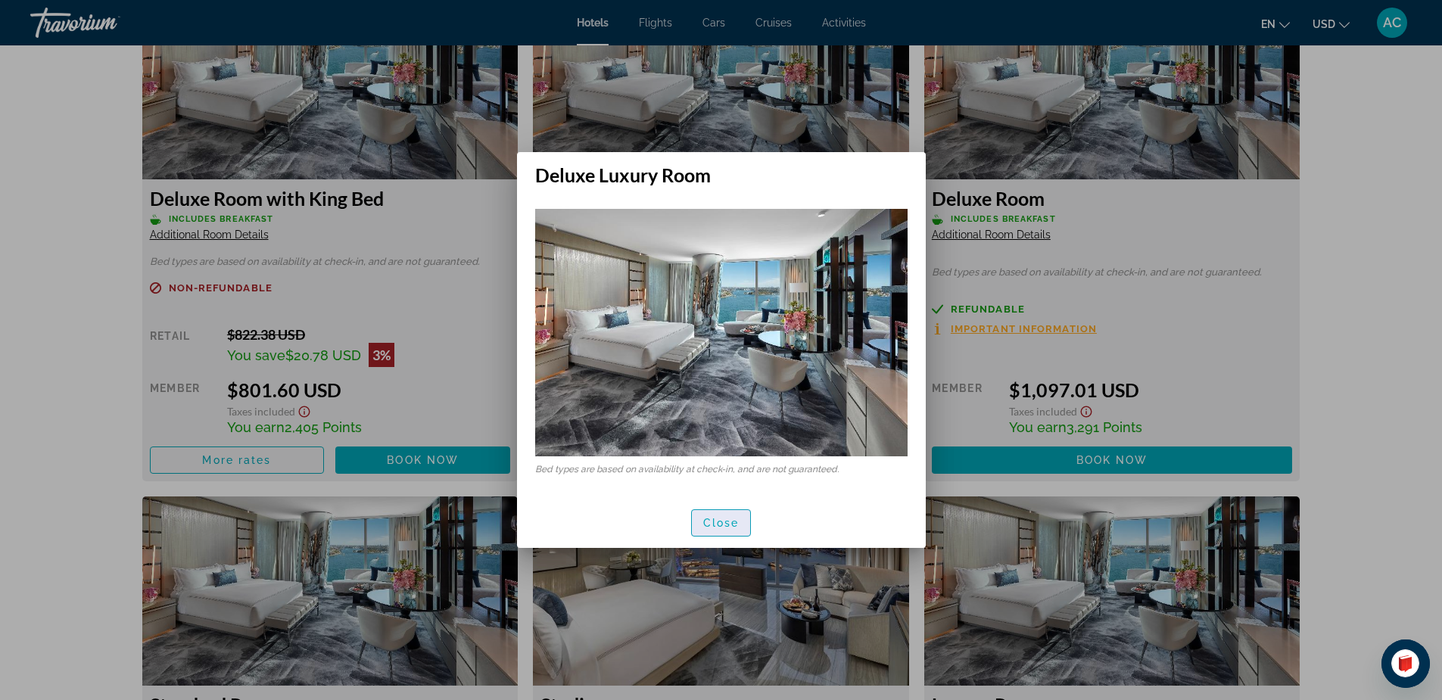
click at [722, 520] on span "Close" at bounding box center [721, 523] width 36 height 12
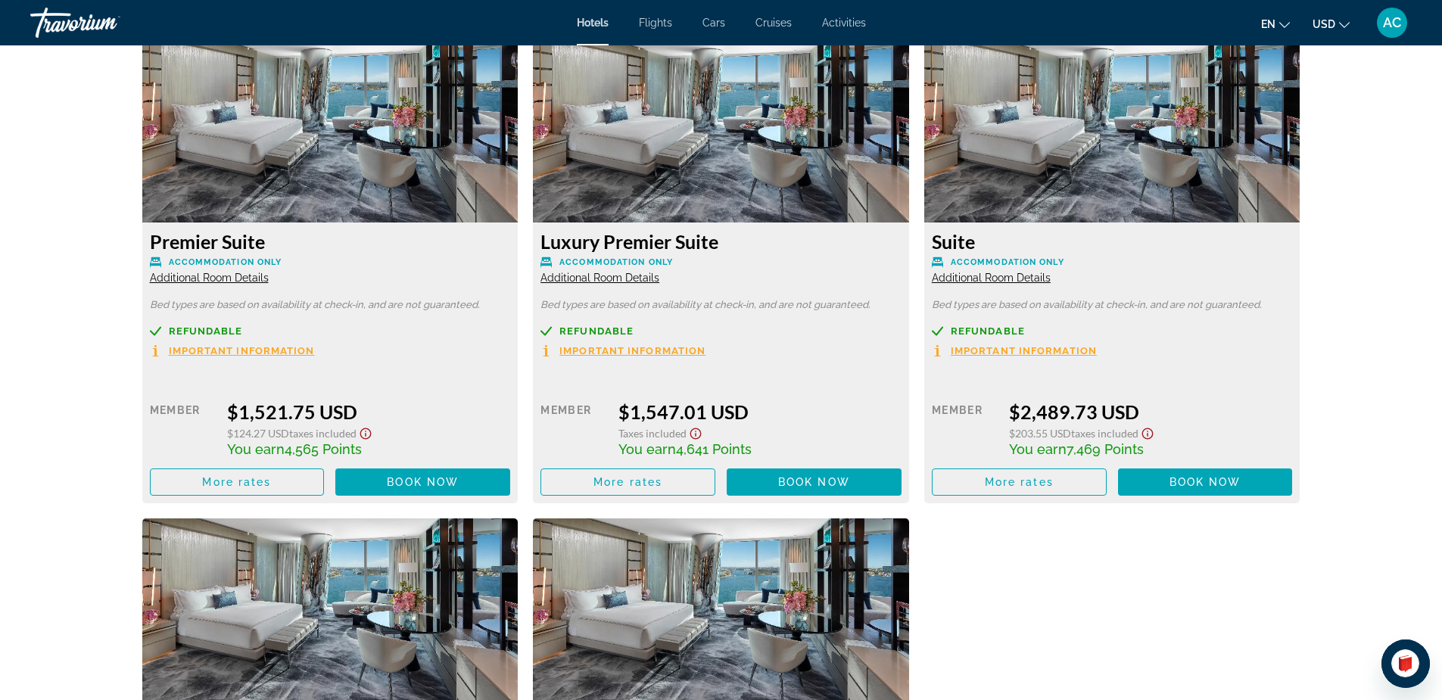
scroll to position [4024, 0]
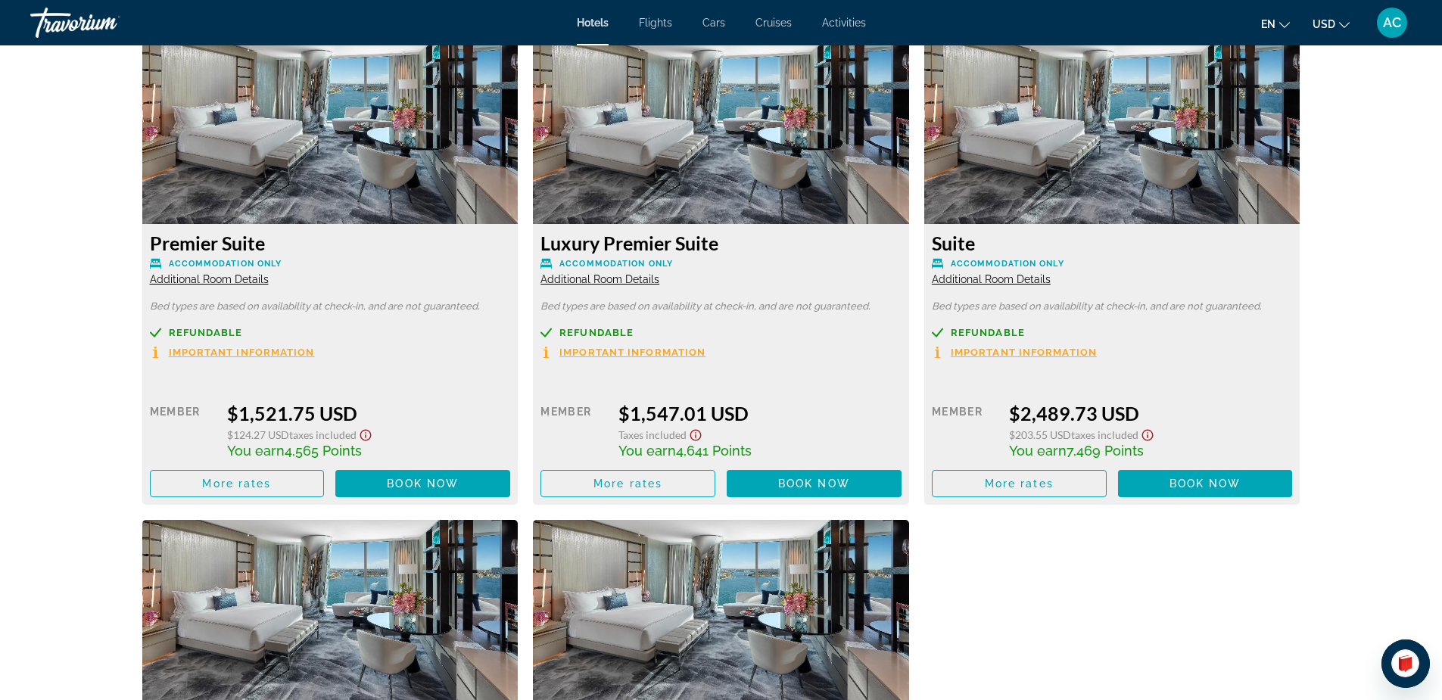
click at [1011, 278] on span "Additional Room Details" at bounding box center [991, 279] width 119 height 12
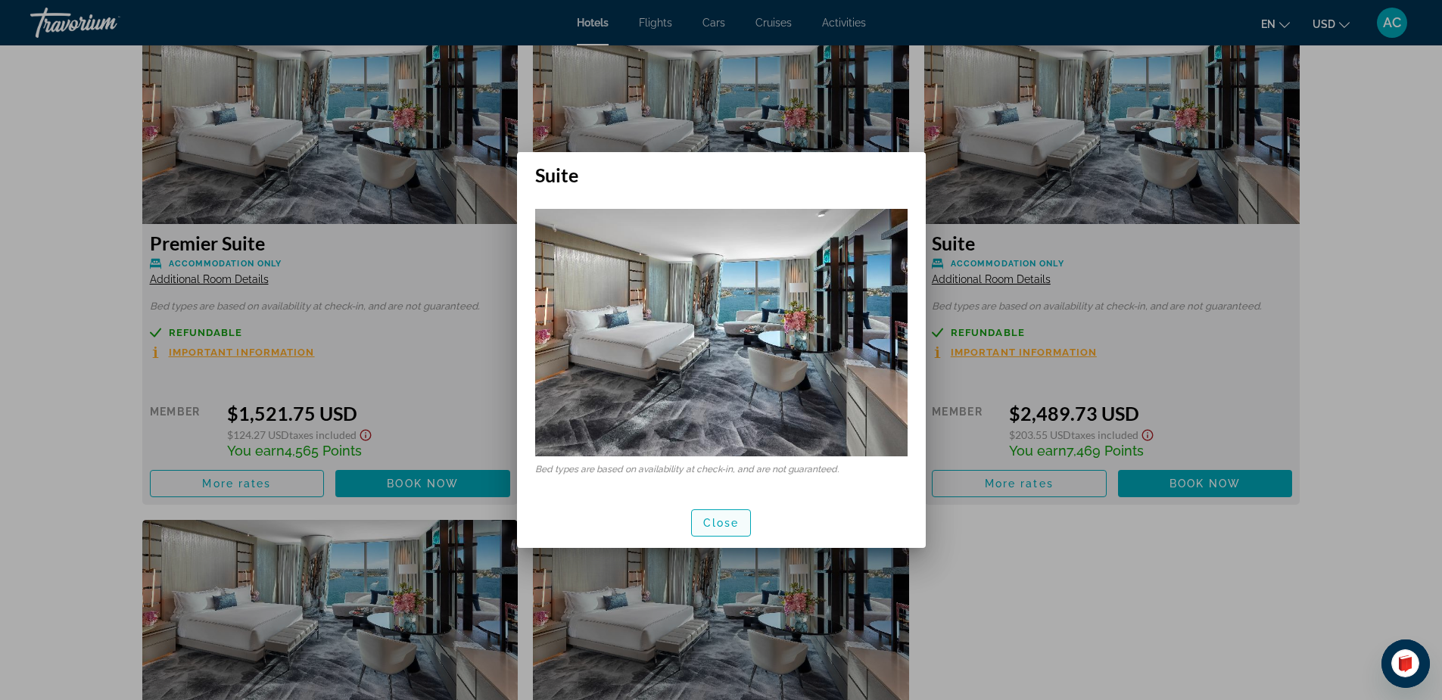
click at [729, 524] on span "Close" at bounding box center [721, 523] width 36 height 12
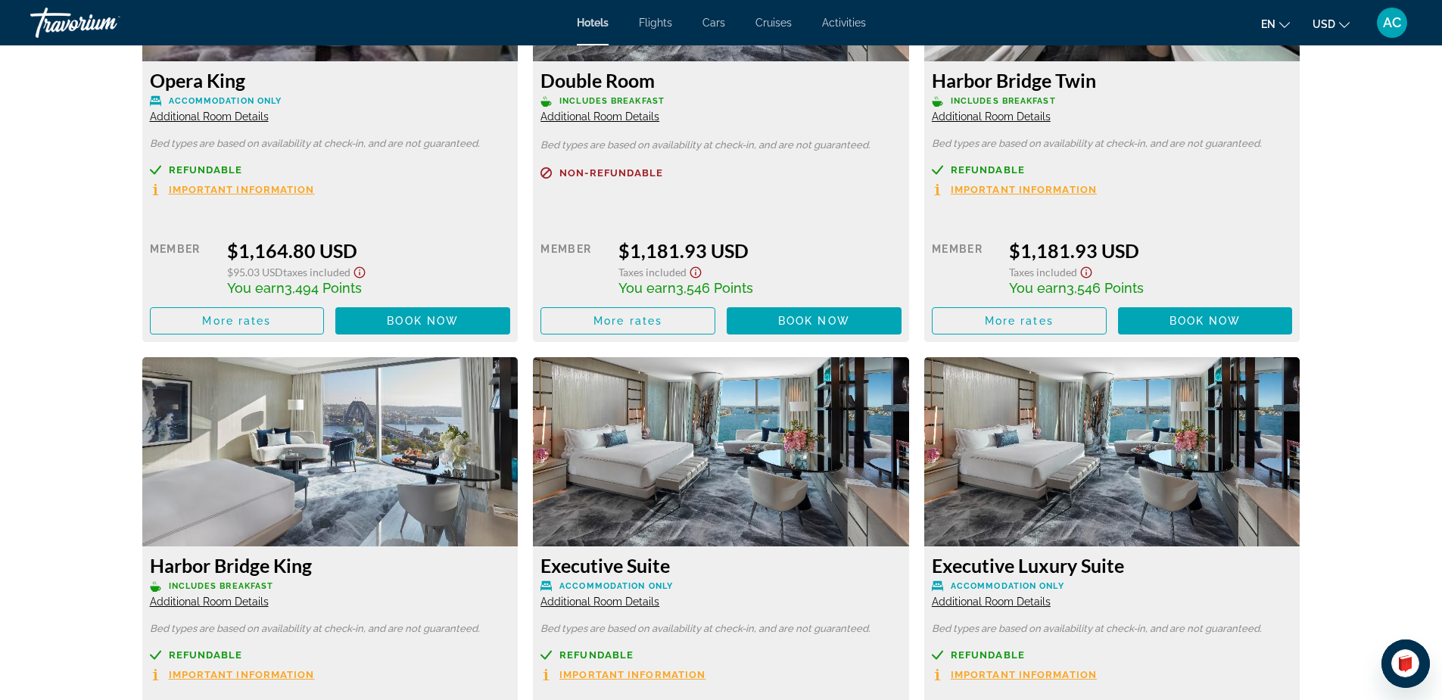
scroll to position [3115, 0]
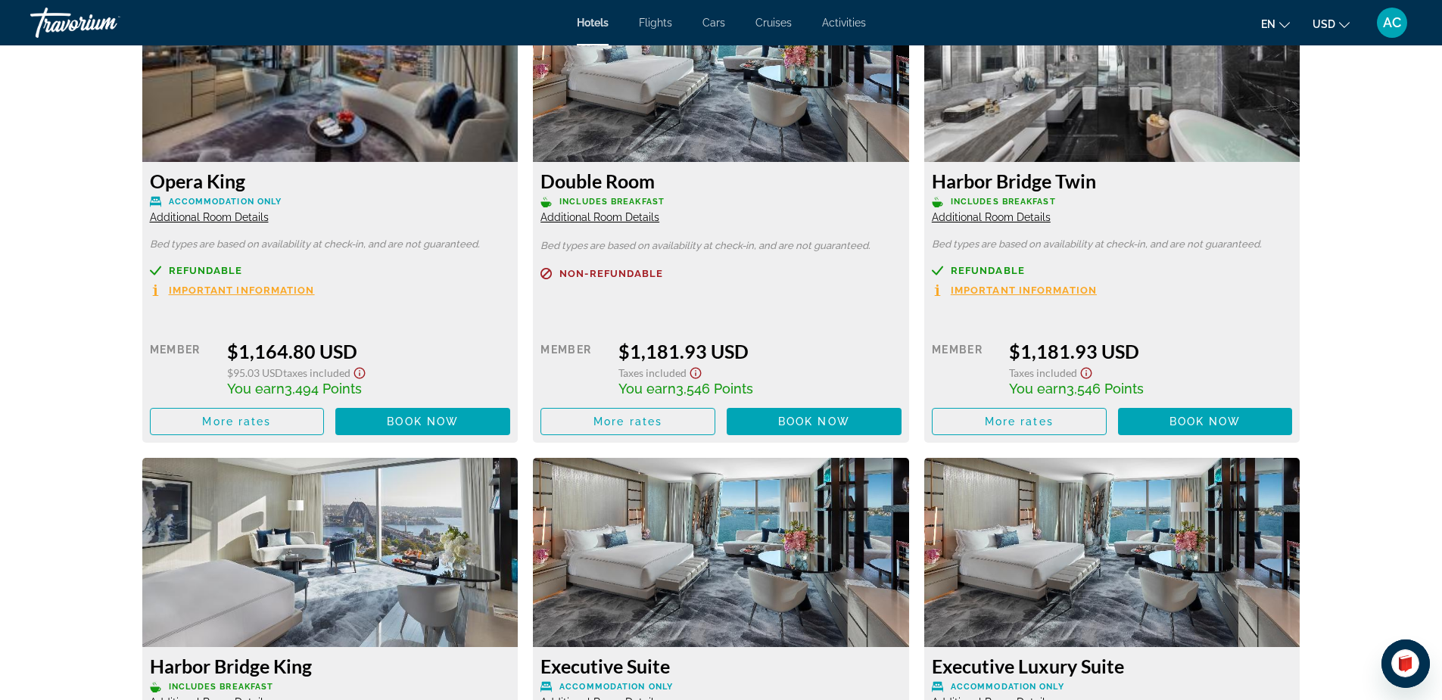
click at [692, 374] on icon "Show Taxes and Fees disclaimer" at bounding box center [695, 373] width 18 height 14
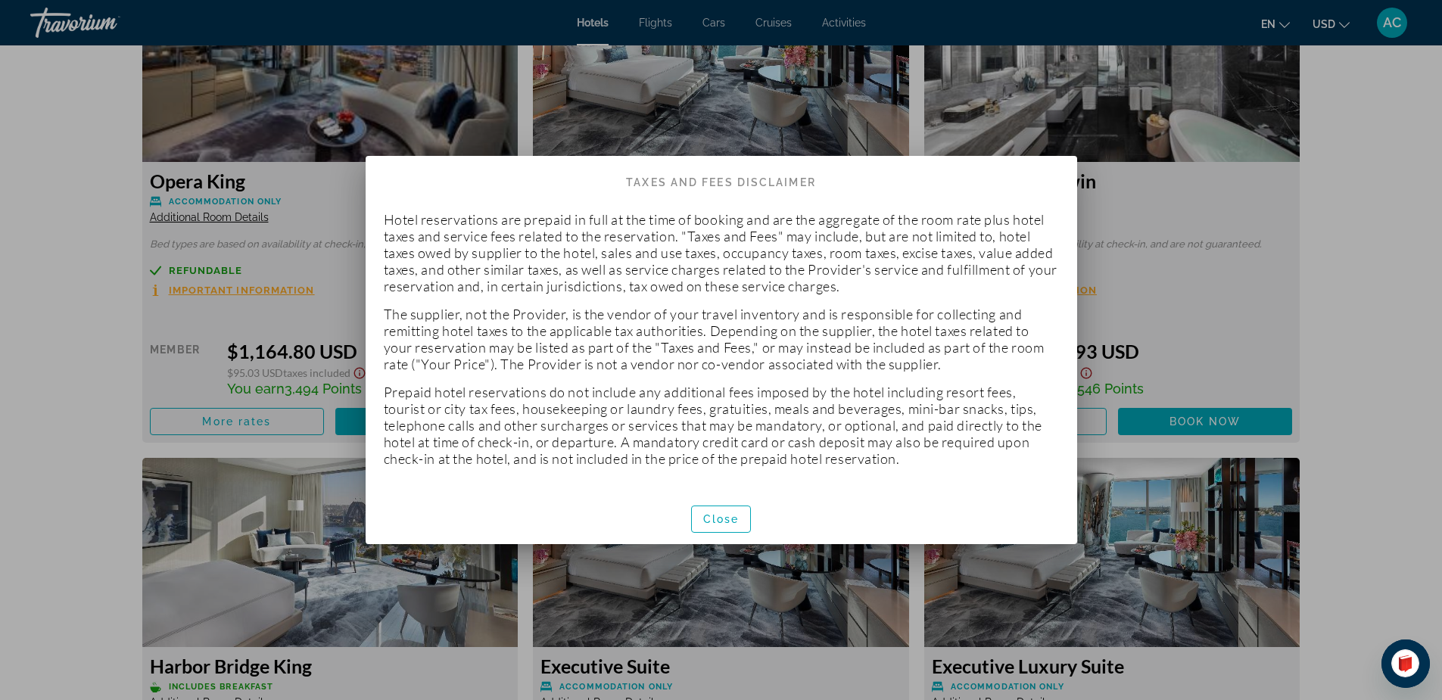
click at [1197, 207] on div at bounding box center [721, 350] width 1442 height 700
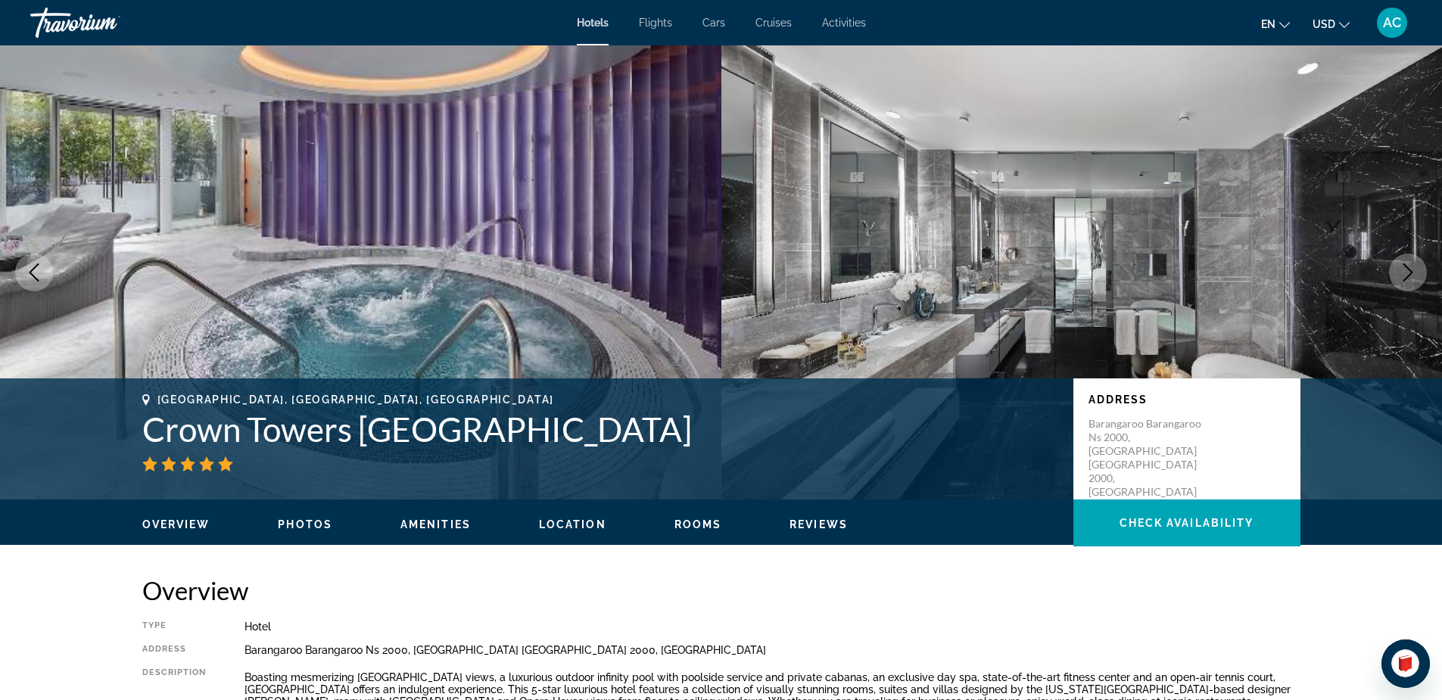
scroll to position [3115, 0]
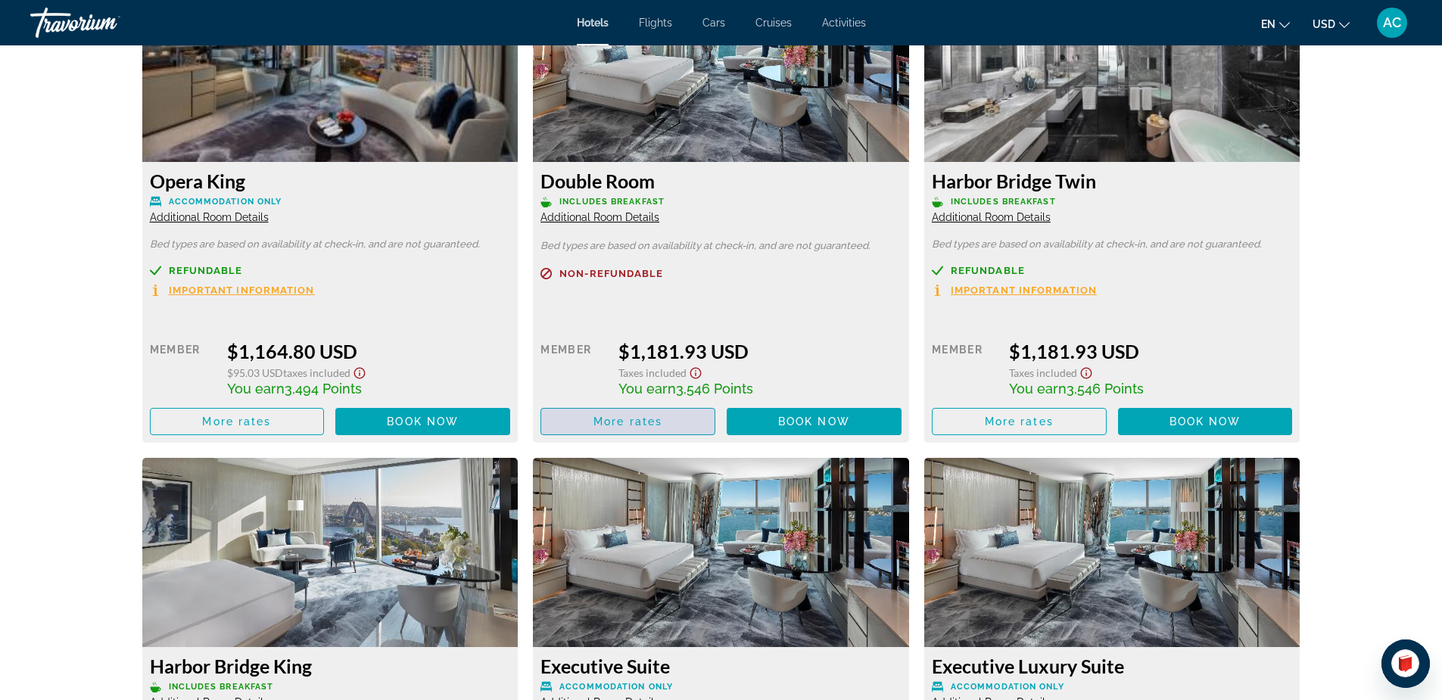
click at [582, 421] on span "Main content" at bounding box center [627, 421] width 173 height 36
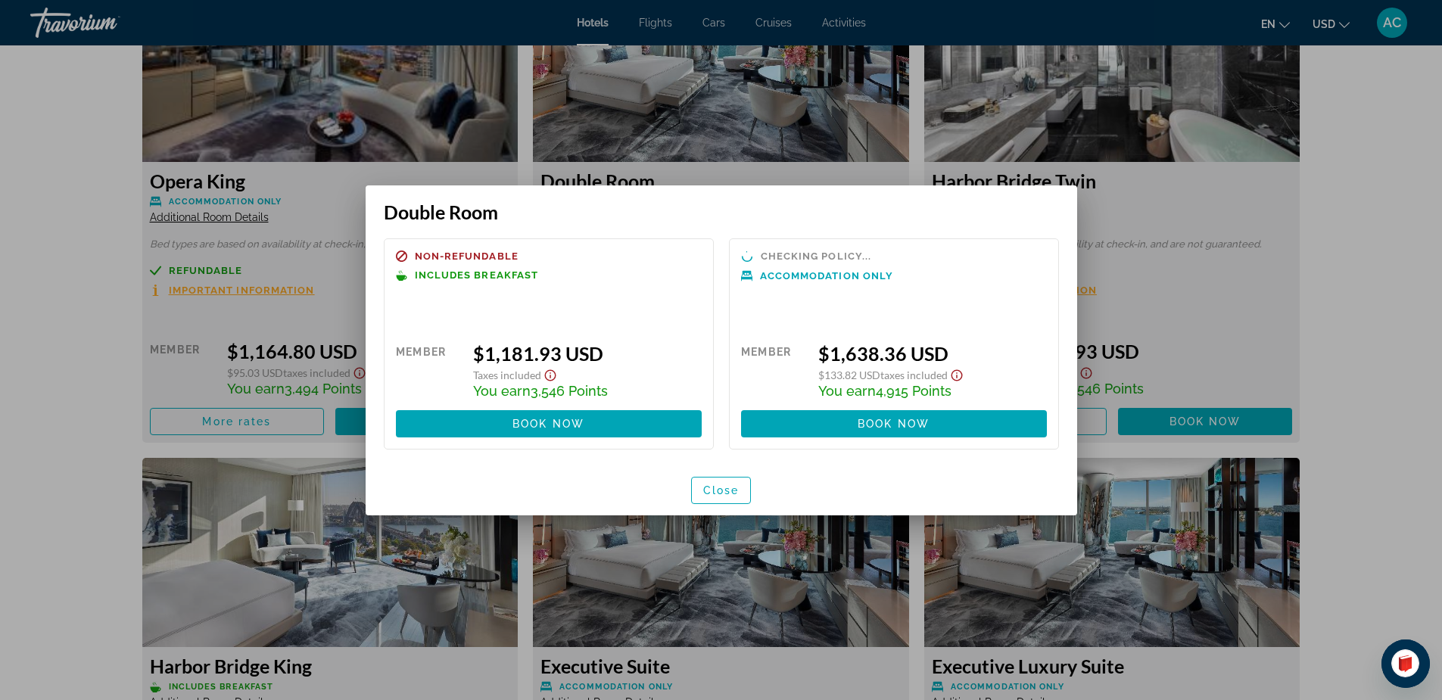
scroll to position [0, 0]
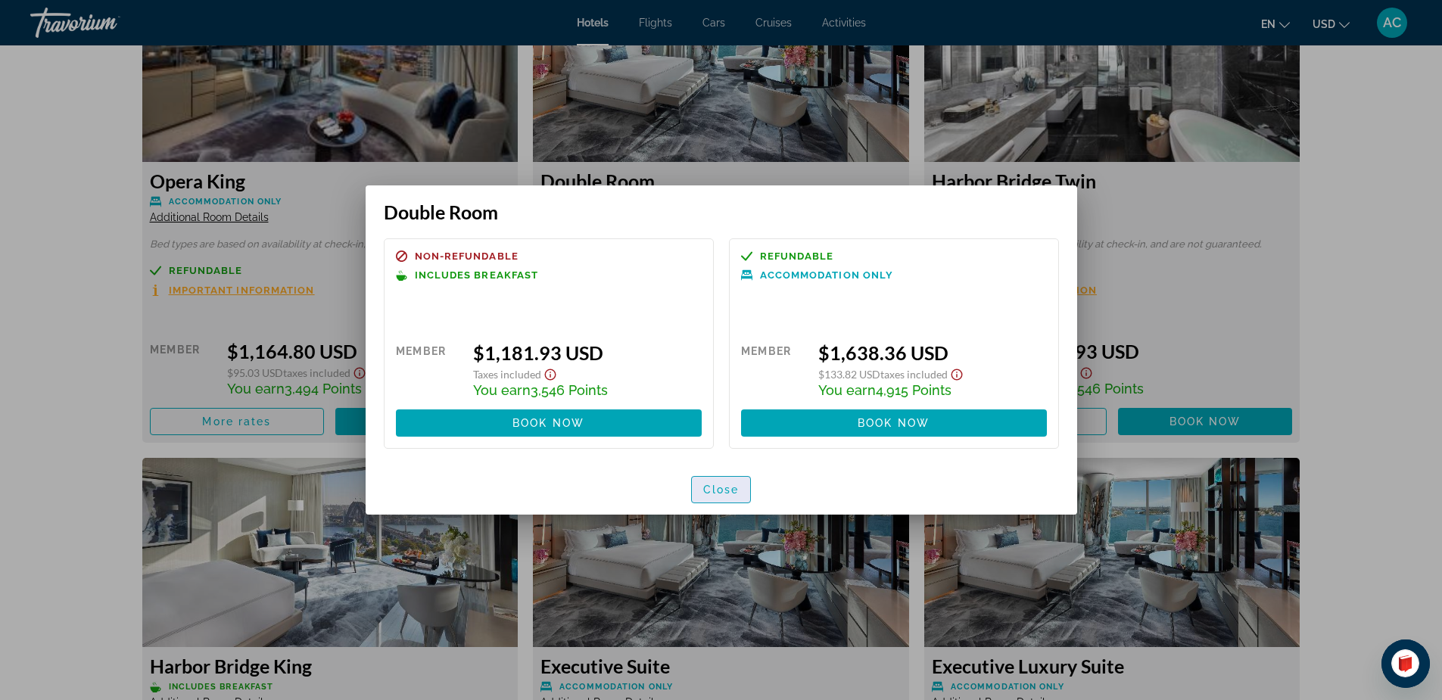
click at [729, 490] on span "Close" at bounding box center [721, 490] width 36 height 12
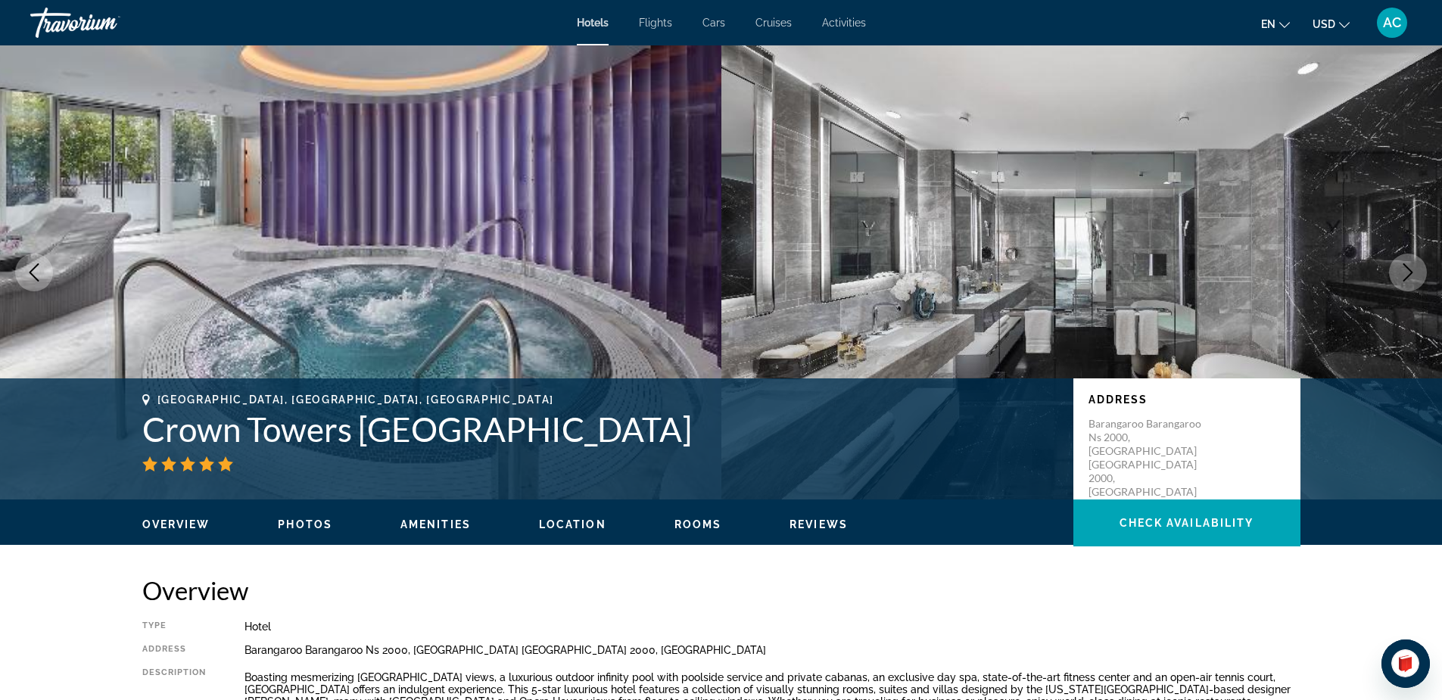
click at [663, 24] on span "Flights" at bounding box center [655, 23] width 33 height 12
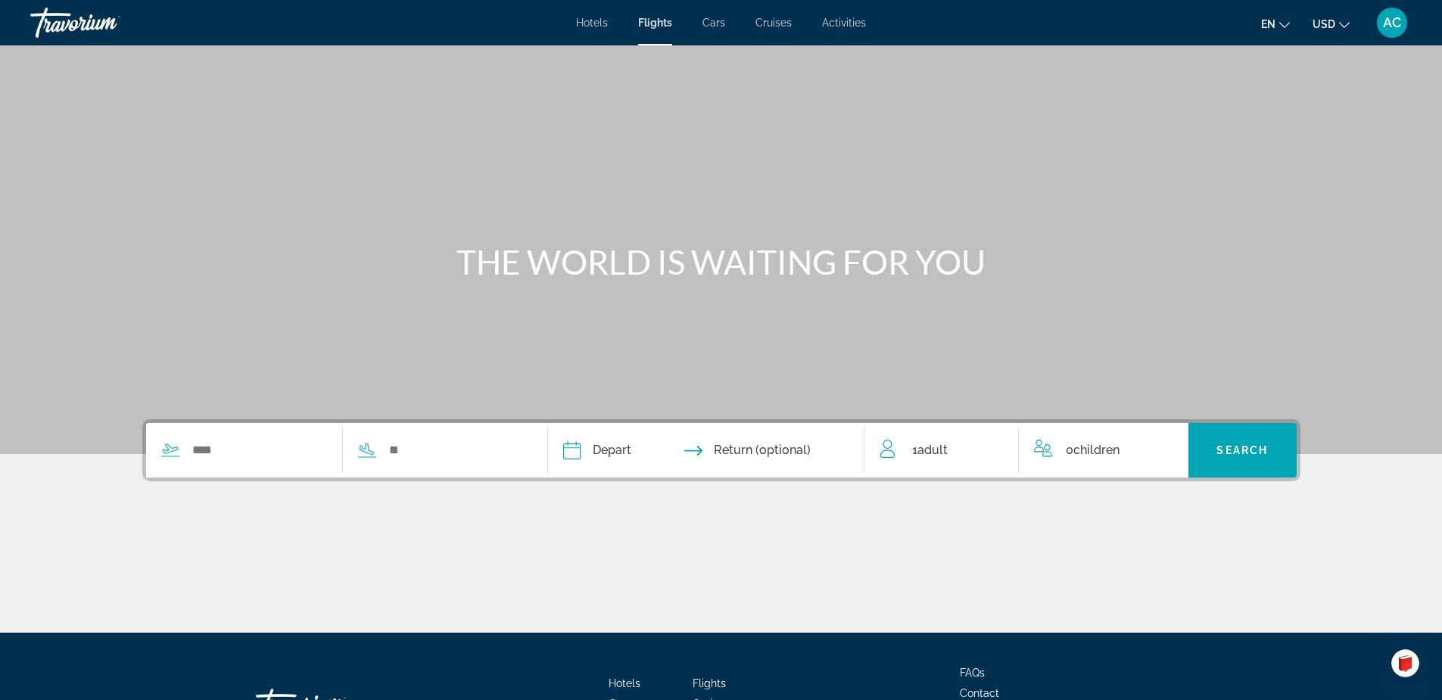
click at [712, 20] on span "Cars" at bounding box center [713, 23] width 23 height 12
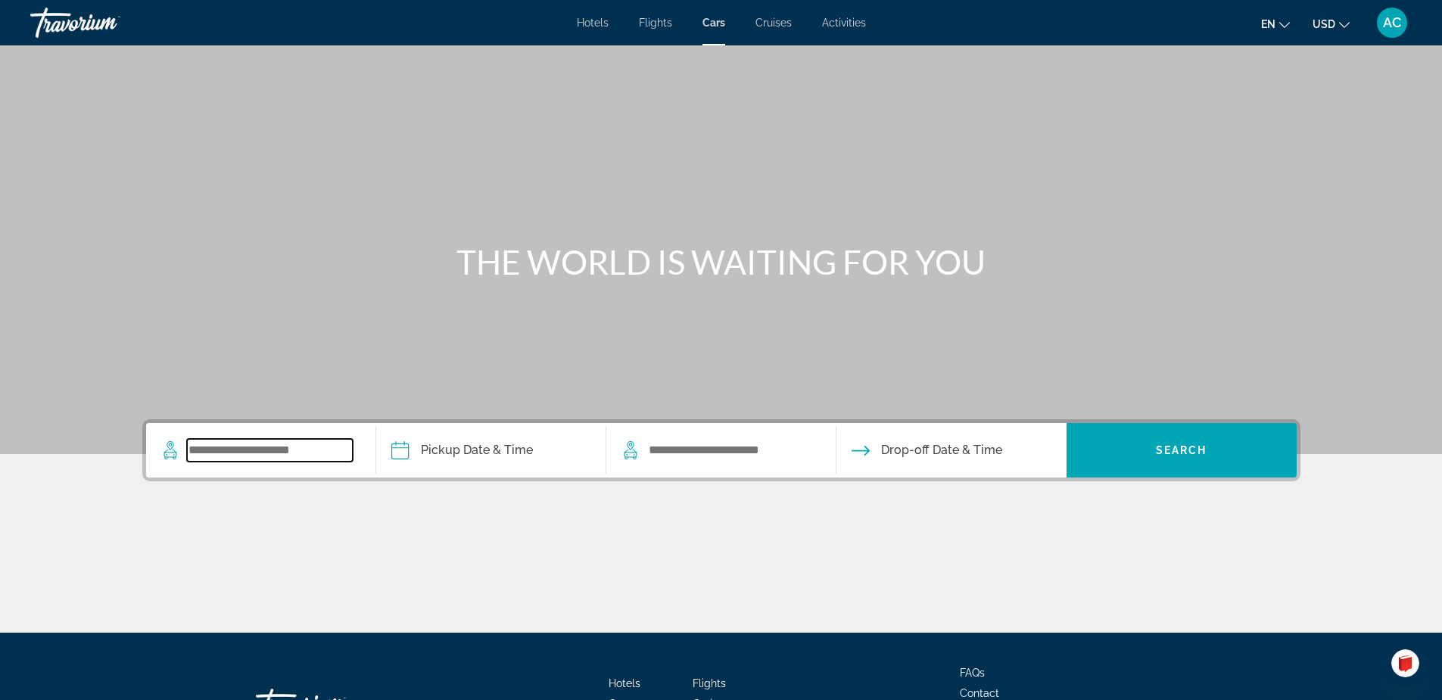
click at [302, 453] on input "Search widget" at bounding box center [270, 450] width 166 height 23
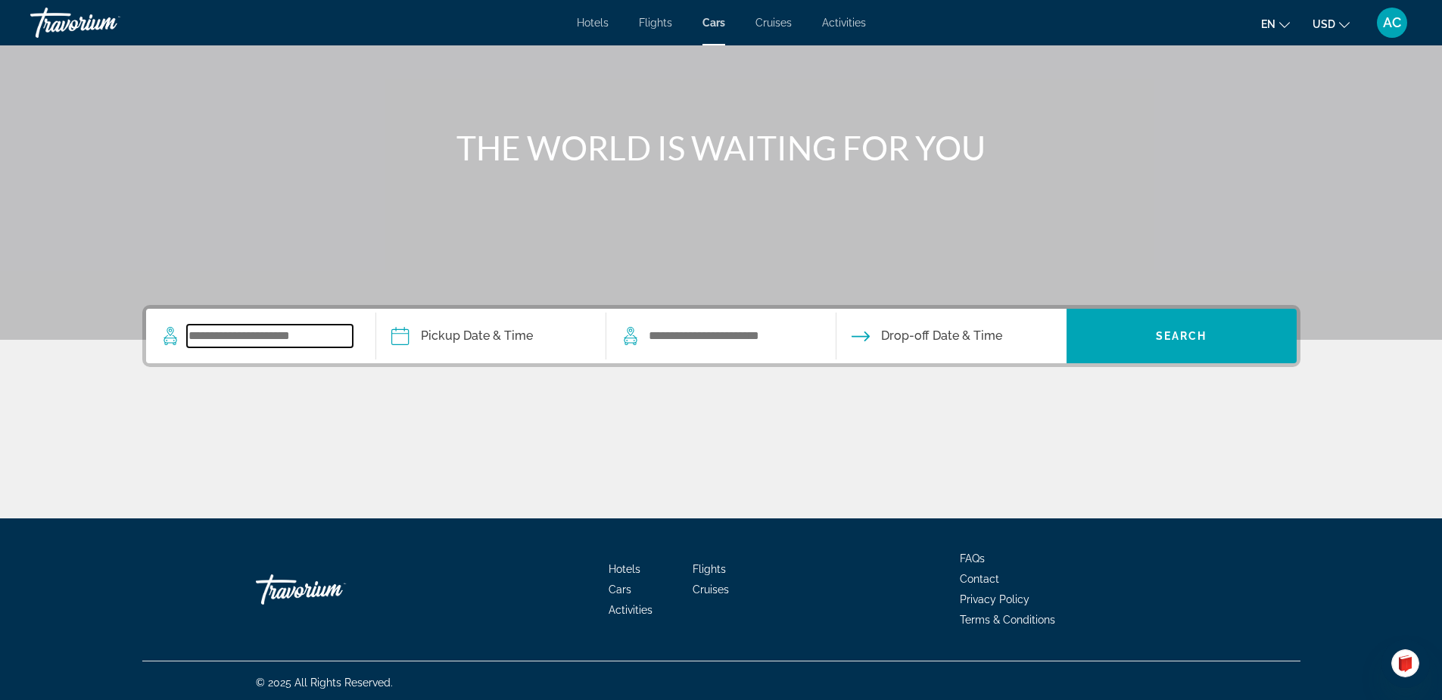
scroll to position [118, 0]
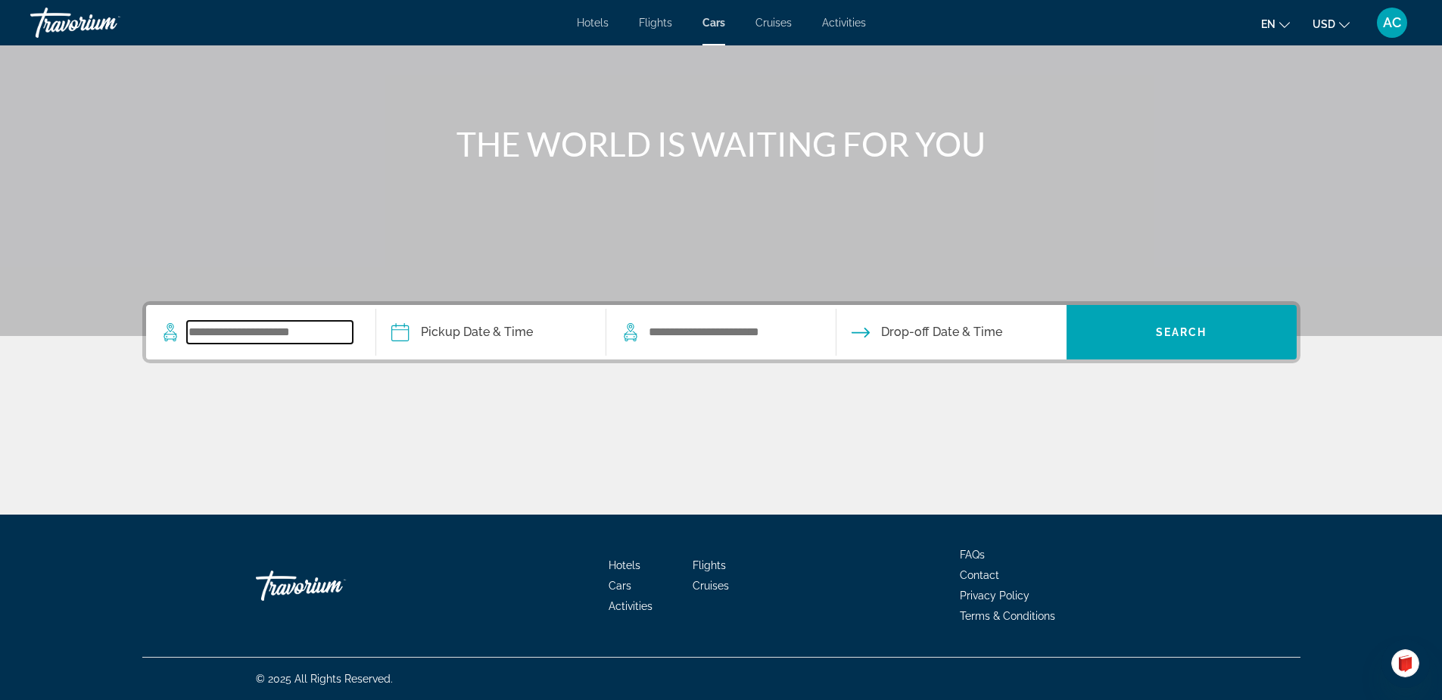
click at [314, 334] on input "Search widget" at bounding box center [270, 332] width 166 height 23
click at [314, 332] on input "Search widget" at bounding box center [270, 332] width 166 height 23
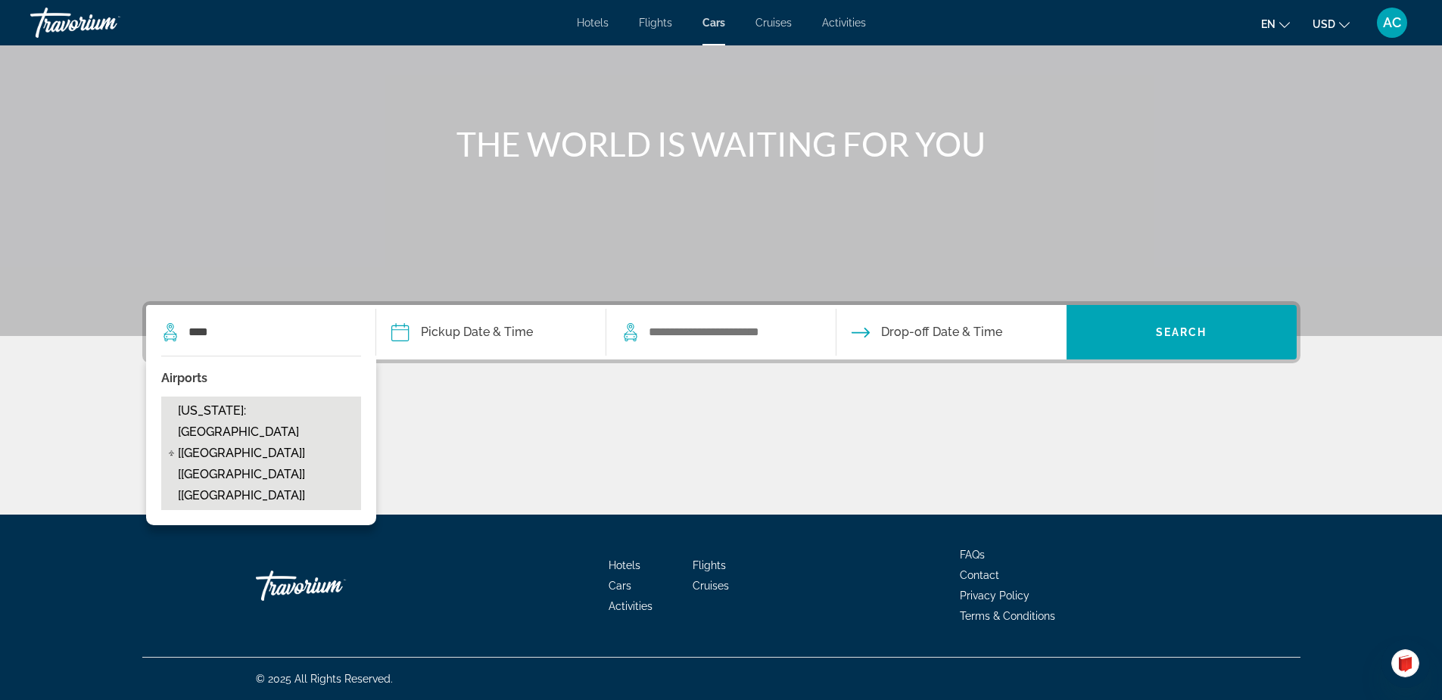
click at [250, 421] on span "[US_STATE]: [GEOGRAPHIC_DATA] [[GEOGRAPHIC_DATA]] [[GEOGRAPHIC_DATA]] [[GEOGRAP…" at bounding box center [266, 453] width 176 height 106
type input "**********"
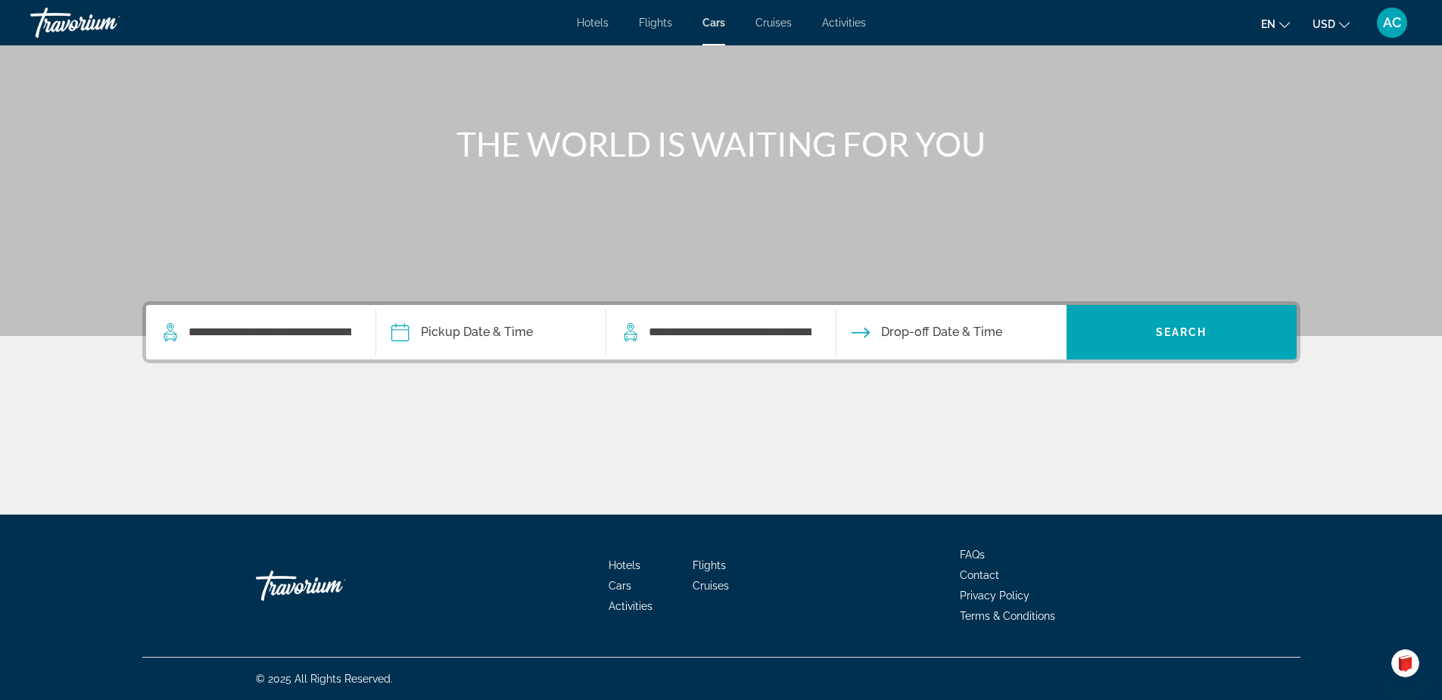
click at [504, 332] on input "Pickup date" at bounding box center [490, 334] width 236 height 59
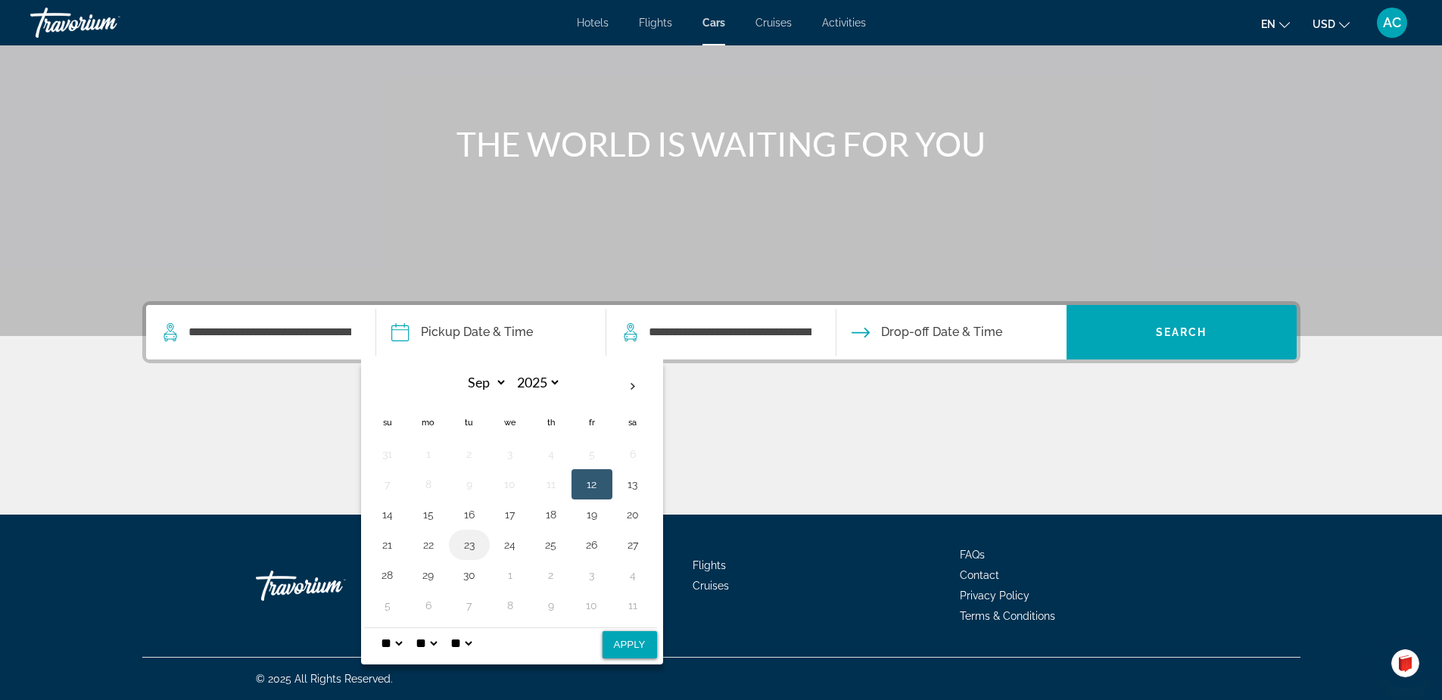
click at [466, 545] on button "23" at bounding box center [469, 544] width 24 height 21
click at [919, 331] on span "Drop-off Date & Time" at bounding box center [941, 332] width 121 height 21
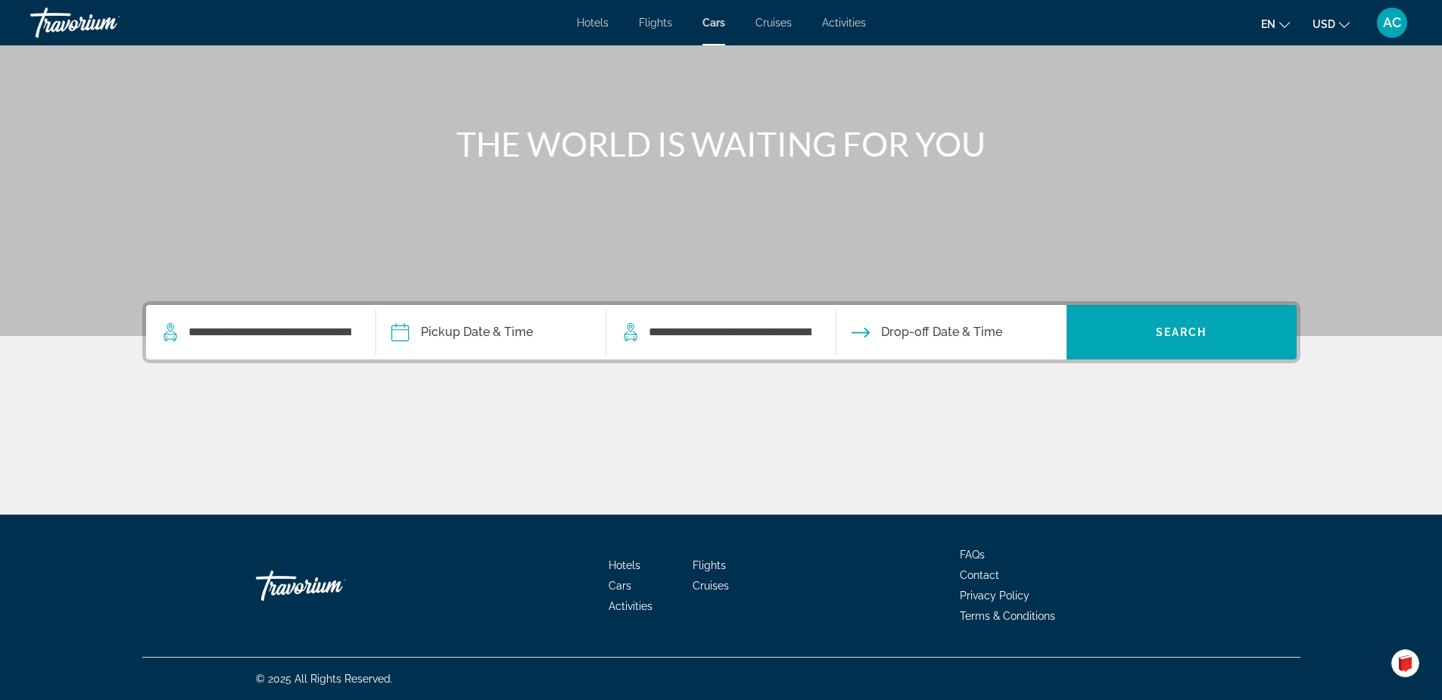
click at [919, 331] on span "Drop-off Date & Time" at bounding box center [941, 332] width 121 height 21
click at [481, 333] on input "Pickup date" at bounding box center [490, 334] width 236 height 59
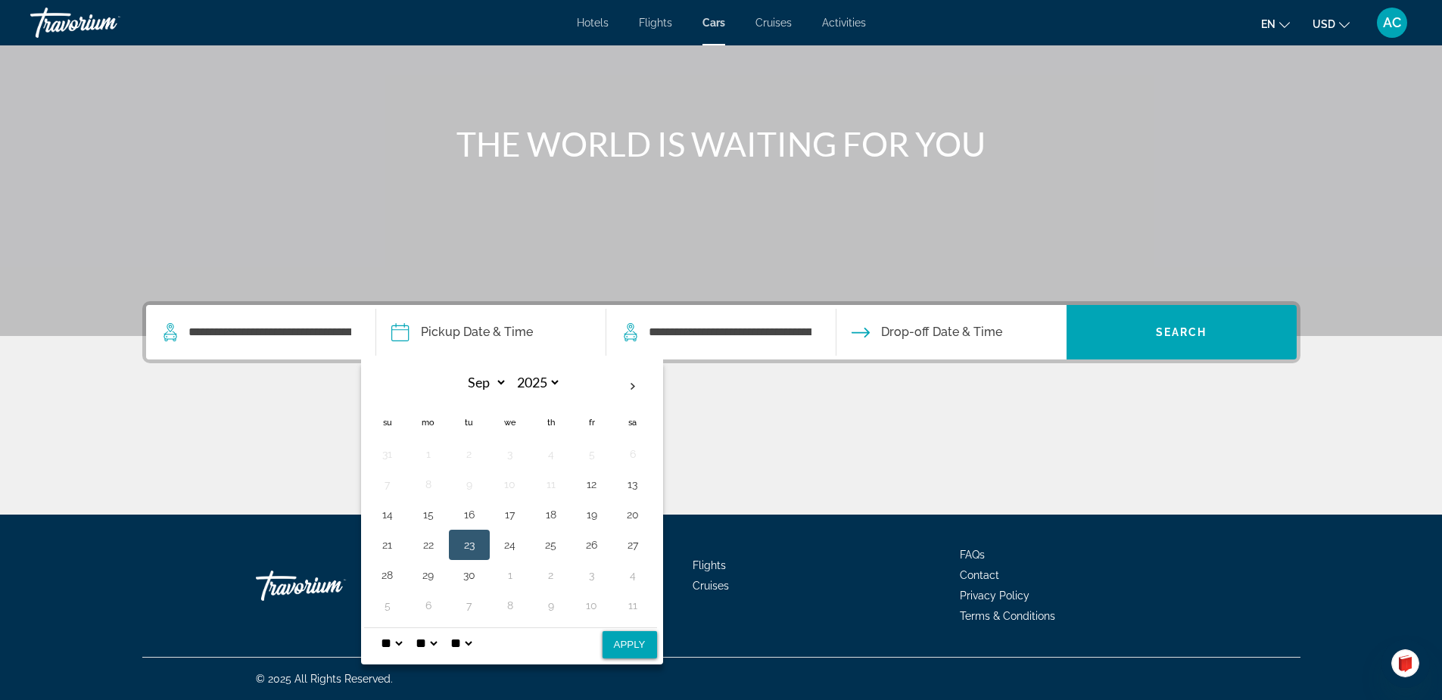
click at [635, 643] on button "Apply" at bounding box center [629, 644] width 54 height 27
type input "**********"
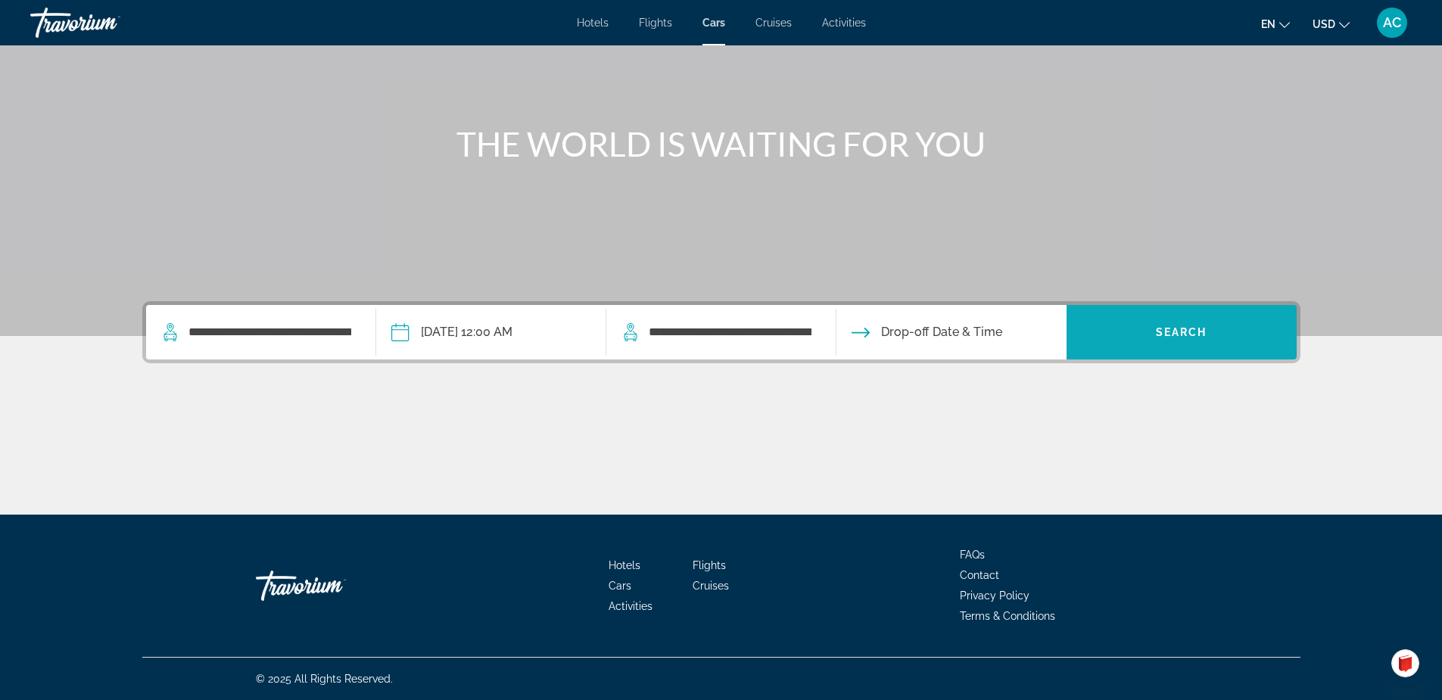
click at [1161, 331] on span "Search" at bounding box center [1181, 332] width 51 height 12
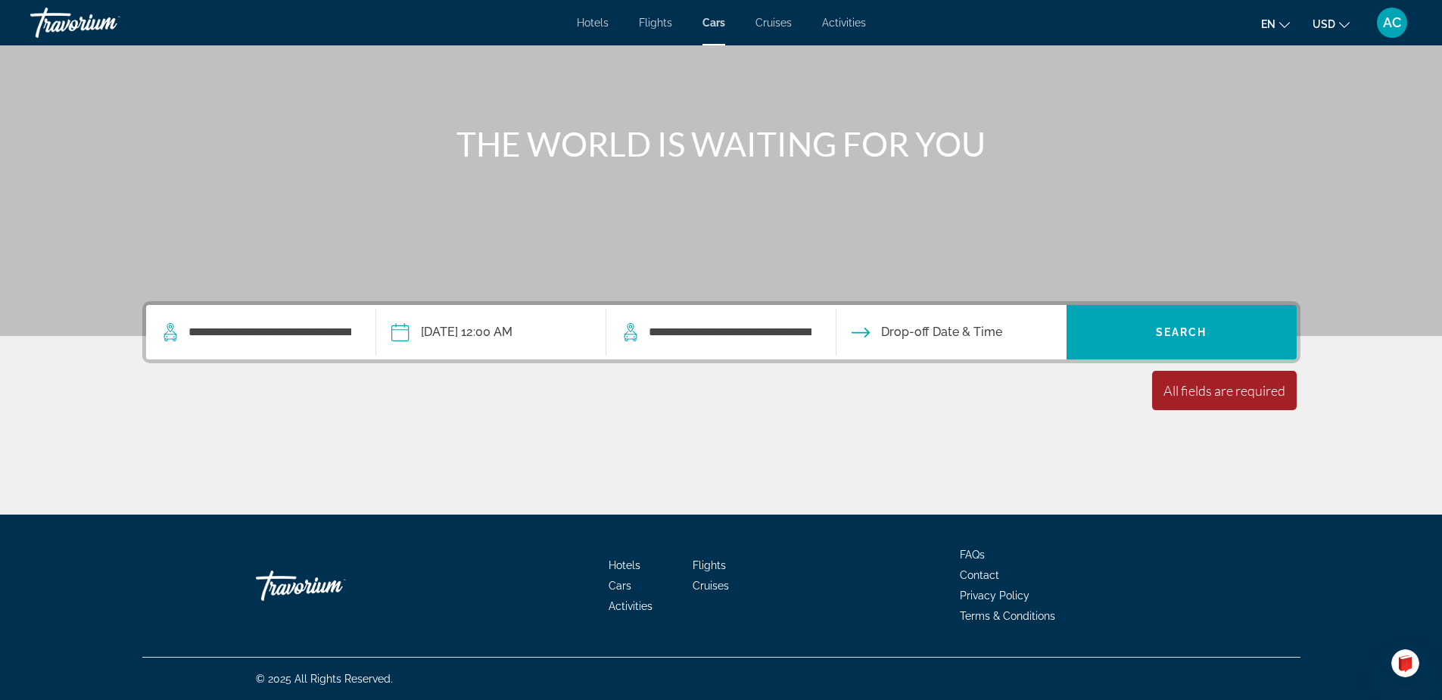
click at [901, 328] on input "Drop-off date" at bounding box center [950, 334] width 236 height 59
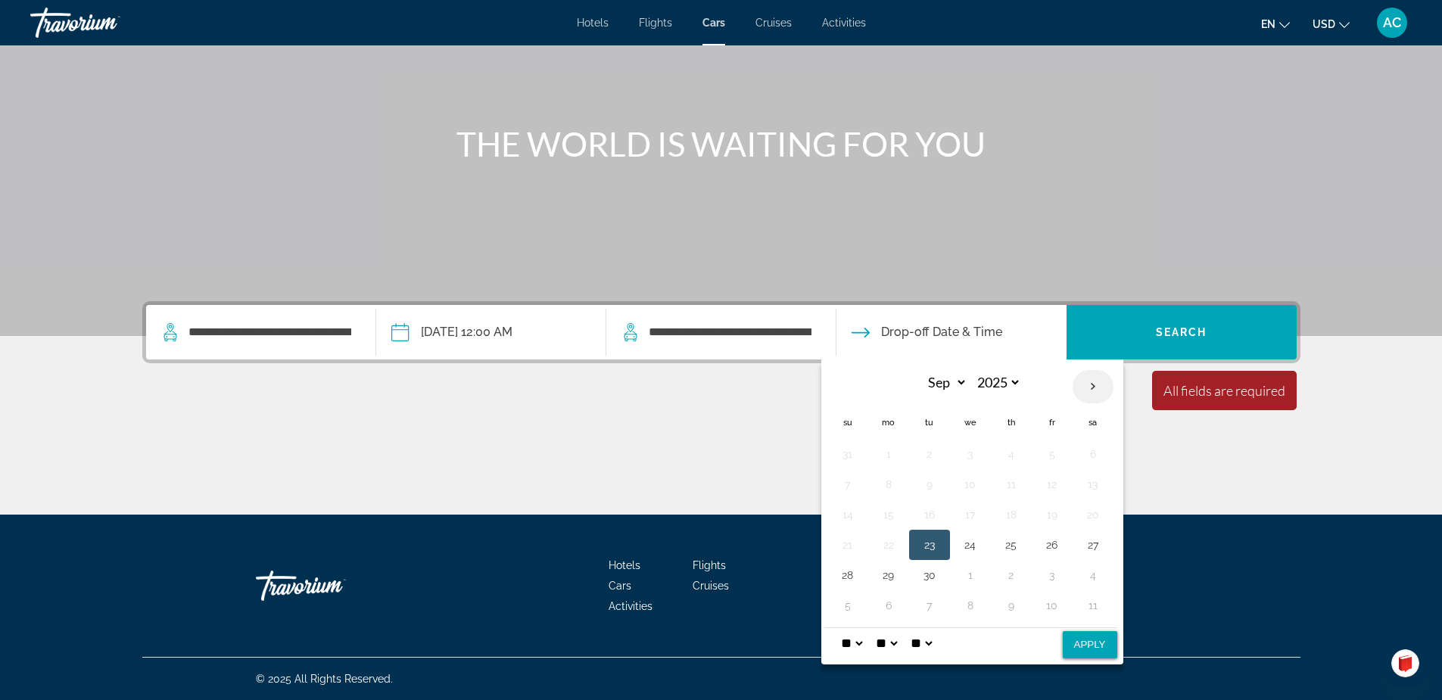
click at [1094, 384] on th "Next month" at bounding box center [1092, 386] width 41 height 33
select select "*"
click at [1091, 516] on button "18" at bounding box center [1093, 514] width 24 height 21
click at [1087, 644] on button "Apply" at bounding box center [1089, 644] width 54 height 27
type input "**********"
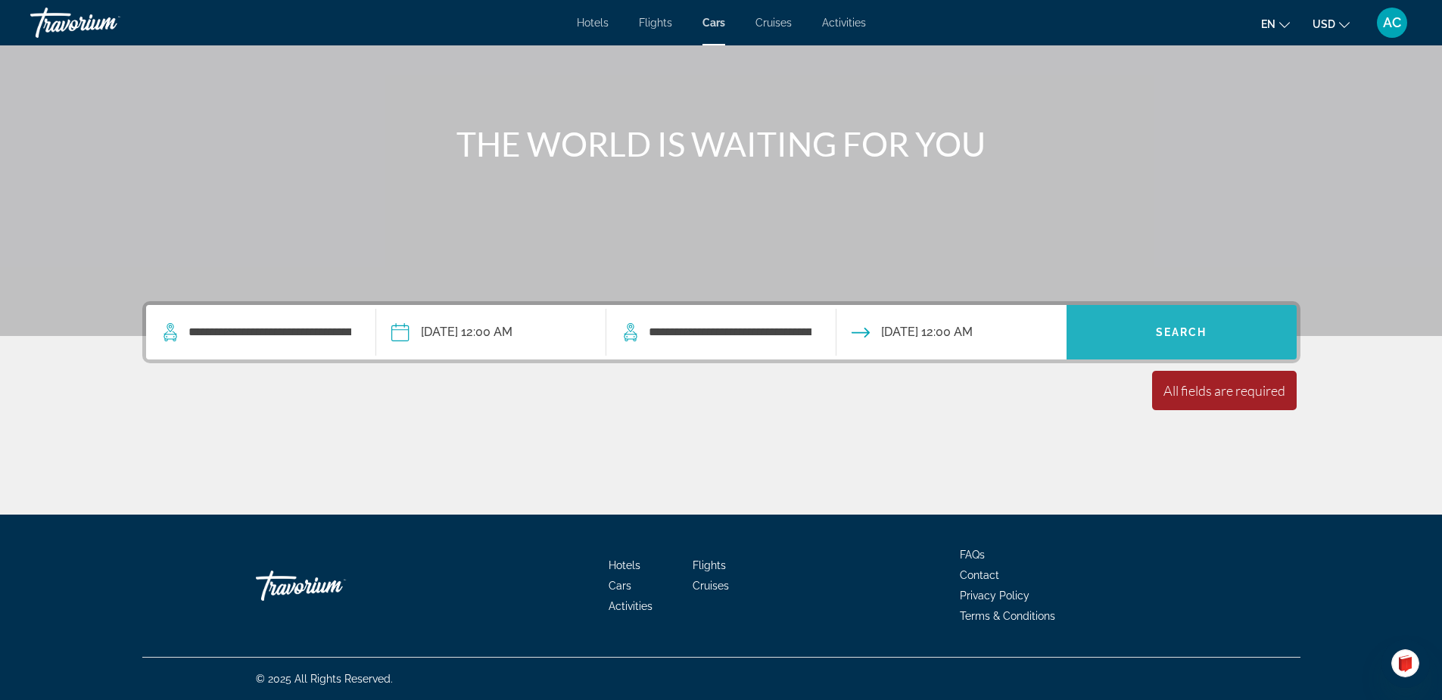
click at [1205, 332] on span "Search" at bounding box center [1181, 332] width 51 height 12
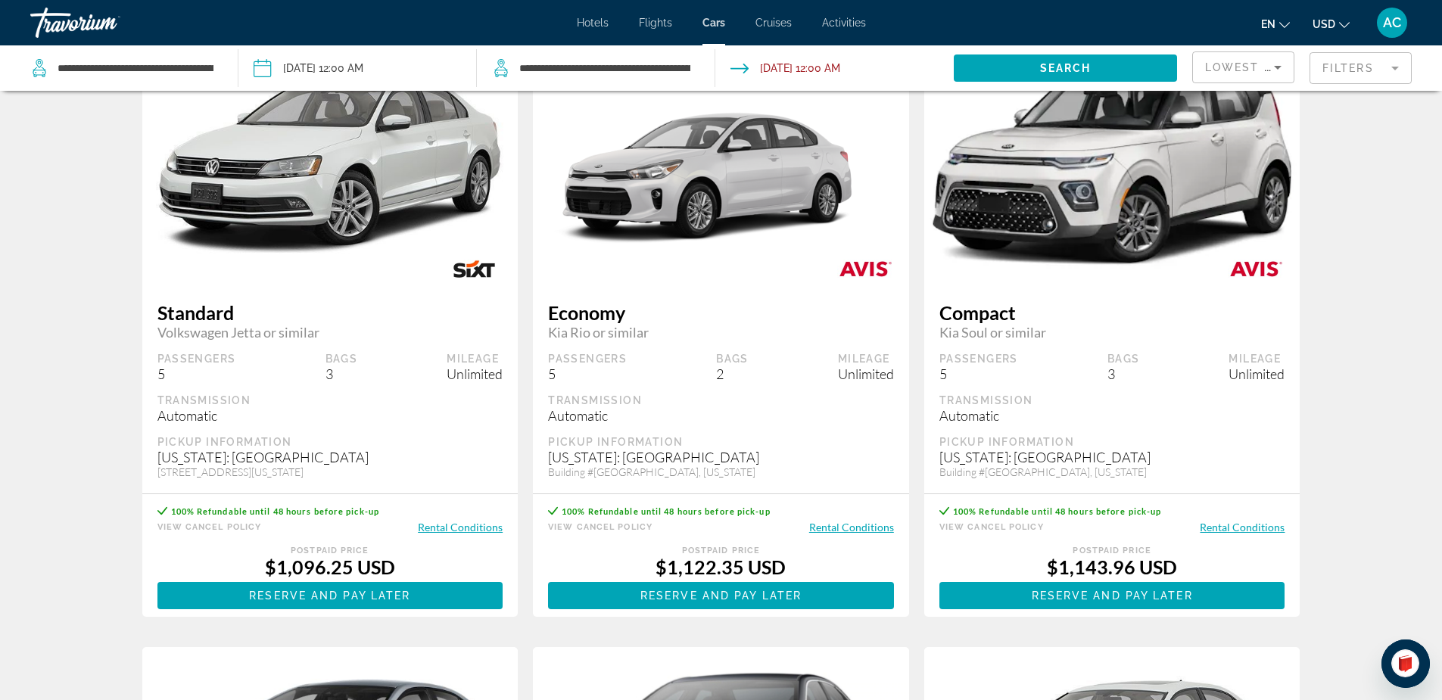
scroll to position [101, 0]
click at [843, 67] on input "Drop-off date: Oct 18, 2025 12:00 AM" at bounding box center [833, 70] width 244 height 50
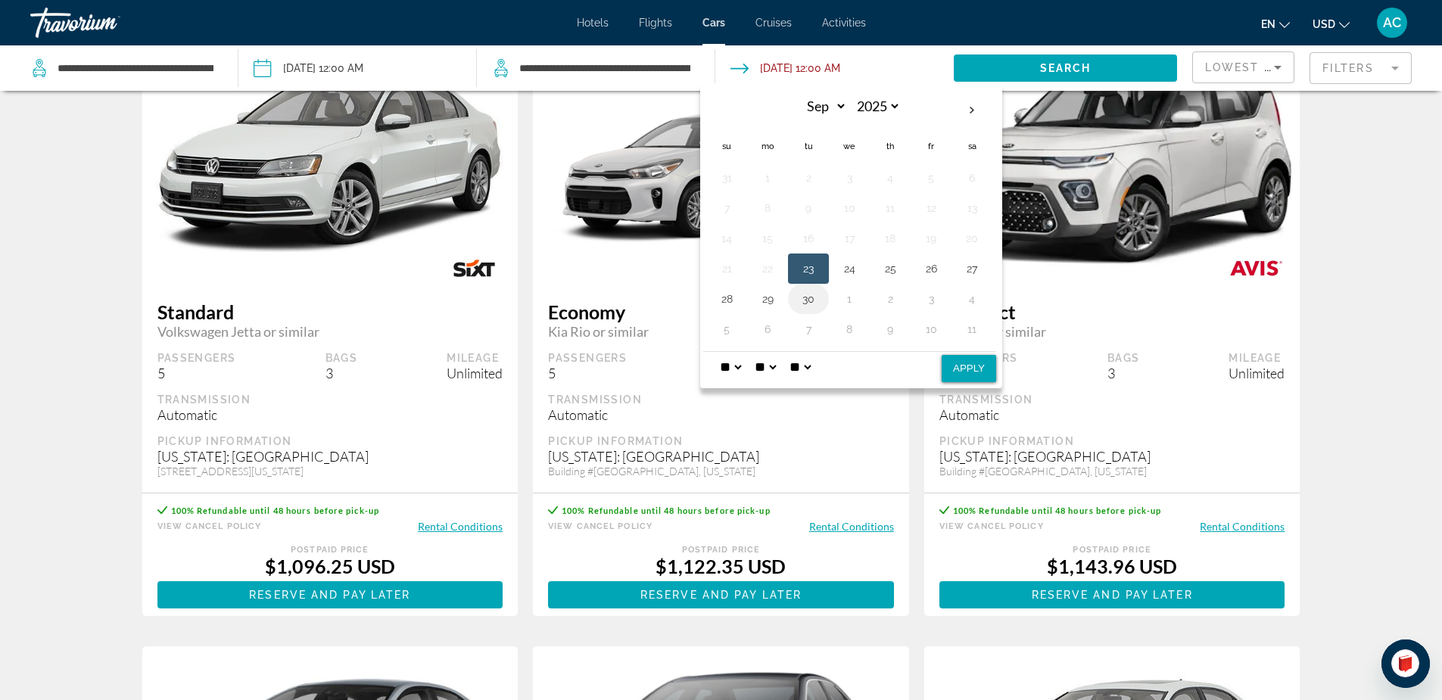
click at [808, 300] on button "30" at bounding box center [808, 298] width 24 height 21
click at [969, 368] on button "Apply" at bounding box center [968, 368] width 54 height 27
type input "**********"
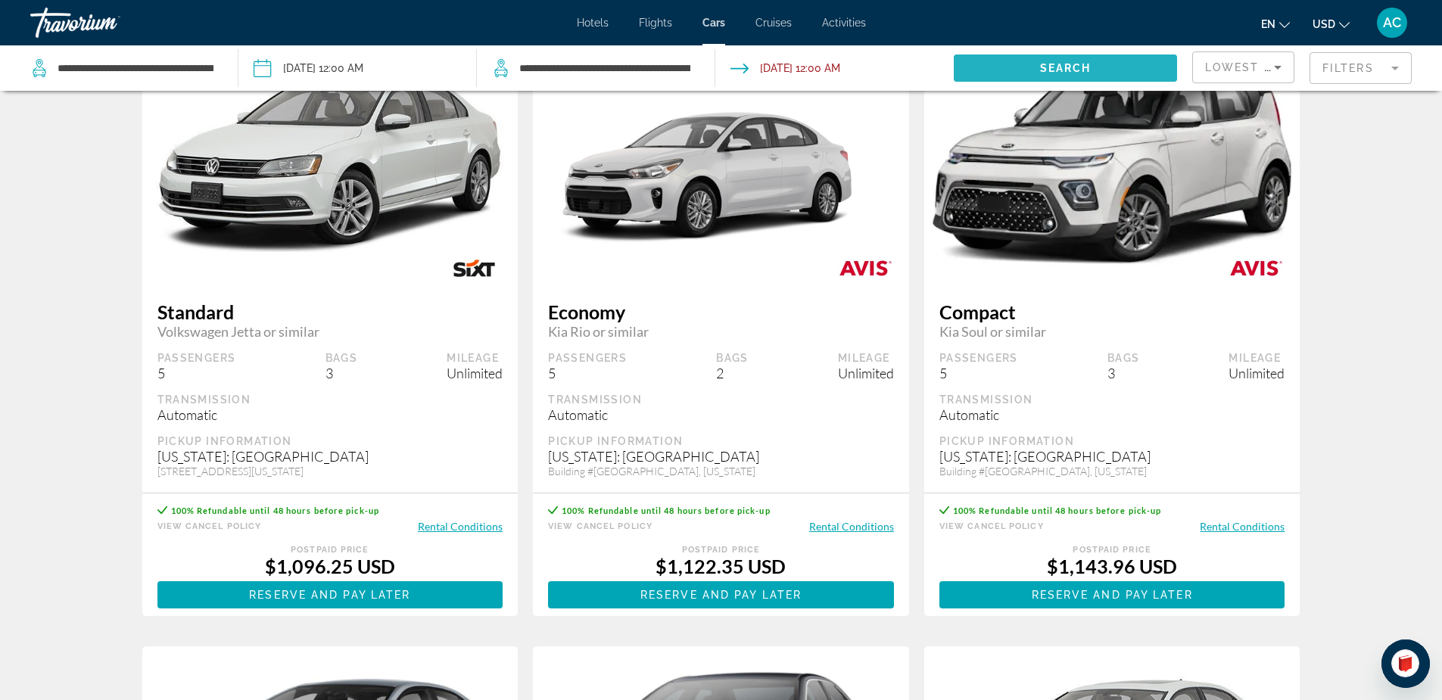
click at [1051, 67] on span "Search" at bounding box center [1065, 68] width 51 height 12
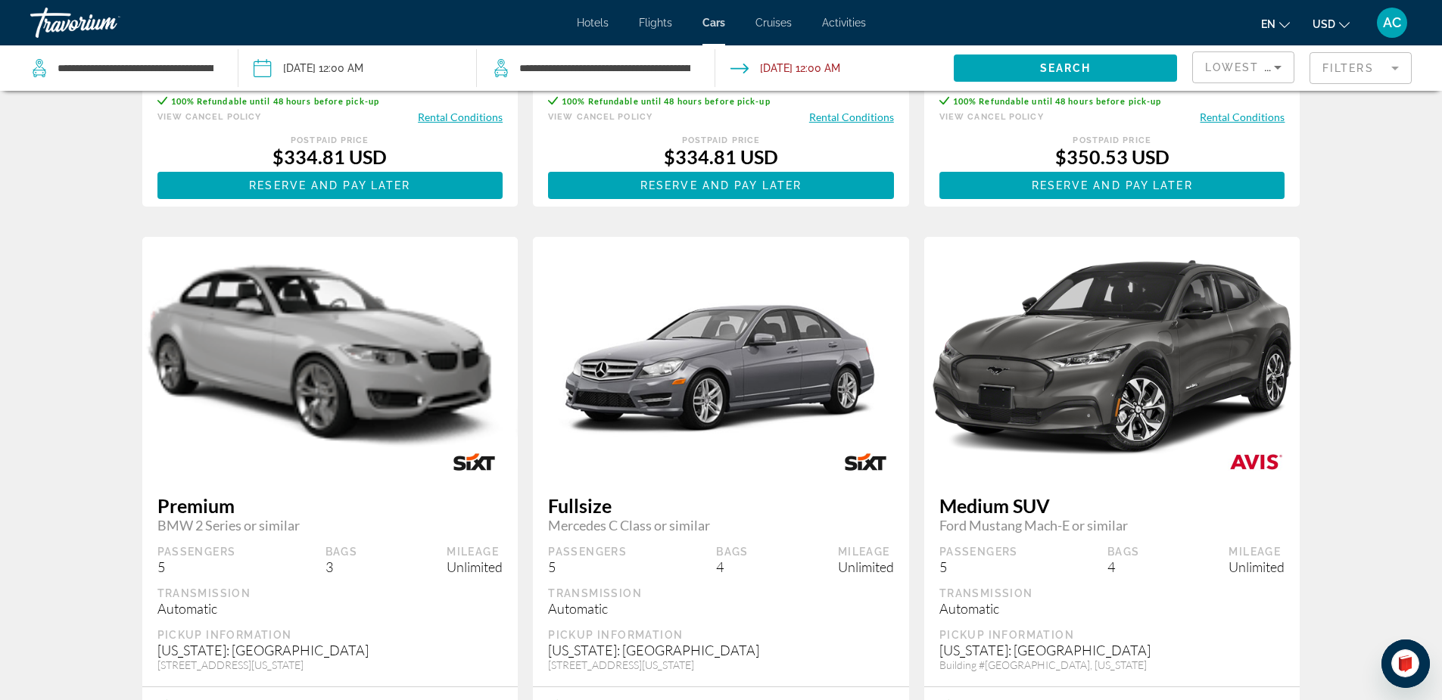
scroll to position [1715, 0]
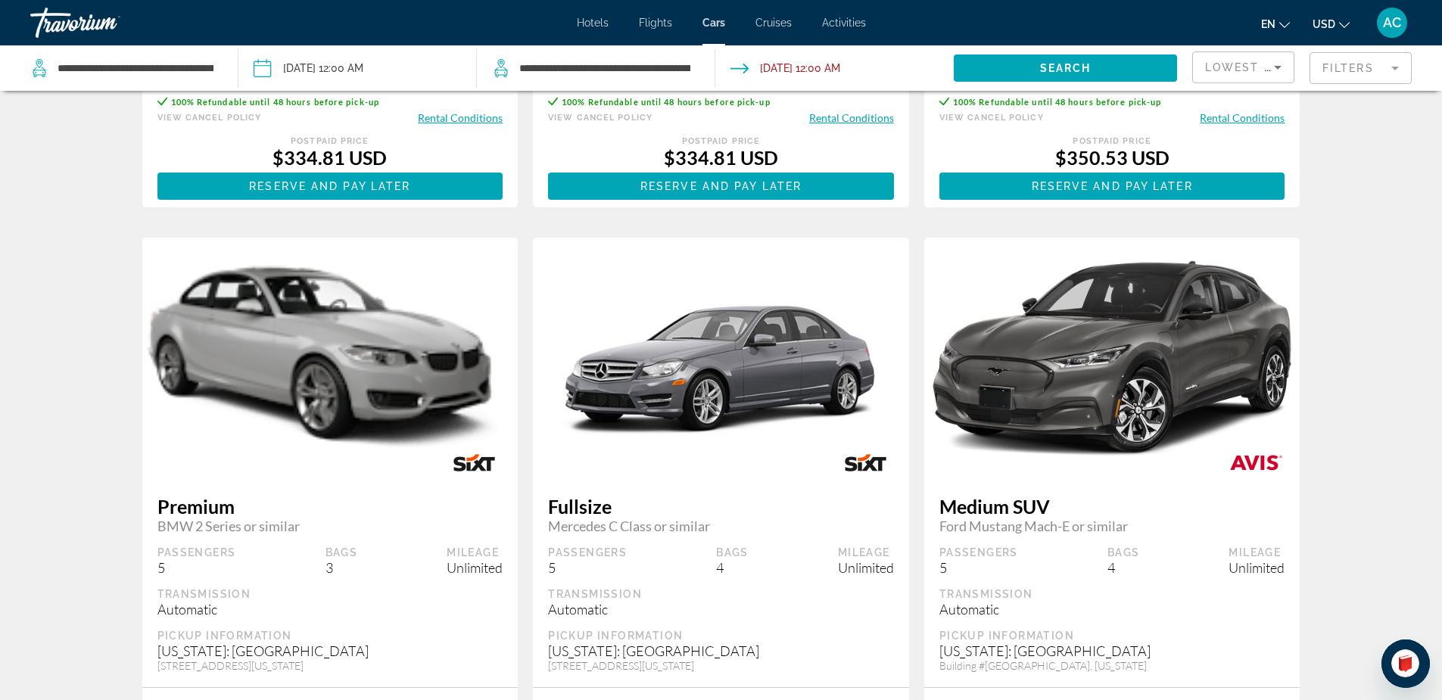
click at [1405, 65] on mat-form-field "Filters" at bounding box center [1360, 68] width 102 height 32
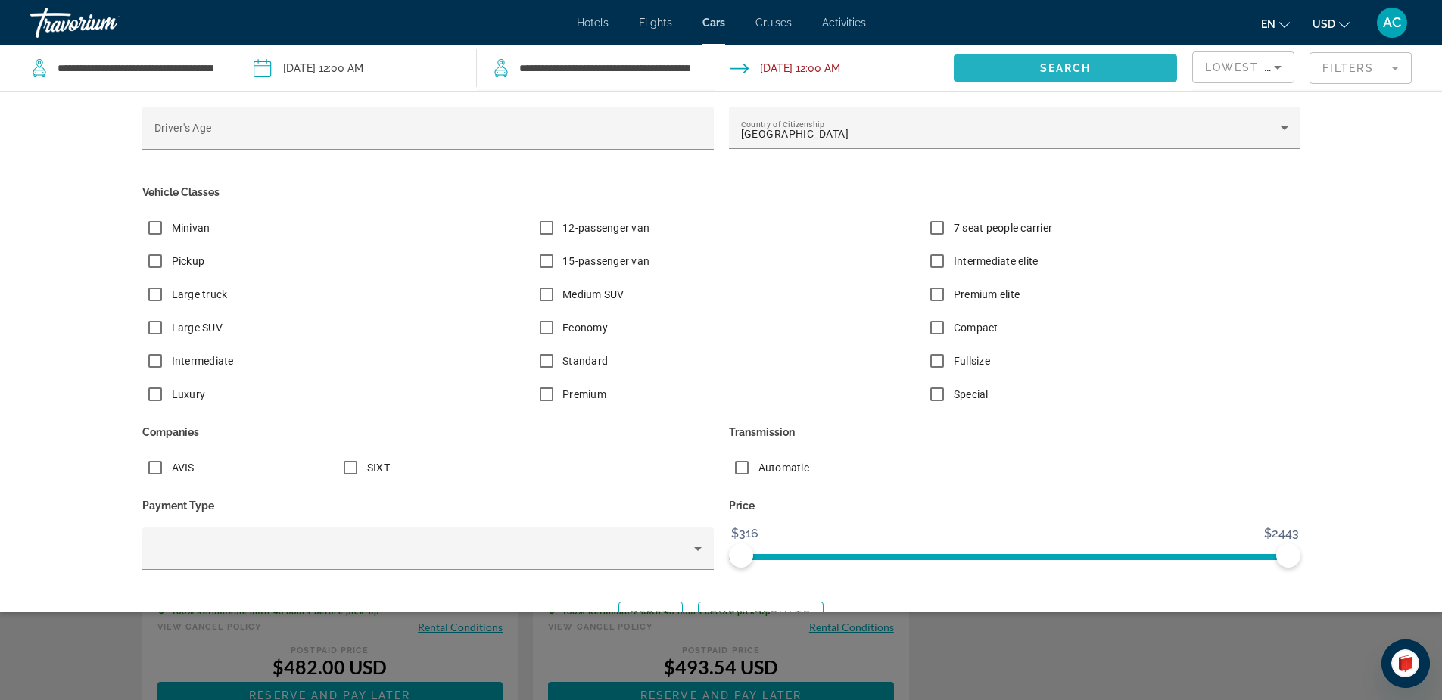
click at [1047, 62] on span "Search" at bounding box center [1065, 68] width 51 height 12
click at [1048, 62] on span "Search" at bounding box center [1065, 68] width 51 height 12
click at [1048, 67] on span "Search" at bounding box center [1065, 68] width 51 height 12
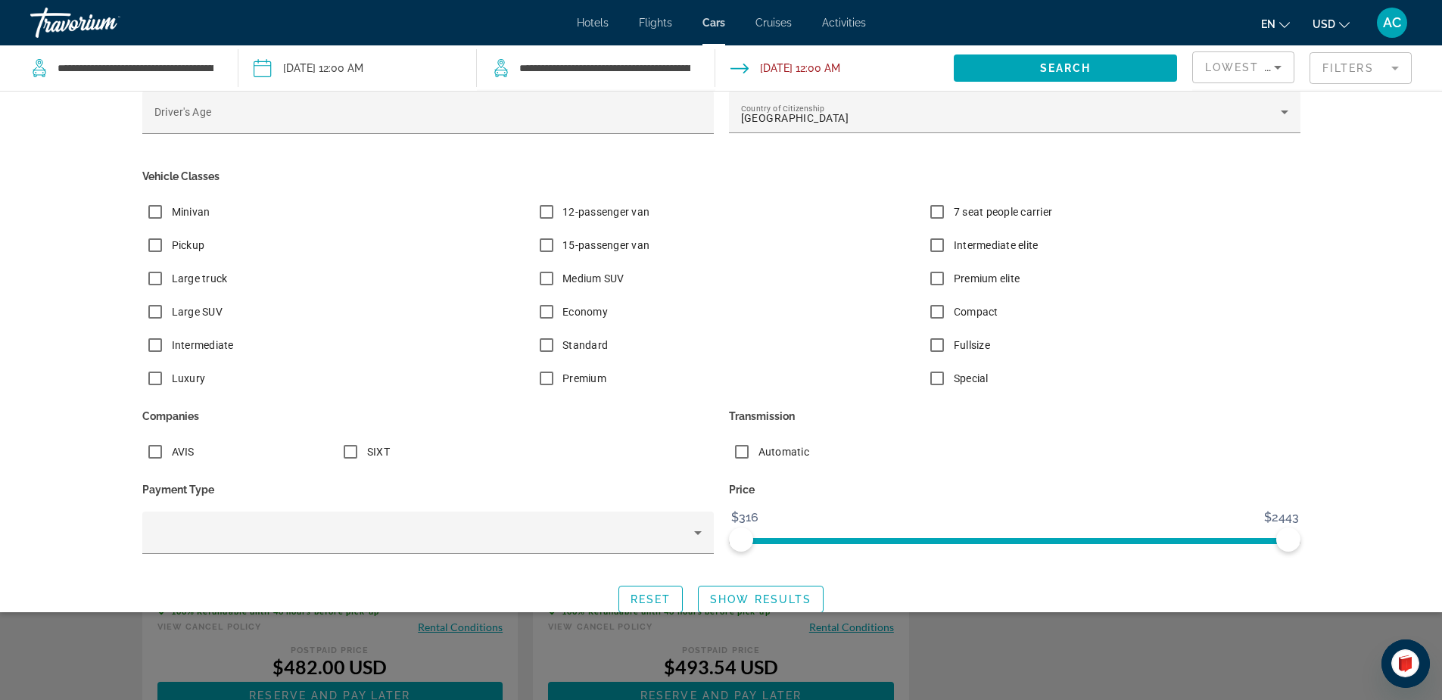
scroll to position [31, 0]
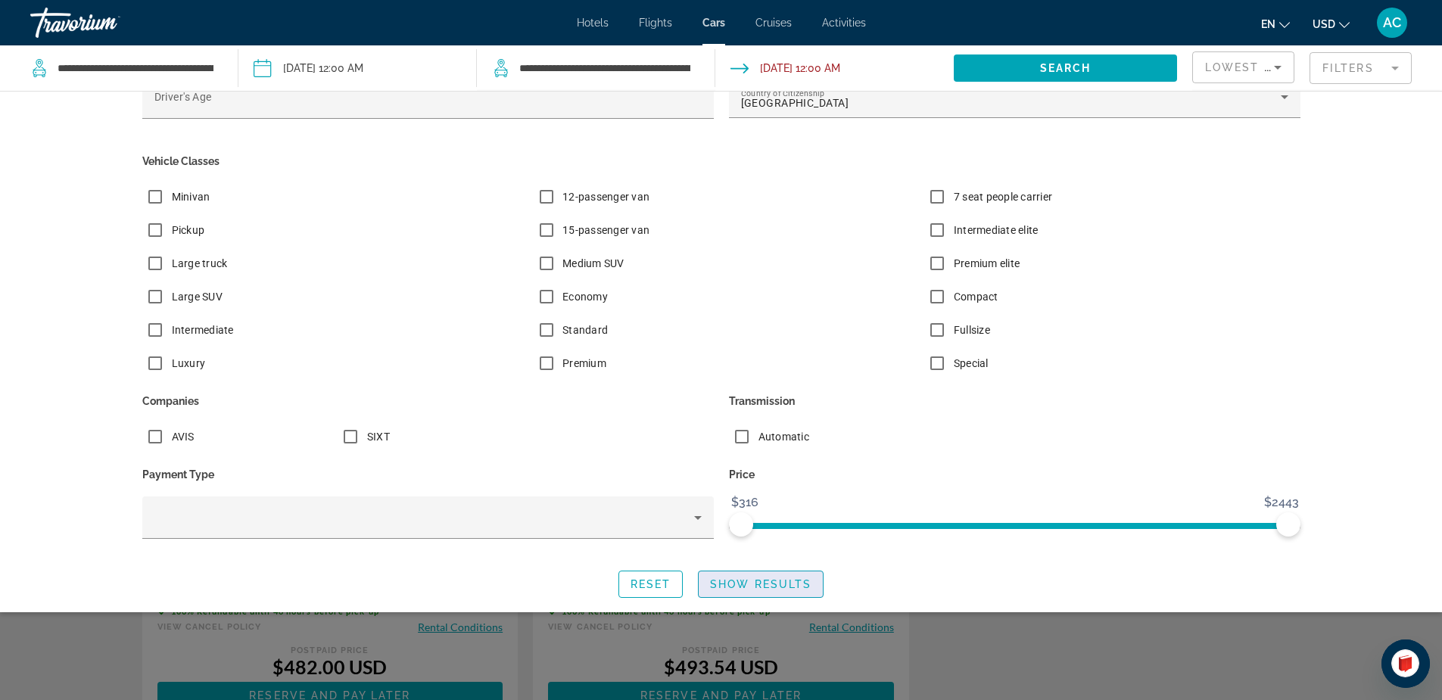
click at [761, 581] on span "Show Results" at bounding box center [760, 584] width 101 height 12
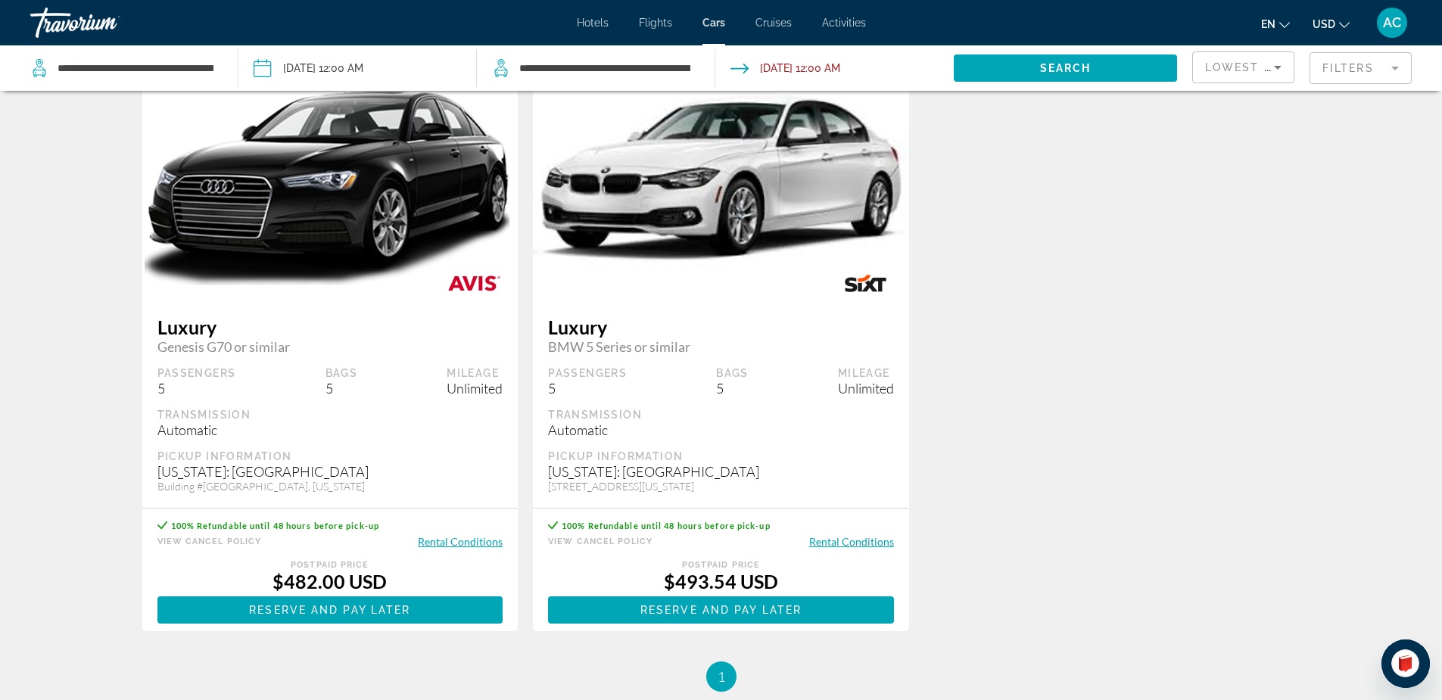
scroll to position [0, 0]
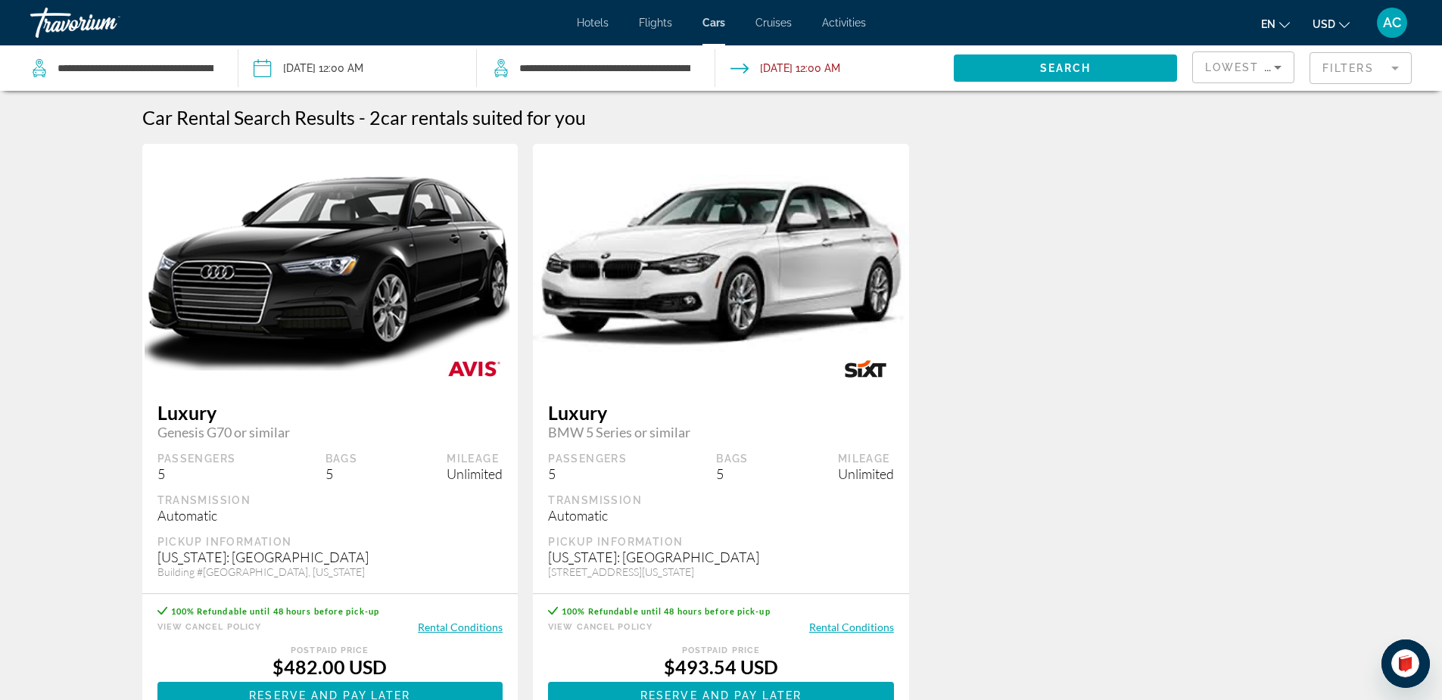
click at [854, 67] on input "**********" at bounding box center [833, 70] width 244 height 50
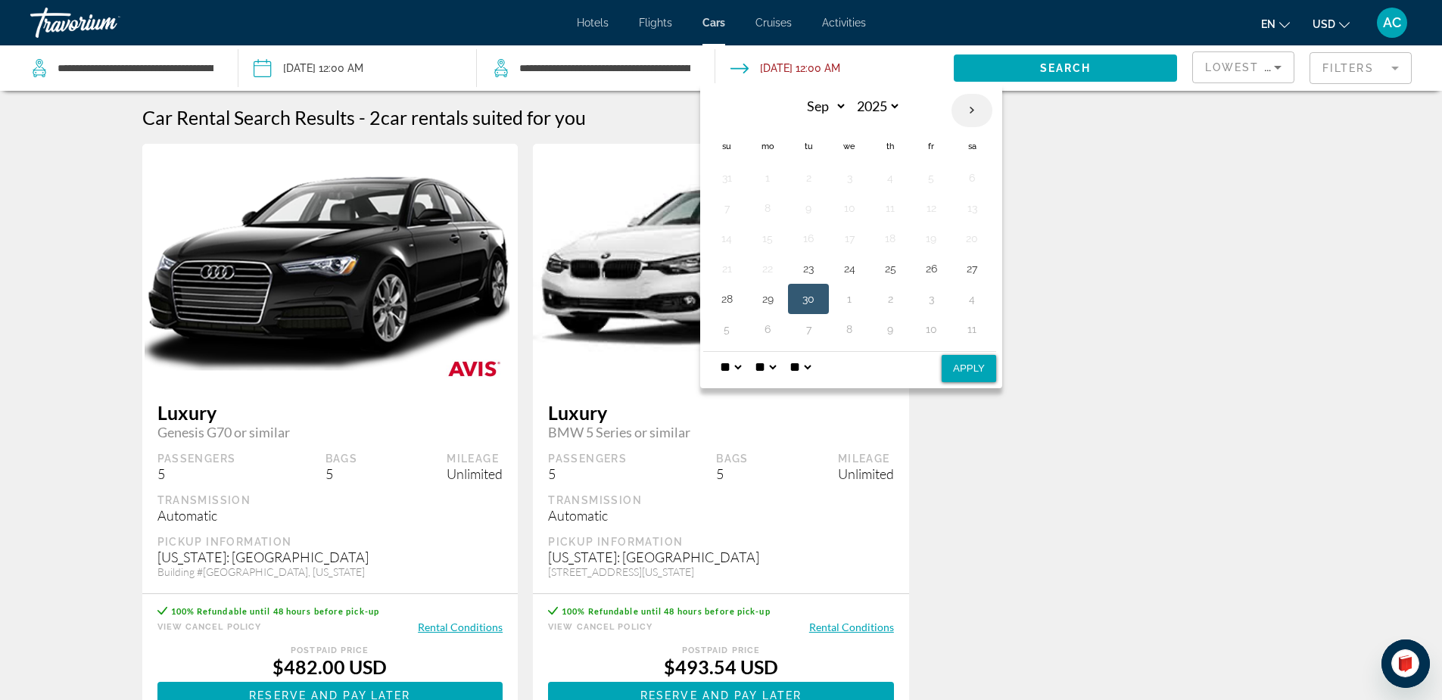
click at [971, 110] on th "Next month" at bounding box center [971, 110] width 41 height 33
select select "*"
drag, startPoint x: 972, startPoint y: 179, endPoint x: 788, endPoint y: 211, distance: 186.7
click at [784, 210] on tbody "28 29 30 1 2 3 4 5 6 7 8 9 10 11 12 13 14 15 16 17 18 19 20 21 22 23 24 25 26 2…" at bounding box center [849, 254] width 286 height 182
click at [772, 208] on button "6" at bounding box center [767, 208] width 24 height 21
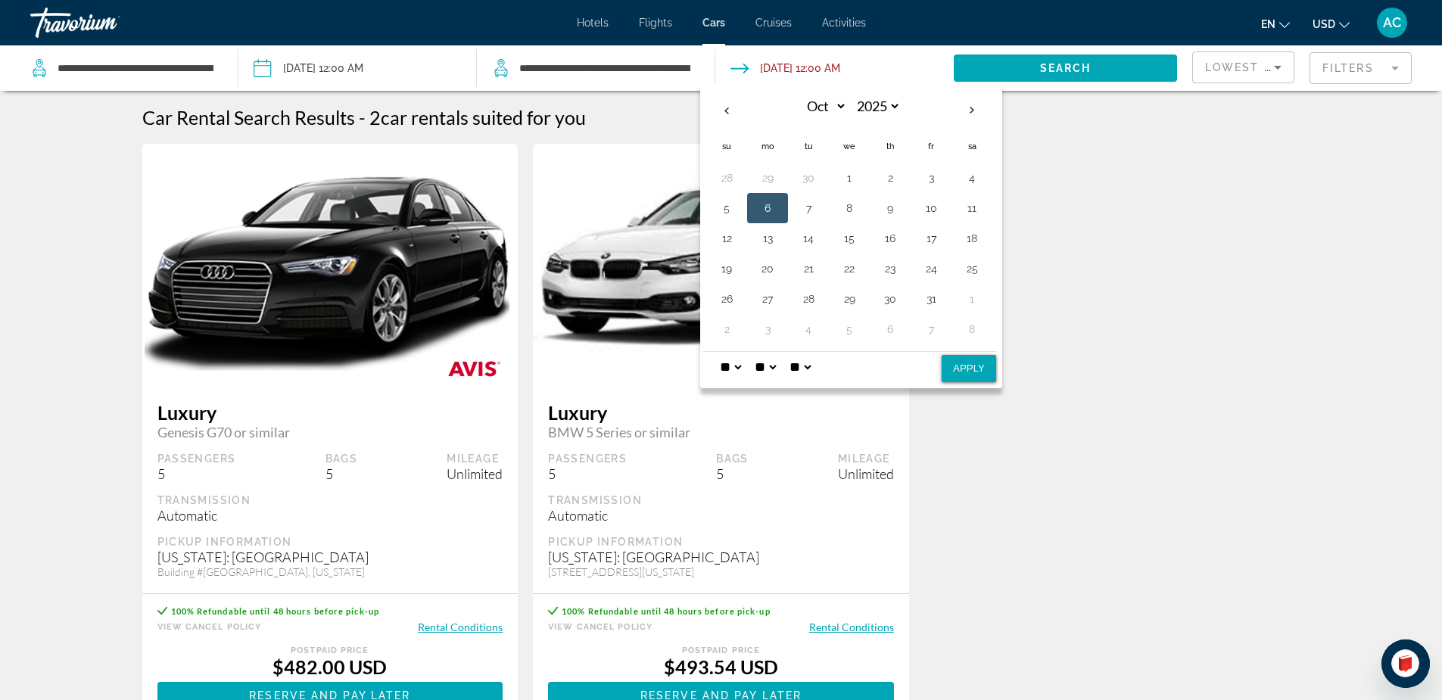
click at [972, 372] on button "Apply" at bounding box center [968, 368] width 54 height 27
type input "**********"
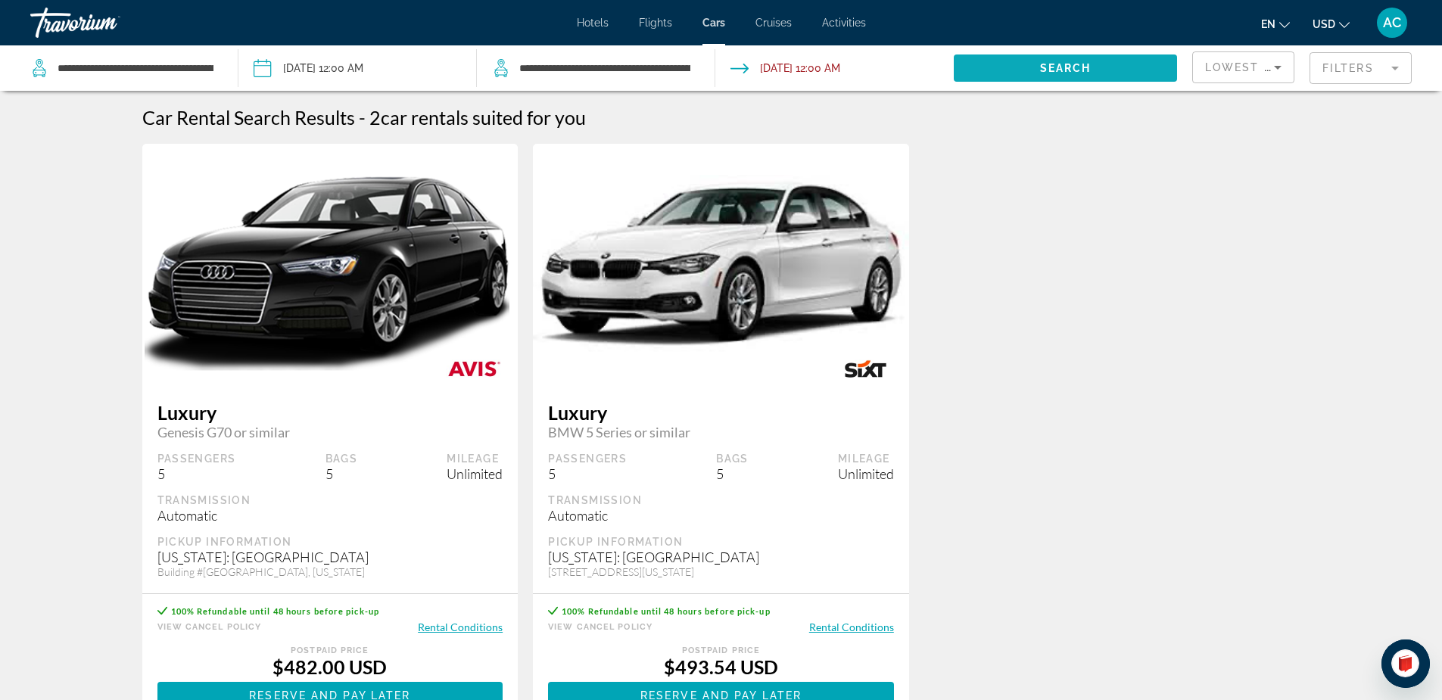
click at [1111, 64] on span "Search widget" at bounding box center [1064, 68] width 223 height 36
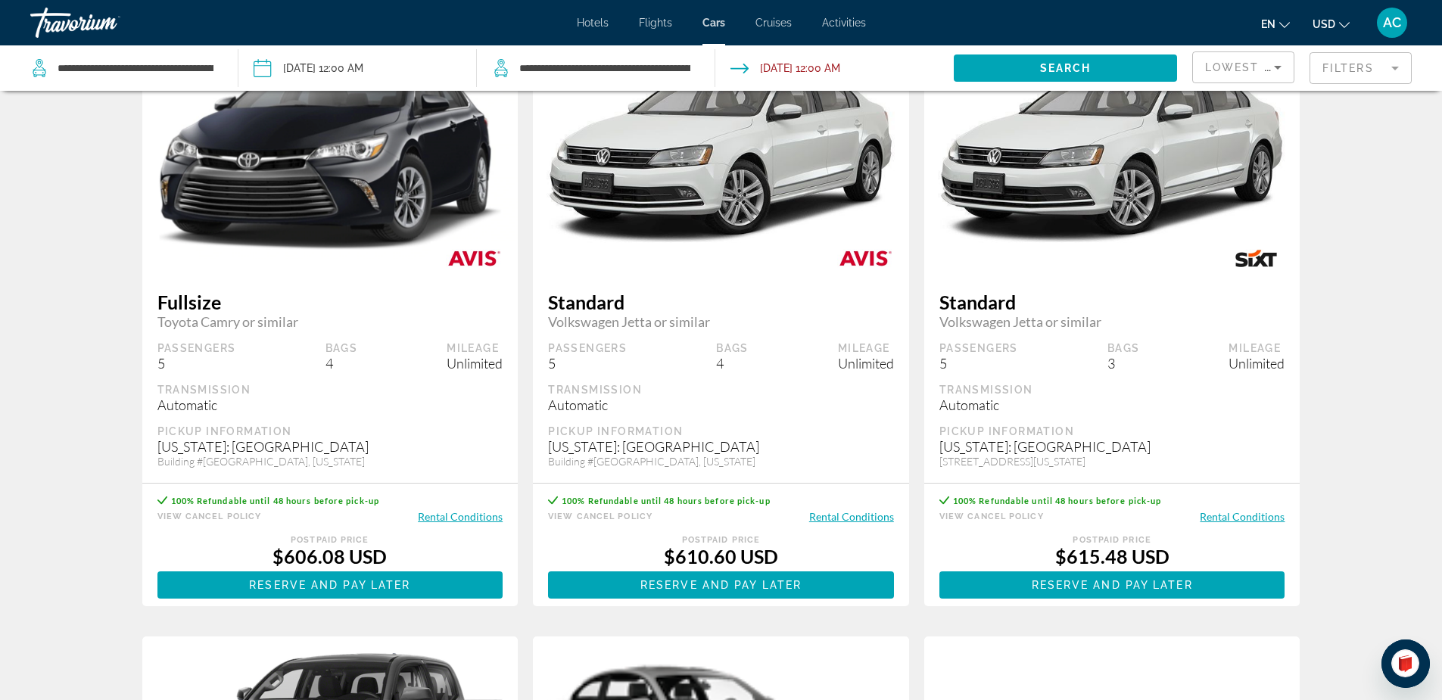
scroll to position [706, 0]
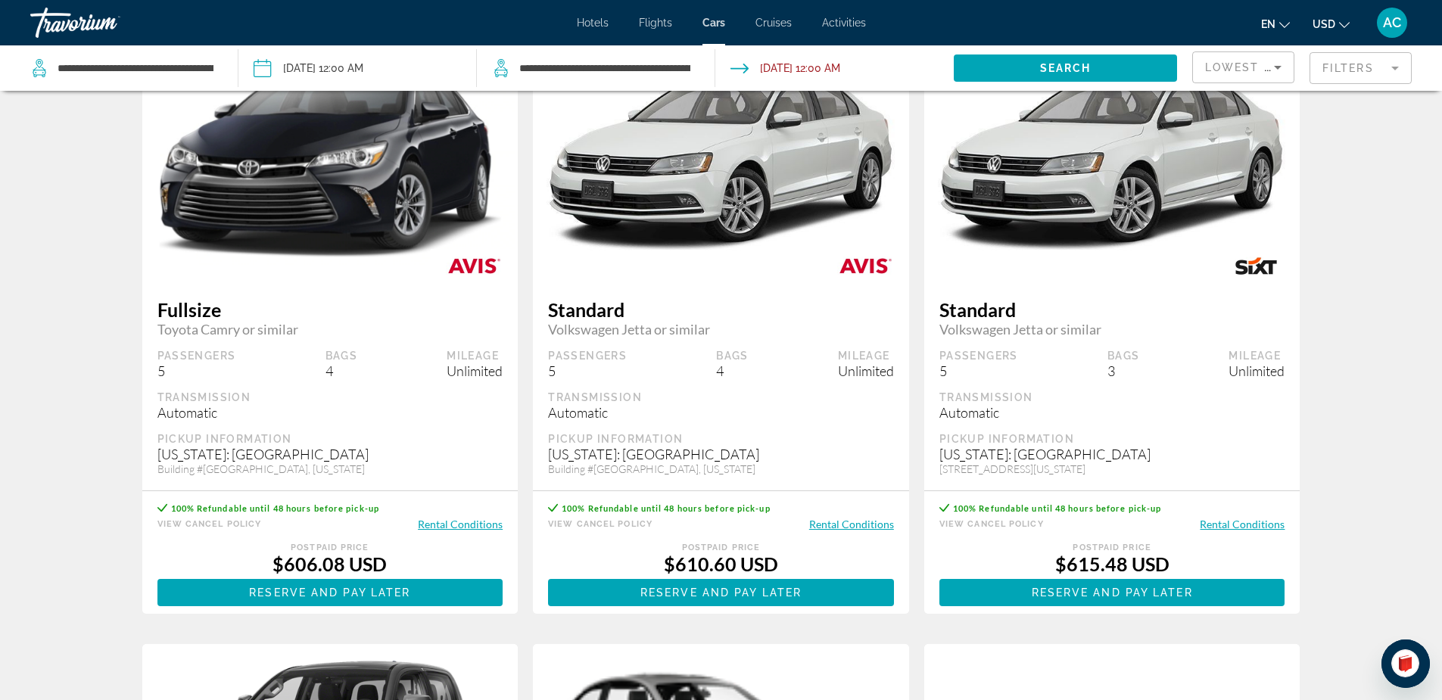
click at [845, 21] on span "Activities" at bounding box center [844, 23] width 44 height 12
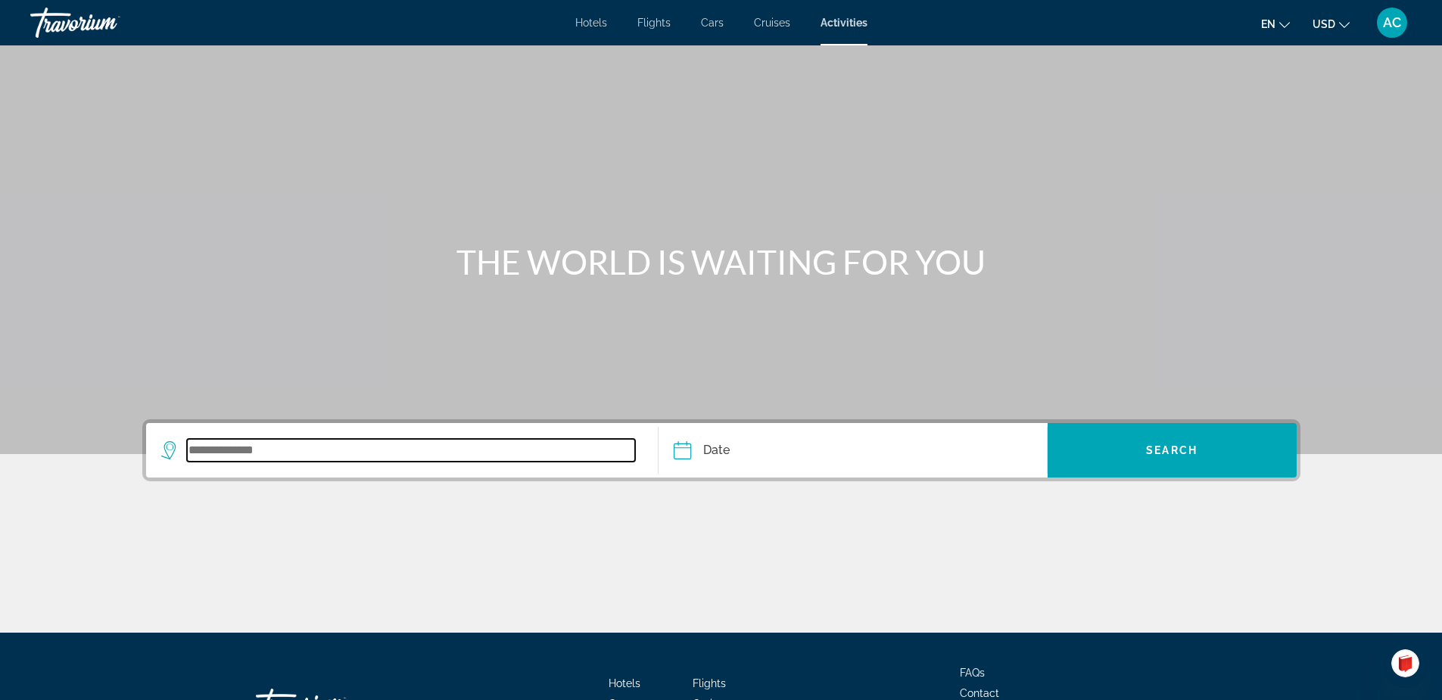
click at [294, 446] on input "Search widget" at bounding box center [411, 450] width 449 height 23
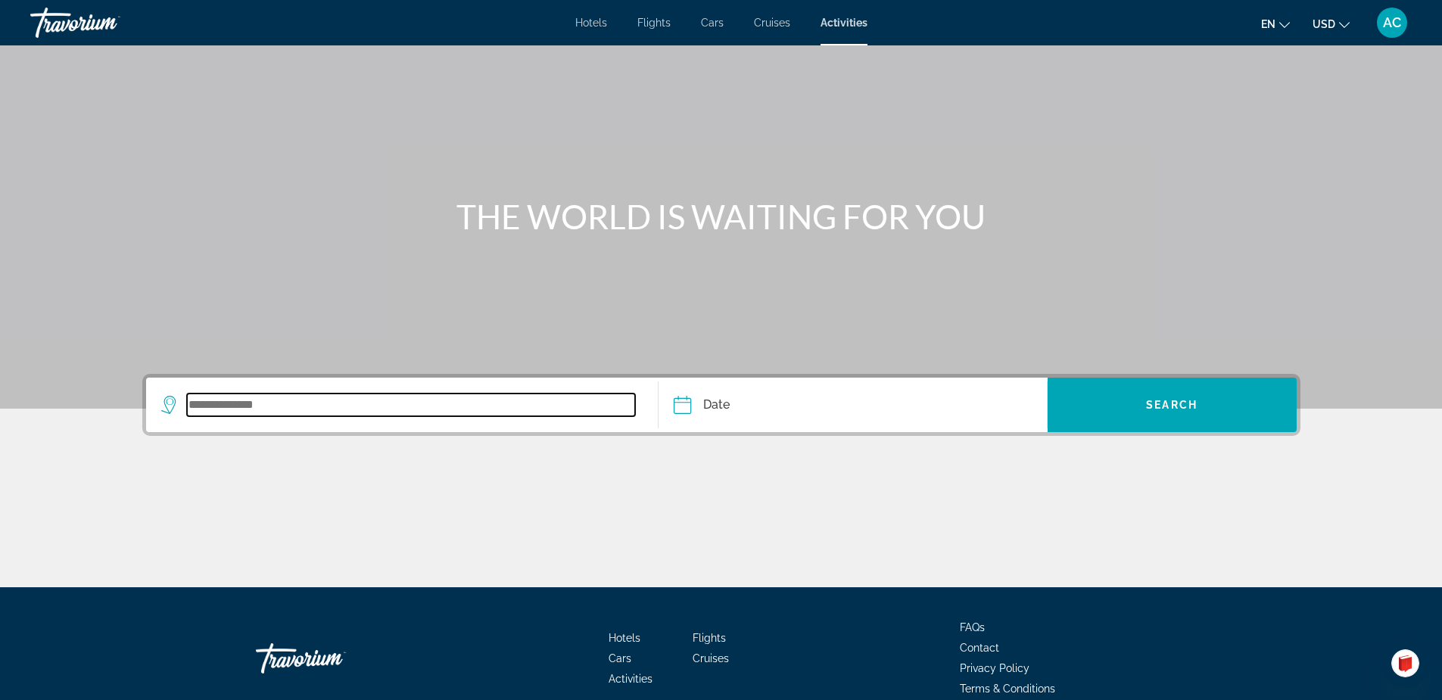
scroll to position [118, 0]
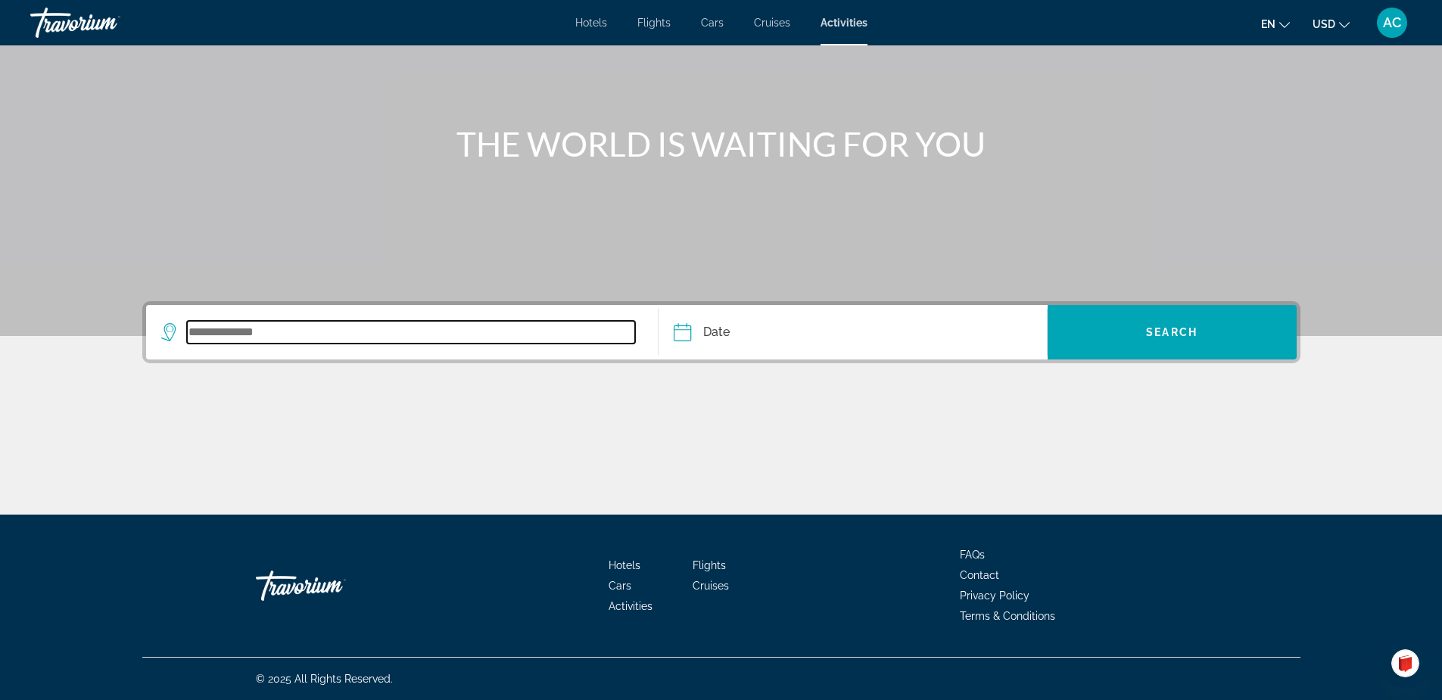
click at [304, 331] on input "Search widget" at bounding box center [411, 332] width 449 height 23
click at [313, 329] on input "Search widget" at bounding box center [411, 332] width 449 height 23
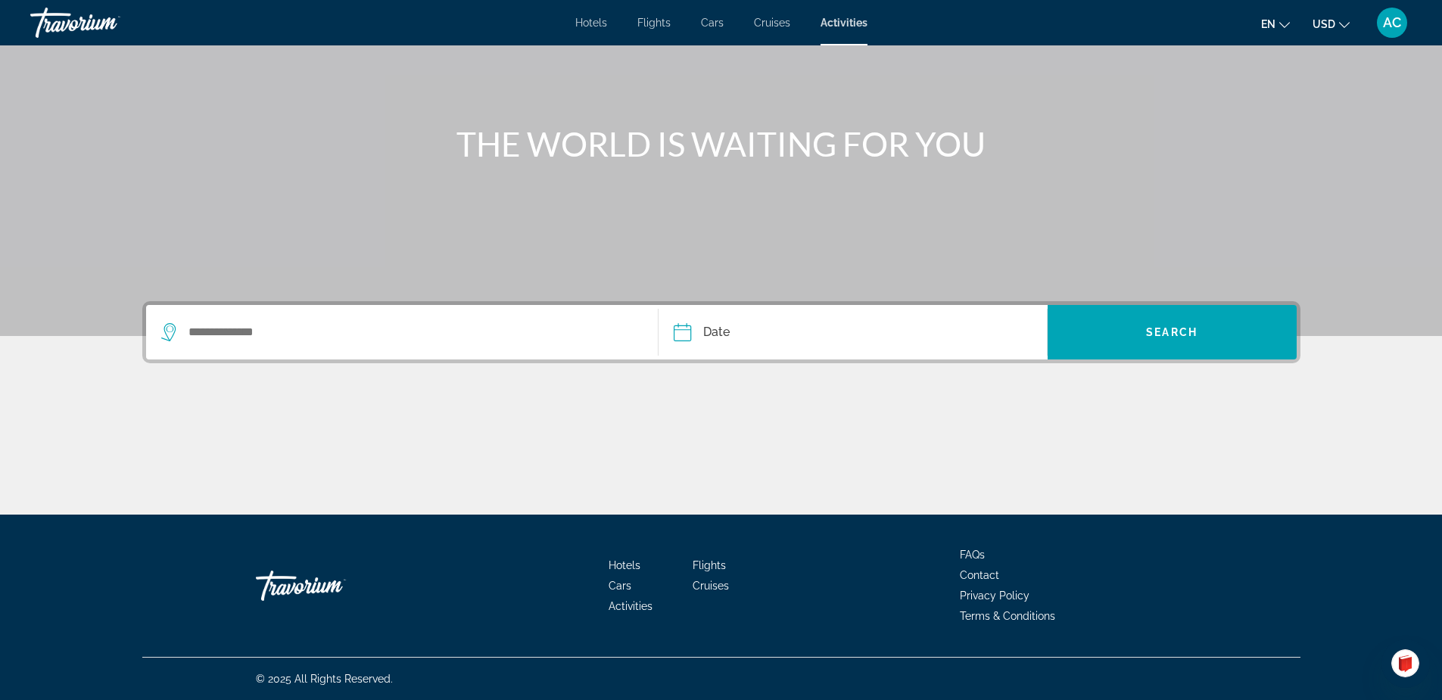
click at [965, 574] on span "Contact" at bounding box center [979, 575] width 39 height 12
